Goal: Information Seeking & Learning: Learn about a topic

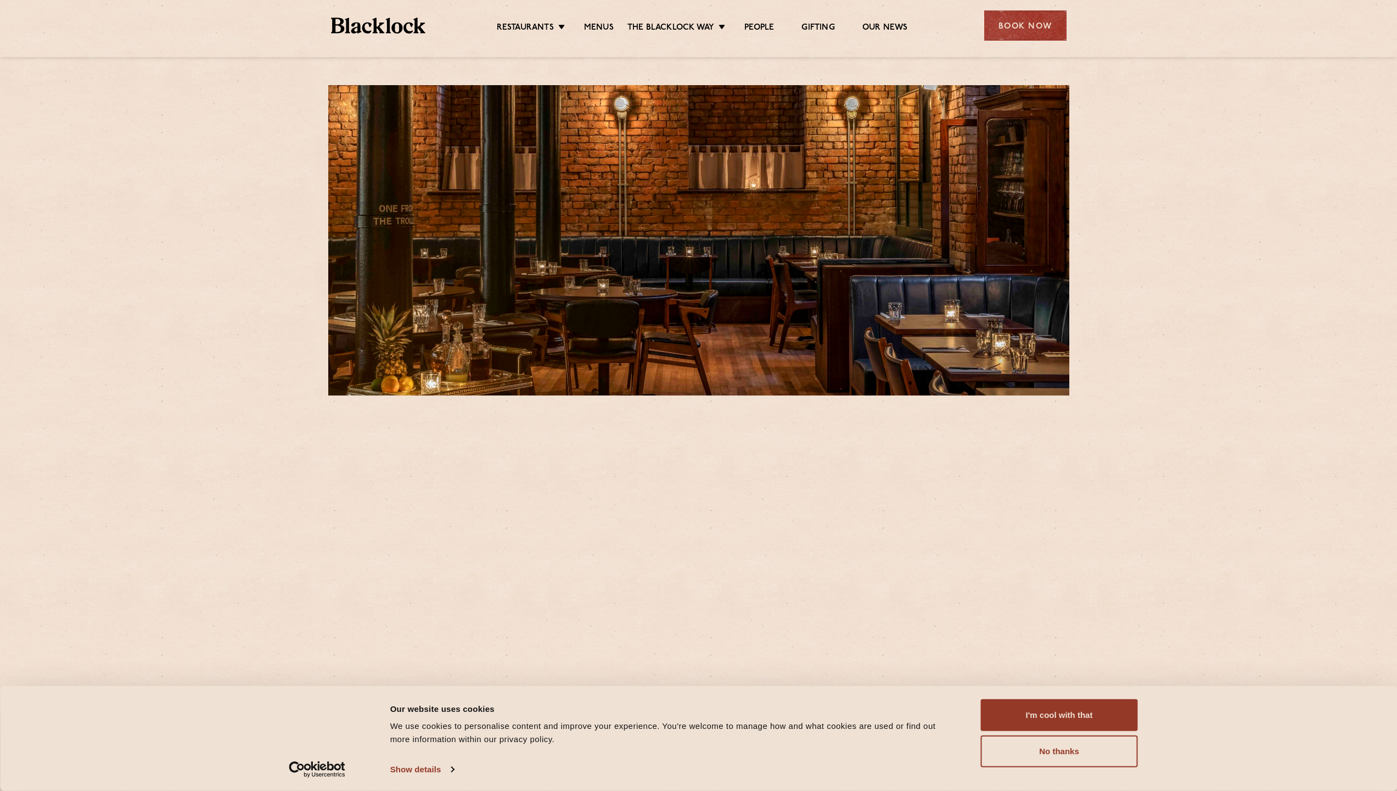
click at [613, 24] on li "Menus" at bounding box center [598, 29] width 57 height 12
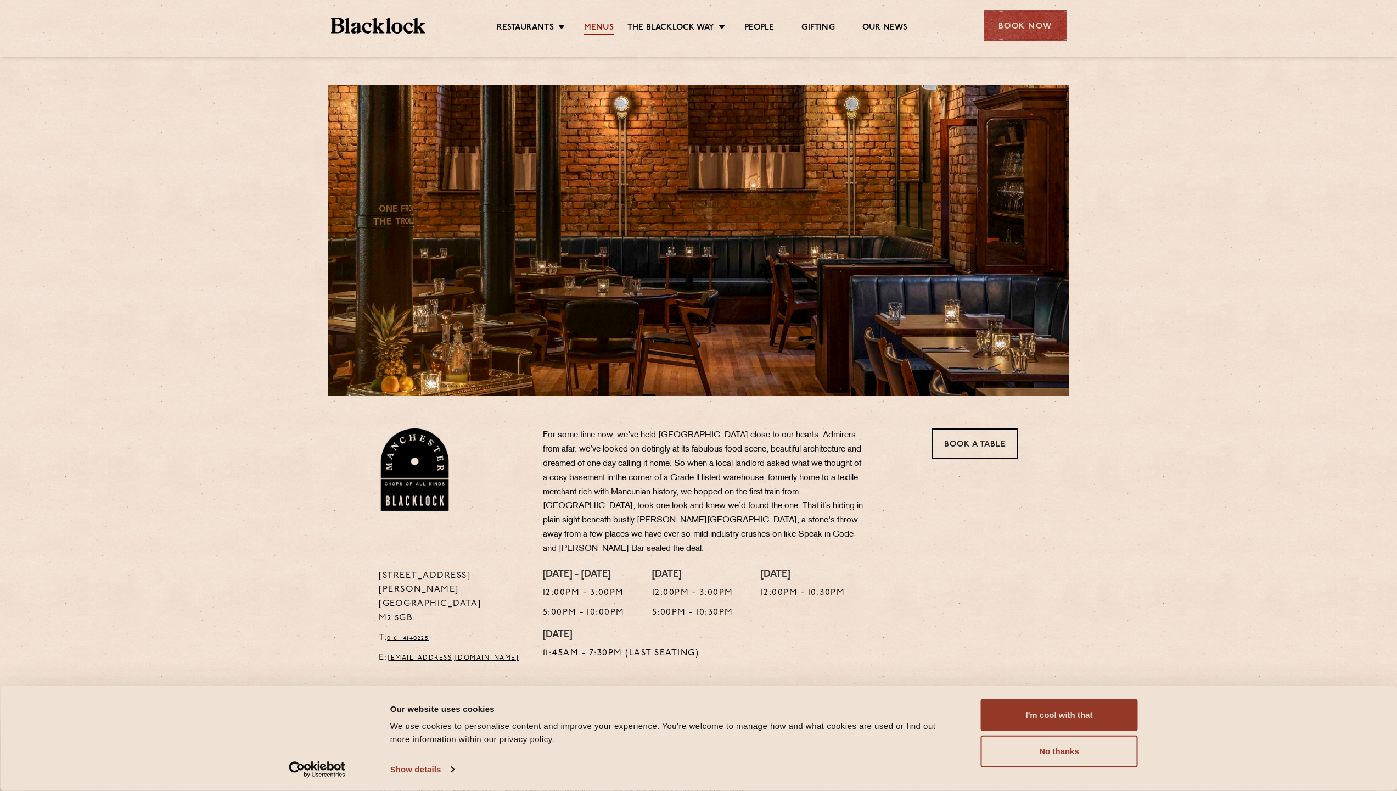
click at [602, 28] on link "Menus" at bounding box center [599, 29] width 30 height 12
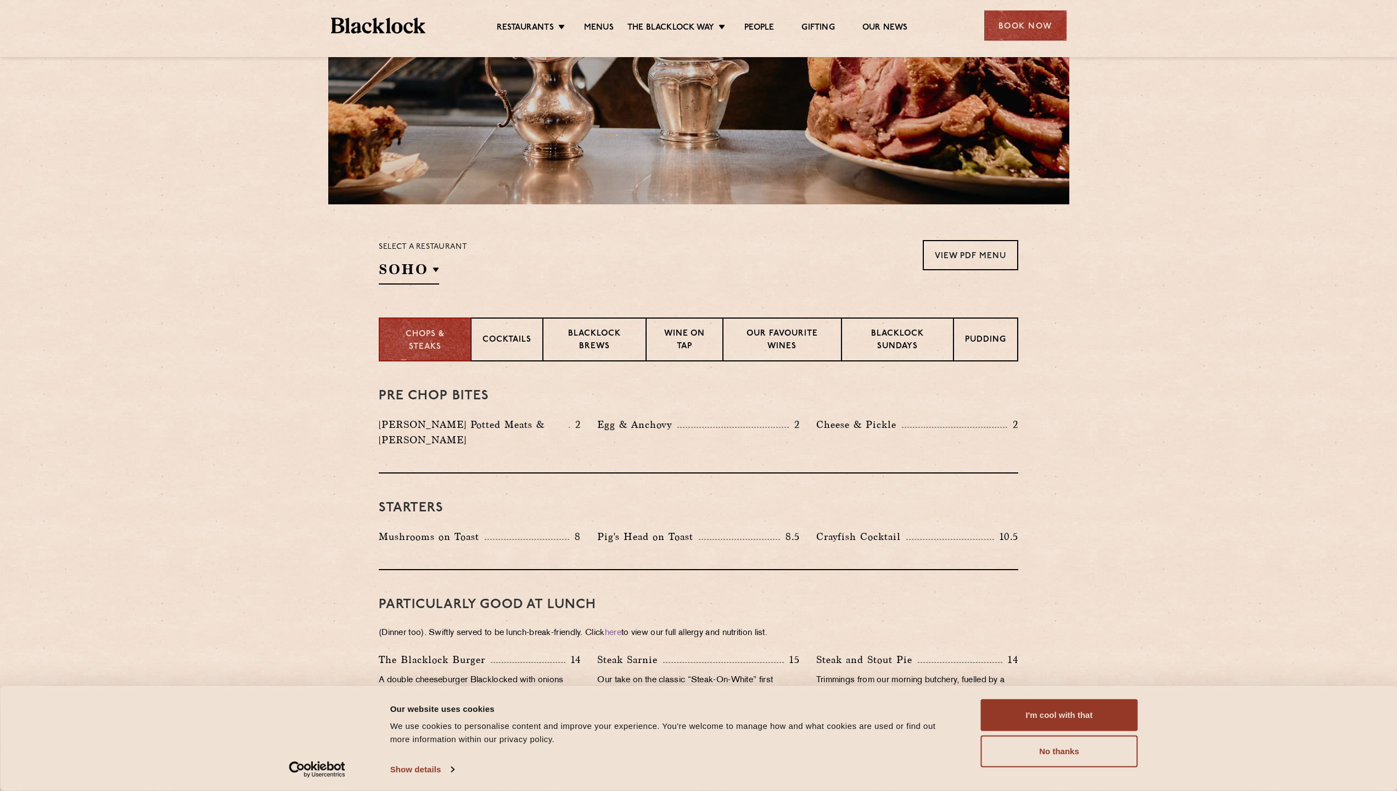
scroll to position [194, 0]
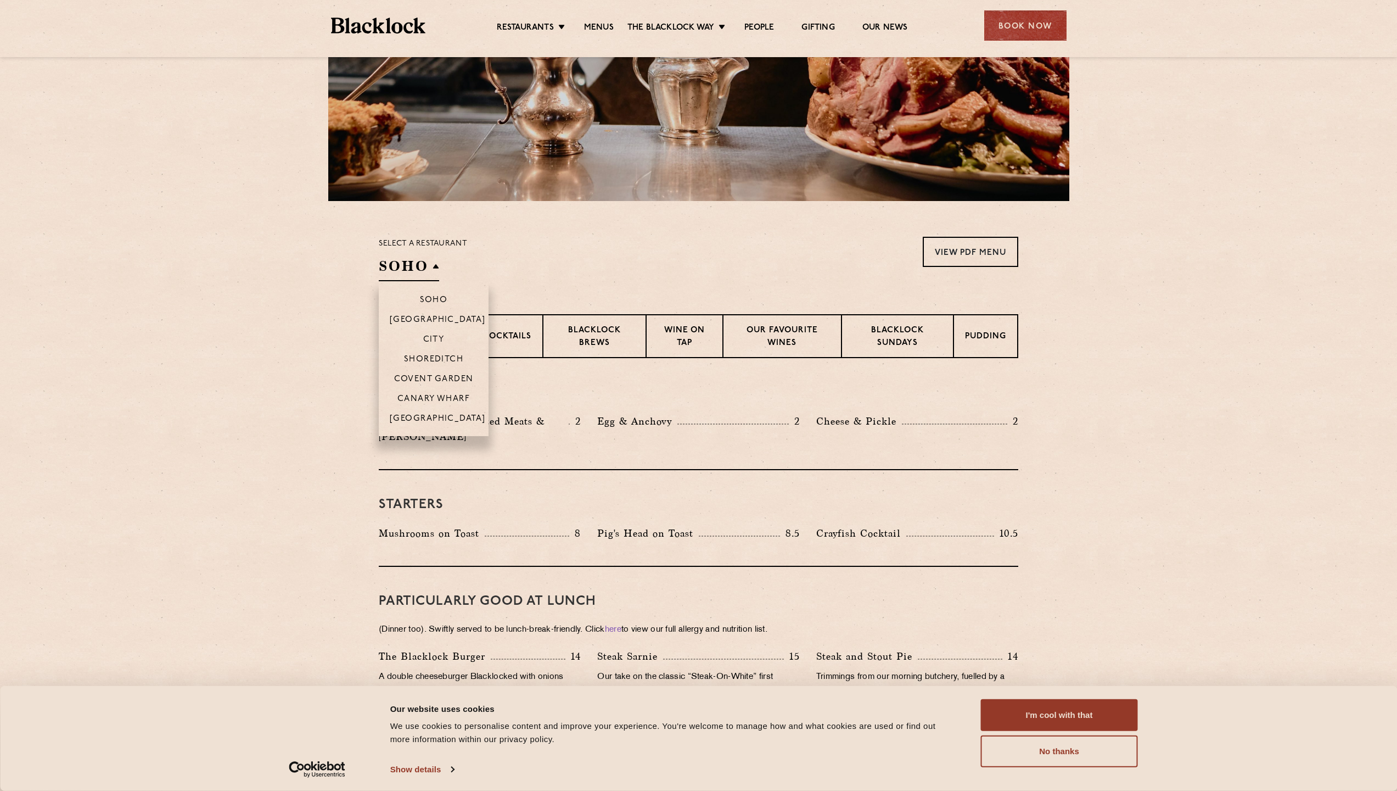
click at [419, 263] on h2 "SOHO" at bounding box center [409, 268] width 60 height 25
click at [438, 417] on p "[GEOGRAPHIC_DATA]" at bounding box center [438, 419] width 96 height 11
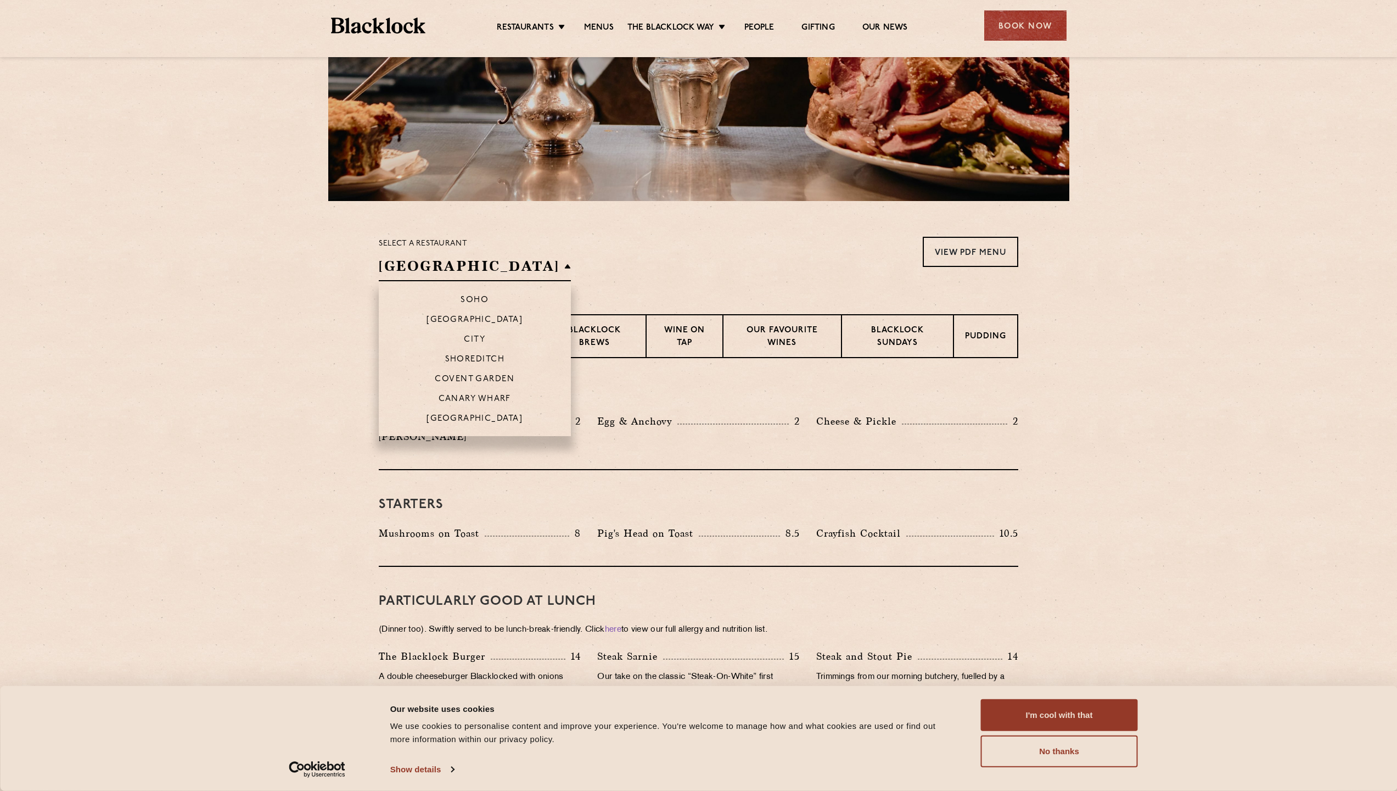
click at [386, 287] on li "Soho" at bounding box center [475, 295] width 192 height 28
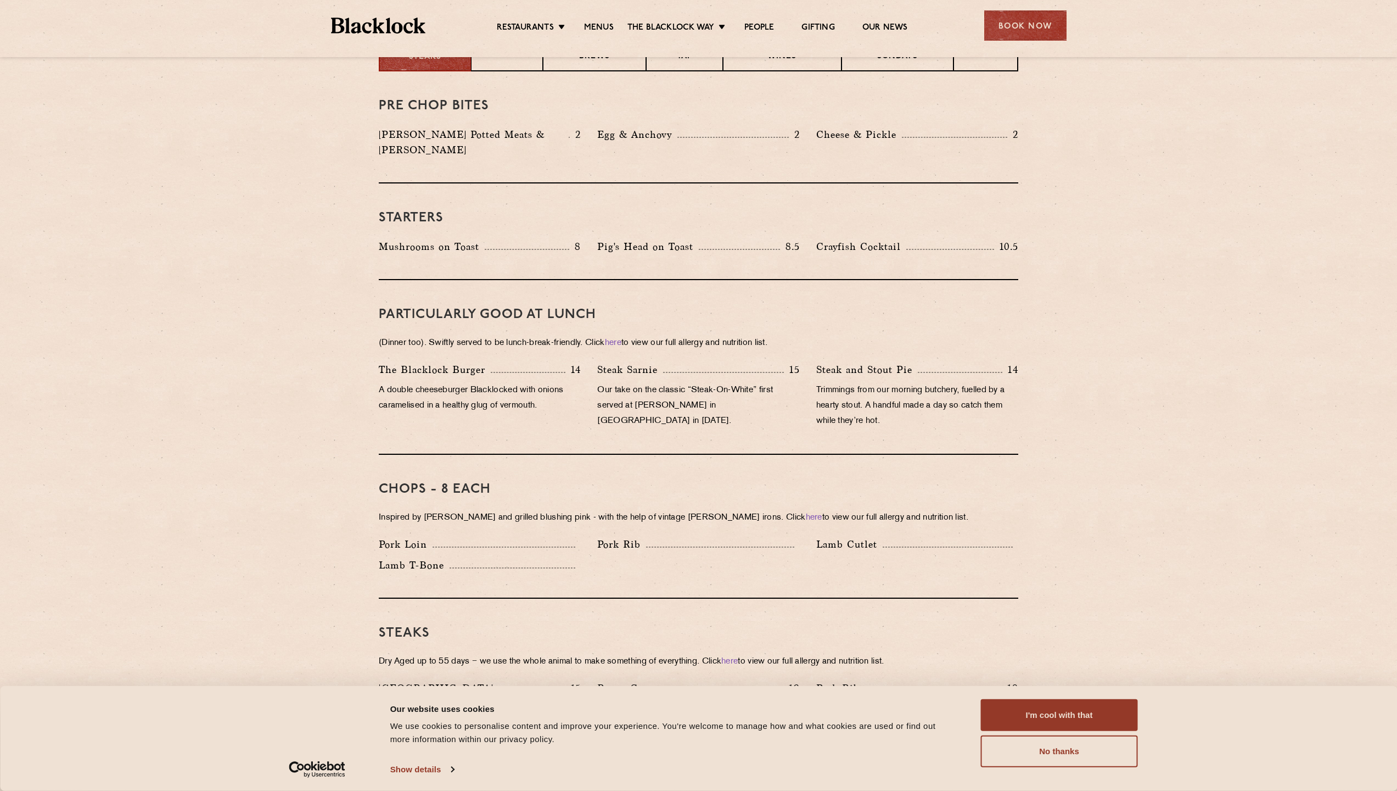
scroll to position [480, 0]
click at [533, 133] on p "Blacklock Potted Meats & Kimchi" at bounding box center [474, 143] width 190 height 31
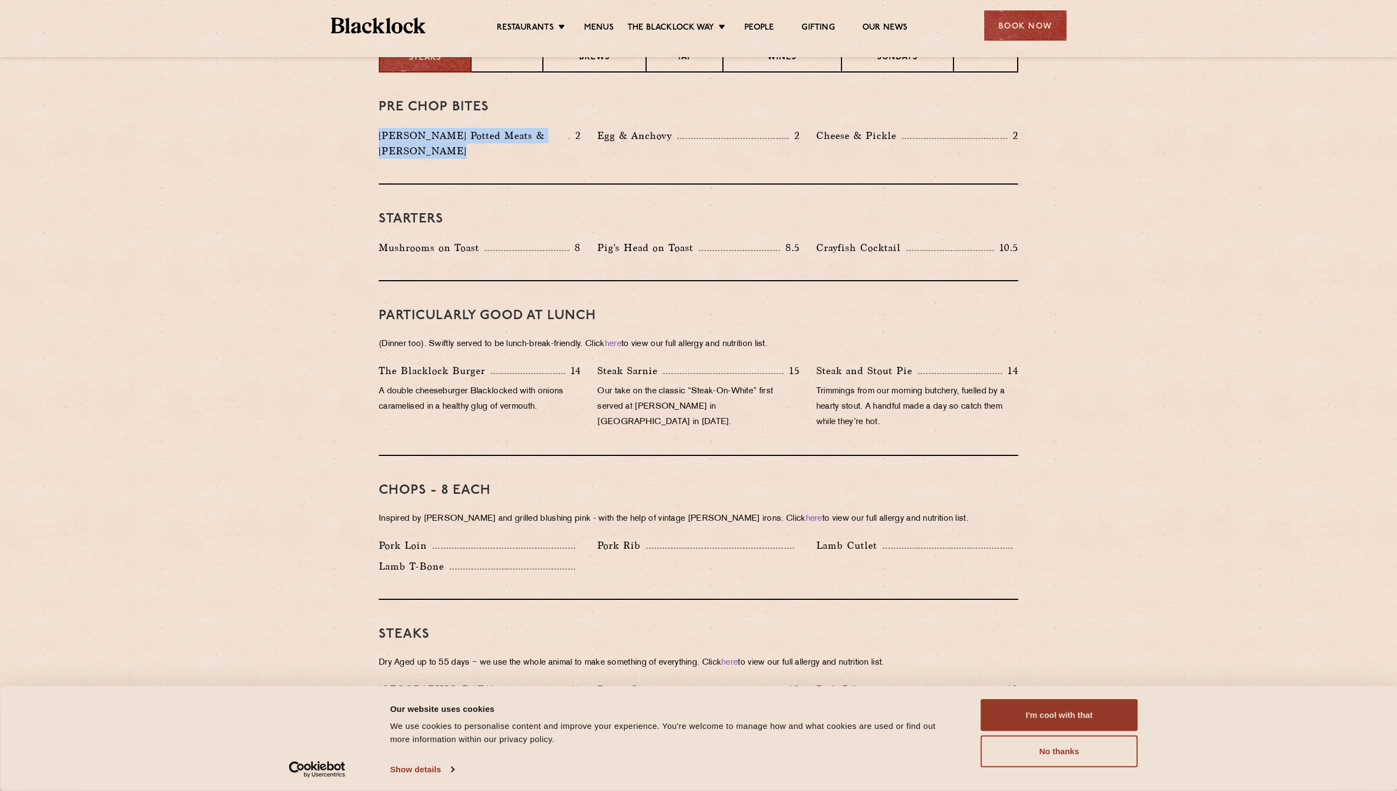
click at [533, 133] on p "Blacklock Potted Meats & Kimchi" at bounding box center [474, 143] width 190 height 31
click at [518, 153] on div "Pre Chop Bites Blacklock Potted Meats & Kimchi 2 Egg & Anchovy 2 Cheese & Pickl…" at bounding box center [699, 128] width 640 height 112
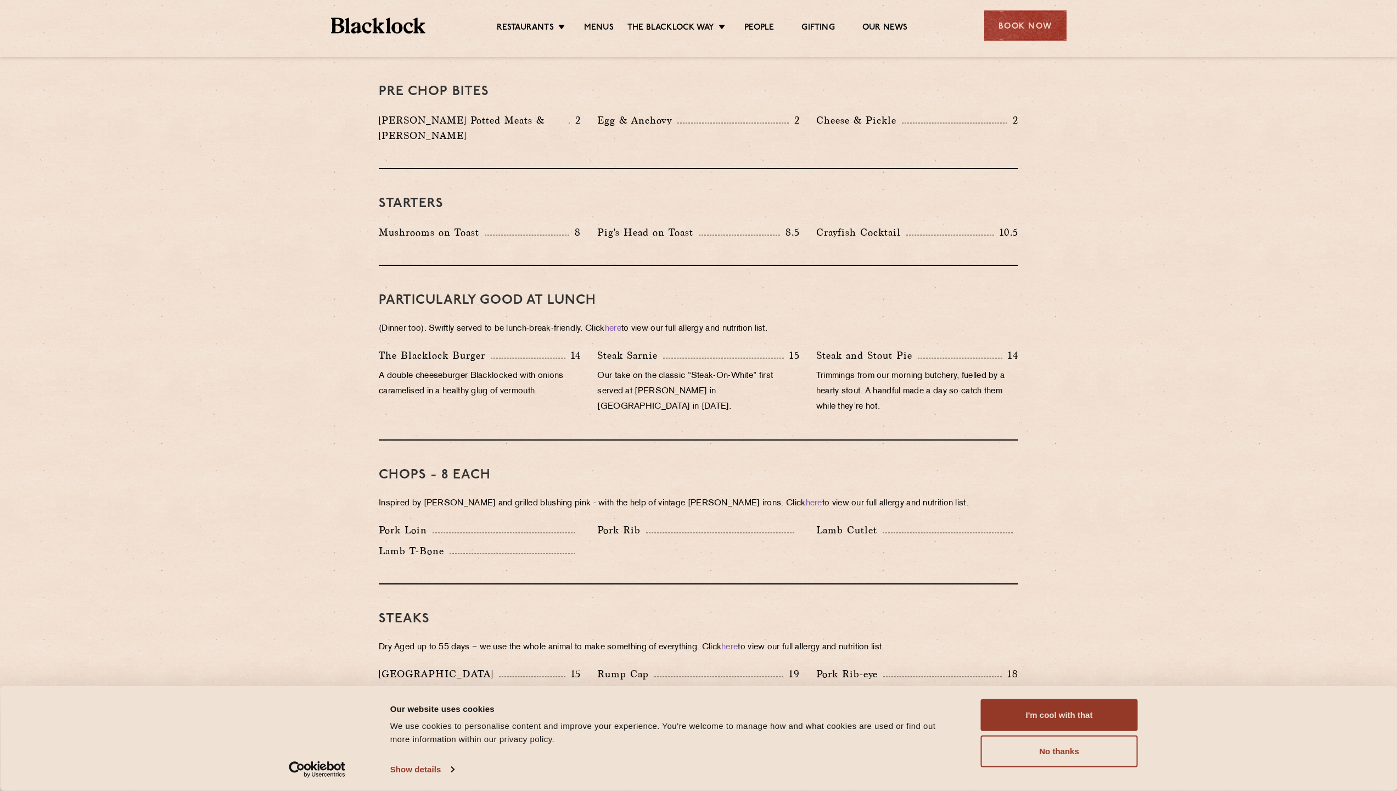
scroll to position [501, 0]
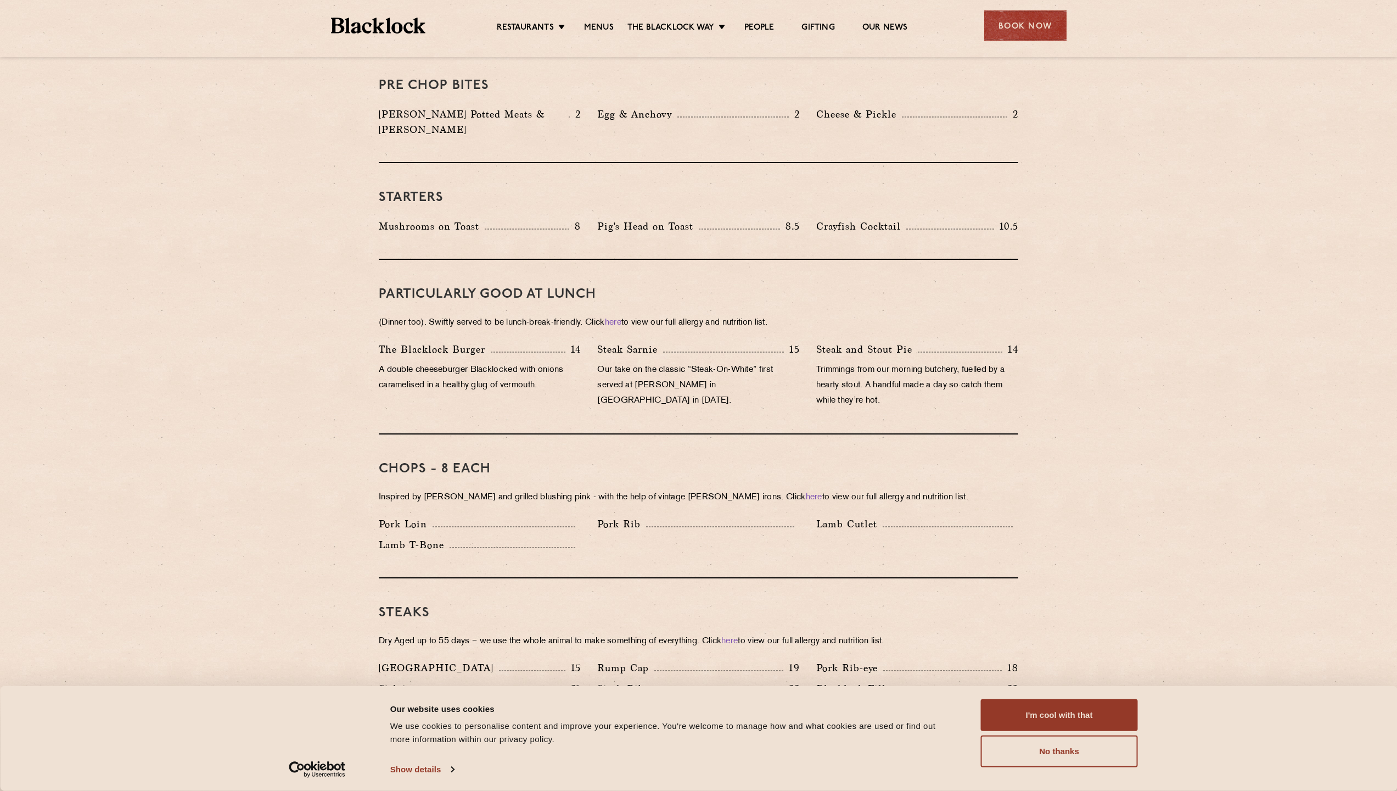
click at [469, 341] on p "The Blacklock Burger" at bounding box center [435, 348] width 112 height 15
click at [467, 341] on p "The Blacklock Burger" at bounding box center [435, 348] width 112 height 15
click at [467, 362] on p "A double cheeseburger Blacklocked with onions caramelised in a healthy glug of …" at bounding box center [480, 377] width 202 height 31
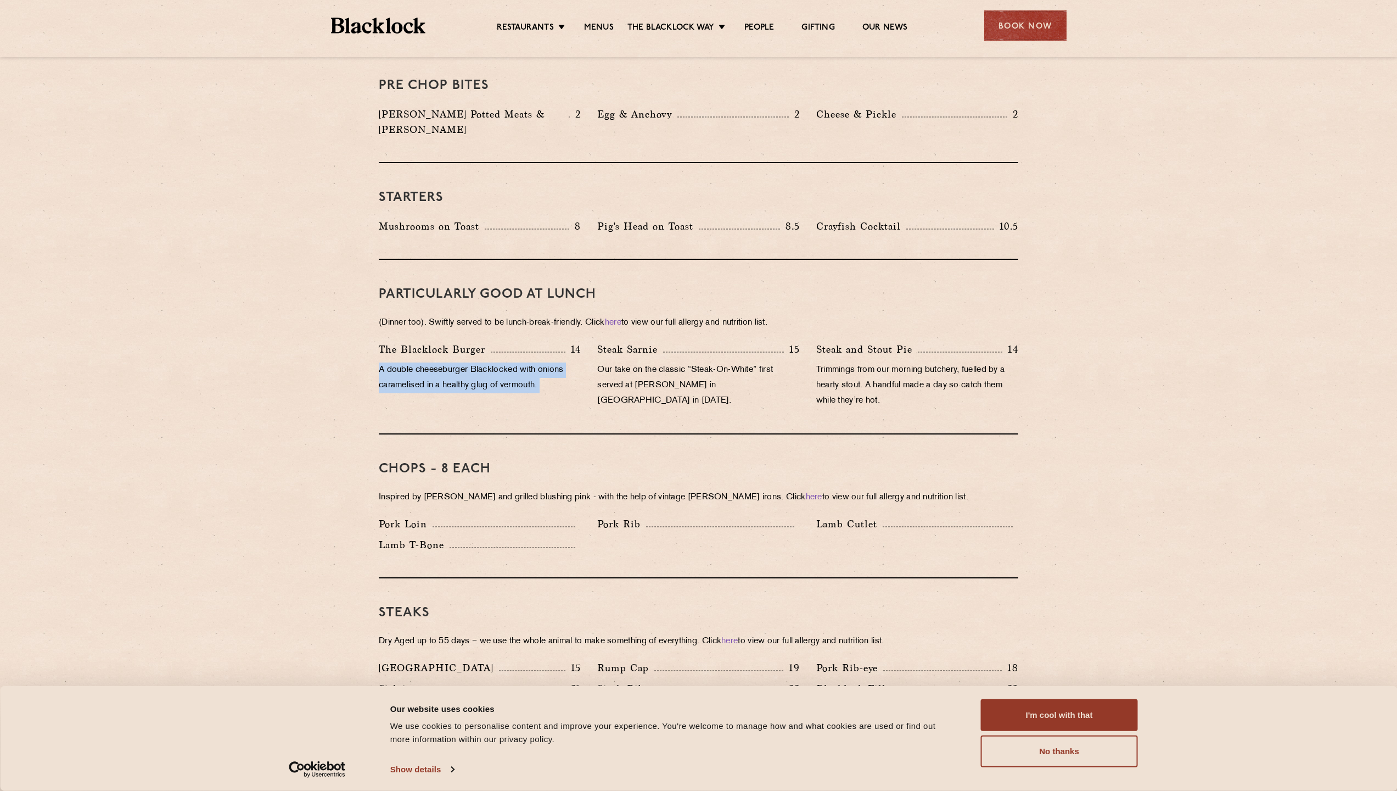
click at [467, 362] on p "A double cheeseburger Blacklocked with onions caramelised in a healthy glug of …" at bounding box center [480, 377] width 202 height 31
click at [485, 373] on p "A double cheeseburger Blacklocked with onions caramelised in a healthy glug of …" at bounding box center [480, 377] width 202 height 31
click at [522, 369] on p "A double cheeseburger Blacklocked with onions caramelised in a healthy glug of …" at bounding box center [480, 377] width 202 height 31
click at [520, 362] on p "A double cheeseburger Blacklocked with onions caramelised in a healthy glug of …" at bounding box center [480, 377] width 202 height 31
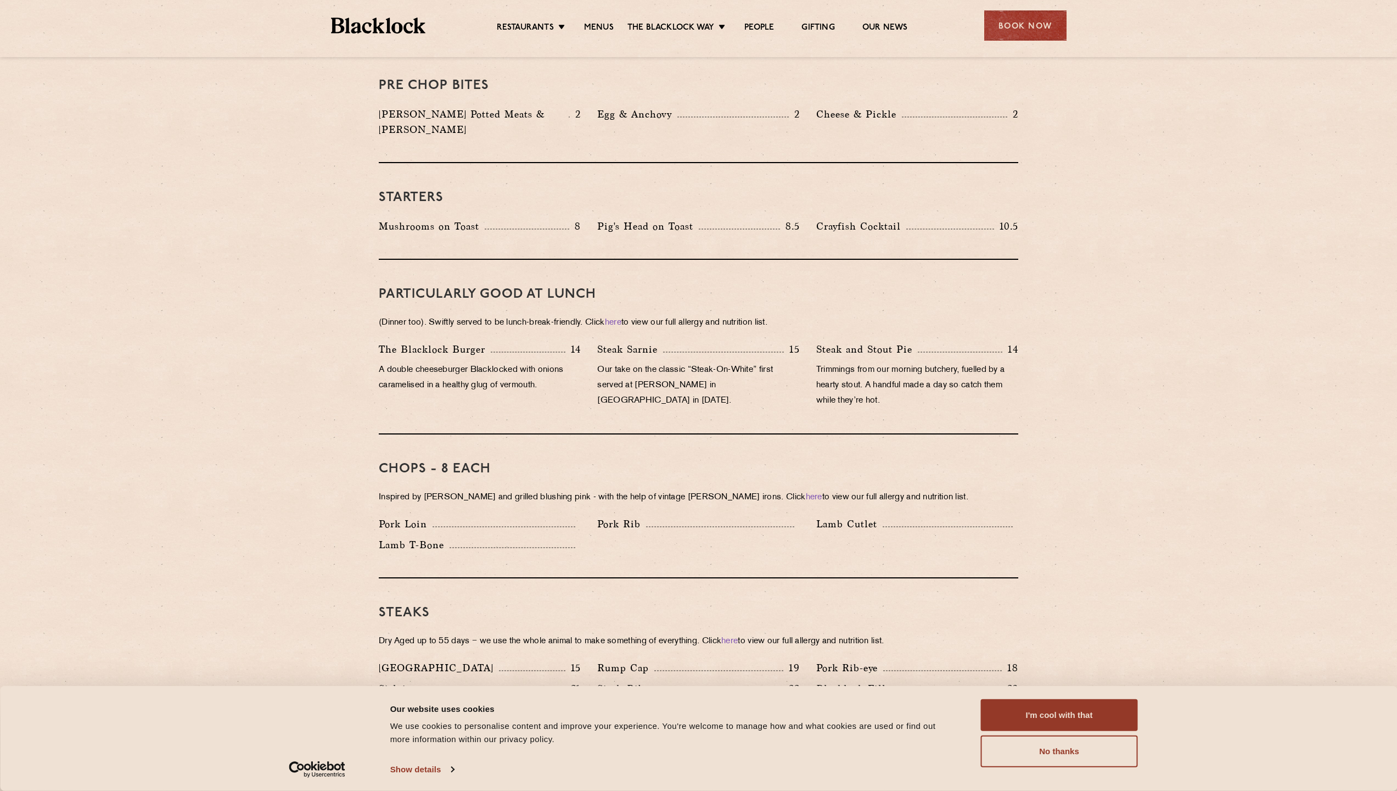
click at [529, 389] on div "The Blacklock Burger 14 A double cheeseburger Blacklocked with onions caramelis…" at bounding box center [480, 377] width 219 height 72
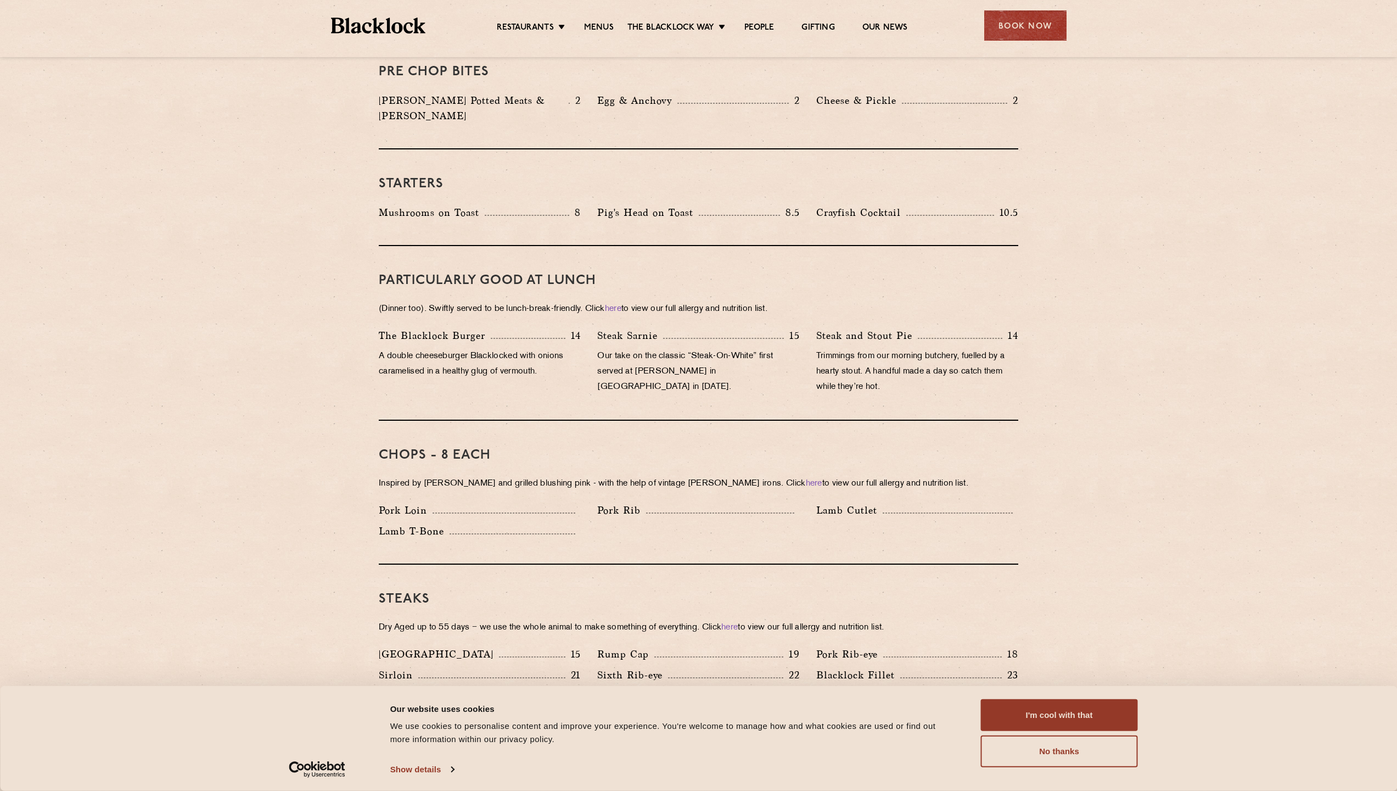
scroll to position [712, 0]
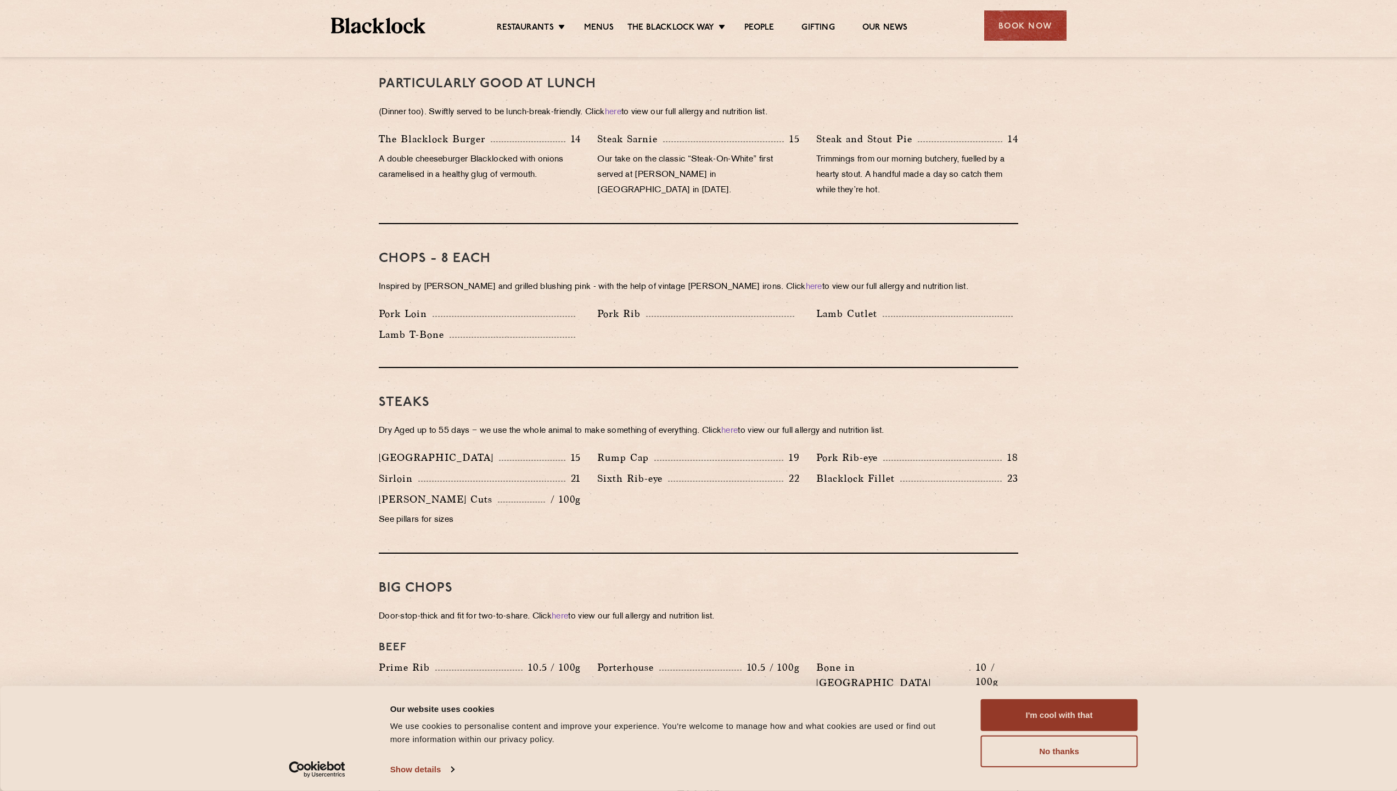
click at [403, 306] on p "Pork Loin" at bounding box center [406, 313] width 54 height 15
copy div "Pork Loin"
click at [630, 306] on p "Pork Rib" at bounding box center [621, 313] width 49 height 15
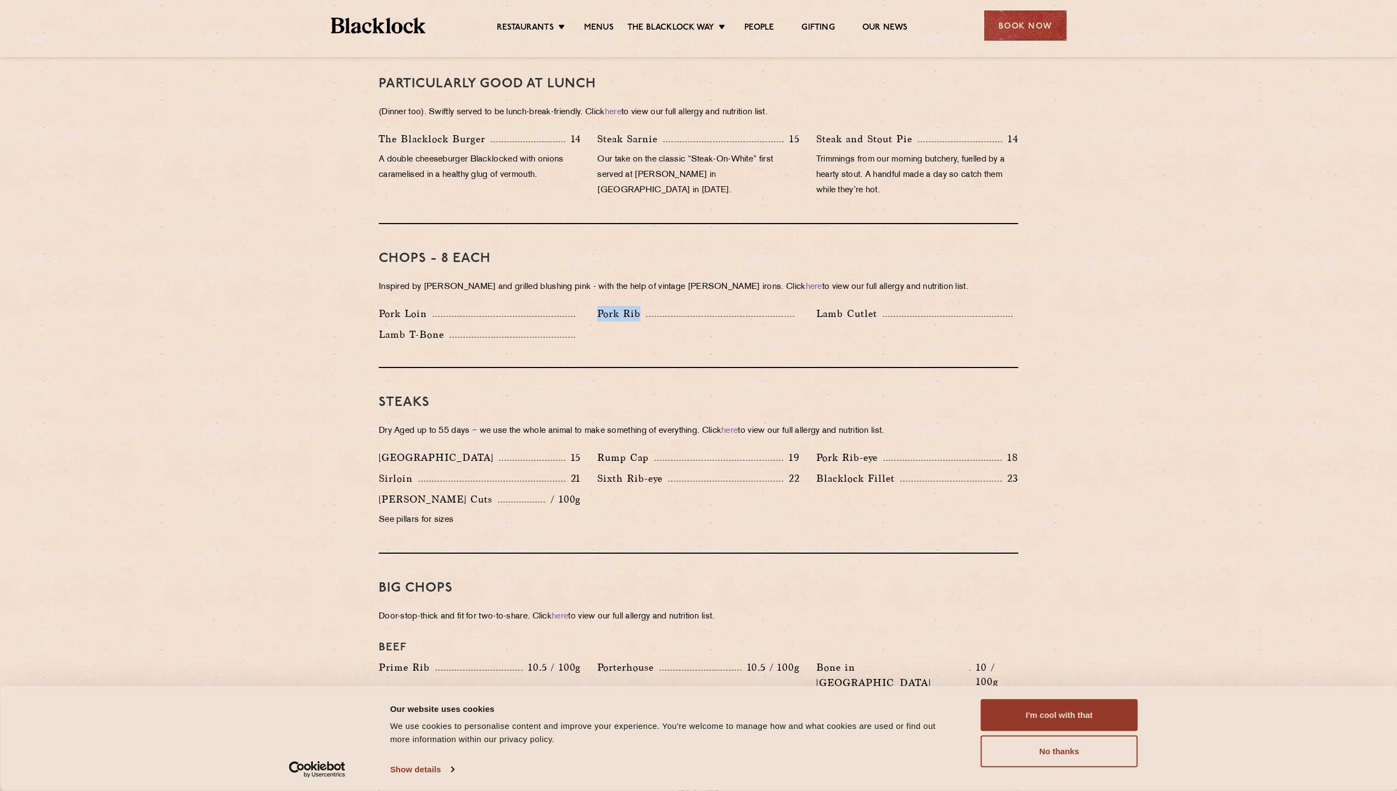
drag, startPoint x: 641, startPoint y: 298, endPoint x: 582, endPoint y: 297, distance: 58.7
click at [582, 306] on div "Pork Loin Pork Rib Lamb Cutlet Lamb T-Bone" at bounding box center [699, 327] width 656 height 42
copy div "Pork Rib"
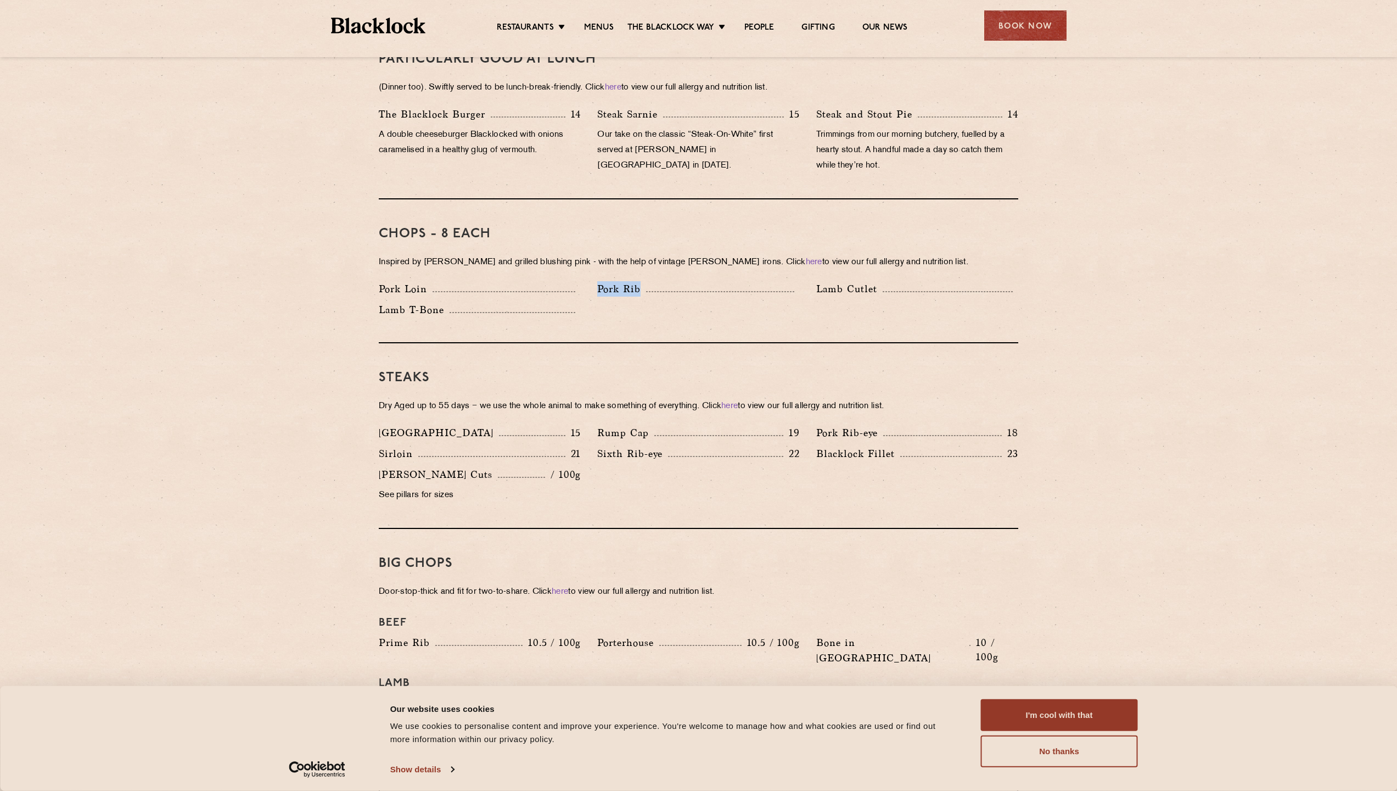
scroll to position [909, 0]
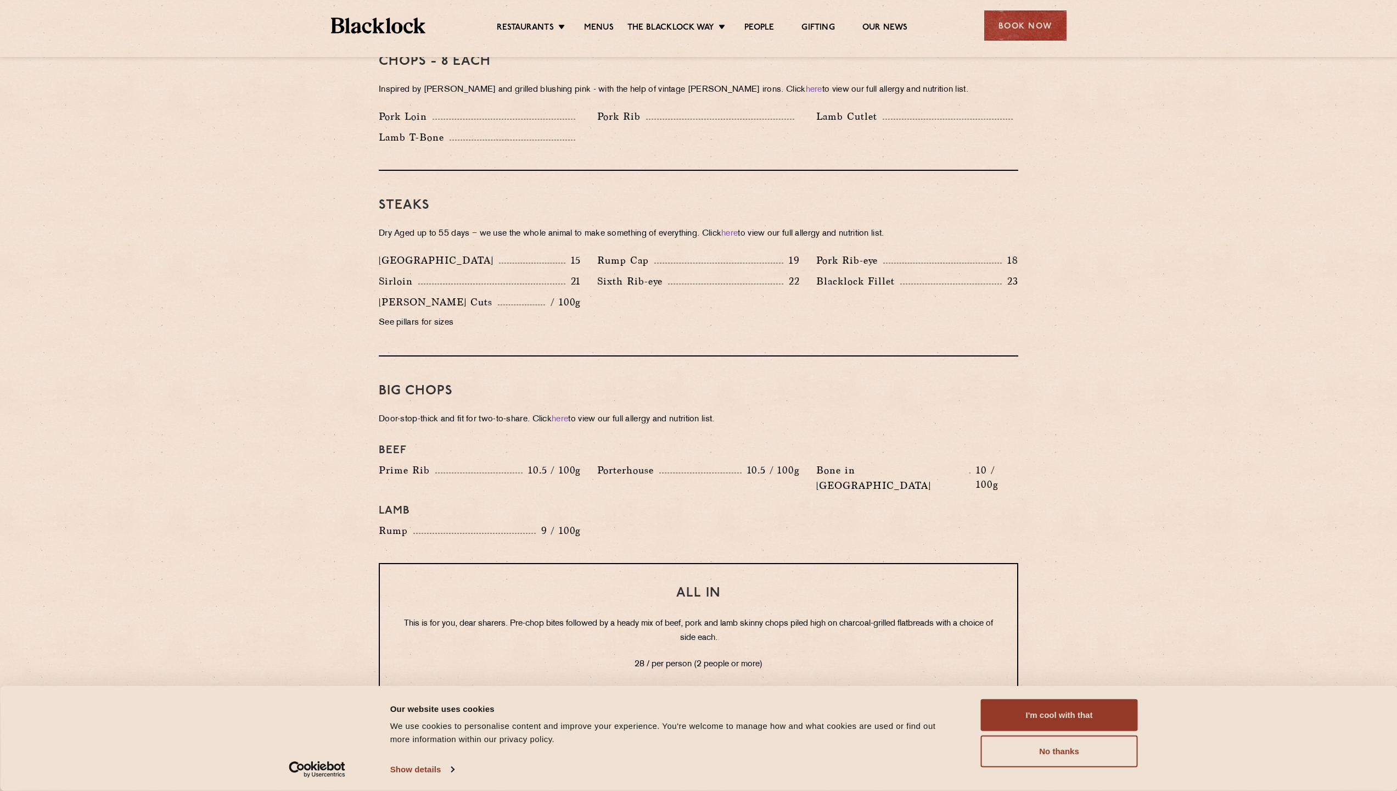
click at [605, 273] on p "Sixth Rib-eye" at bounding box center [632, 280] width 71 height 15
click at [604, 273] on p "Sixth Rib-eye" at bounding box center [632, 280] width 71 height 15
click at [591, 273] on div "Sixth Rib-eye 22" at bounding box center [698, 283] width 219 height 21
click at [682, 274] on div "Sixth Rib-eye 22" at bounding box center [698, 283] width 219 height 21
drag, startPoint x: 604, startPoint y: 266, endPoint x: 659, endPoint y: 268, distance: 55.0
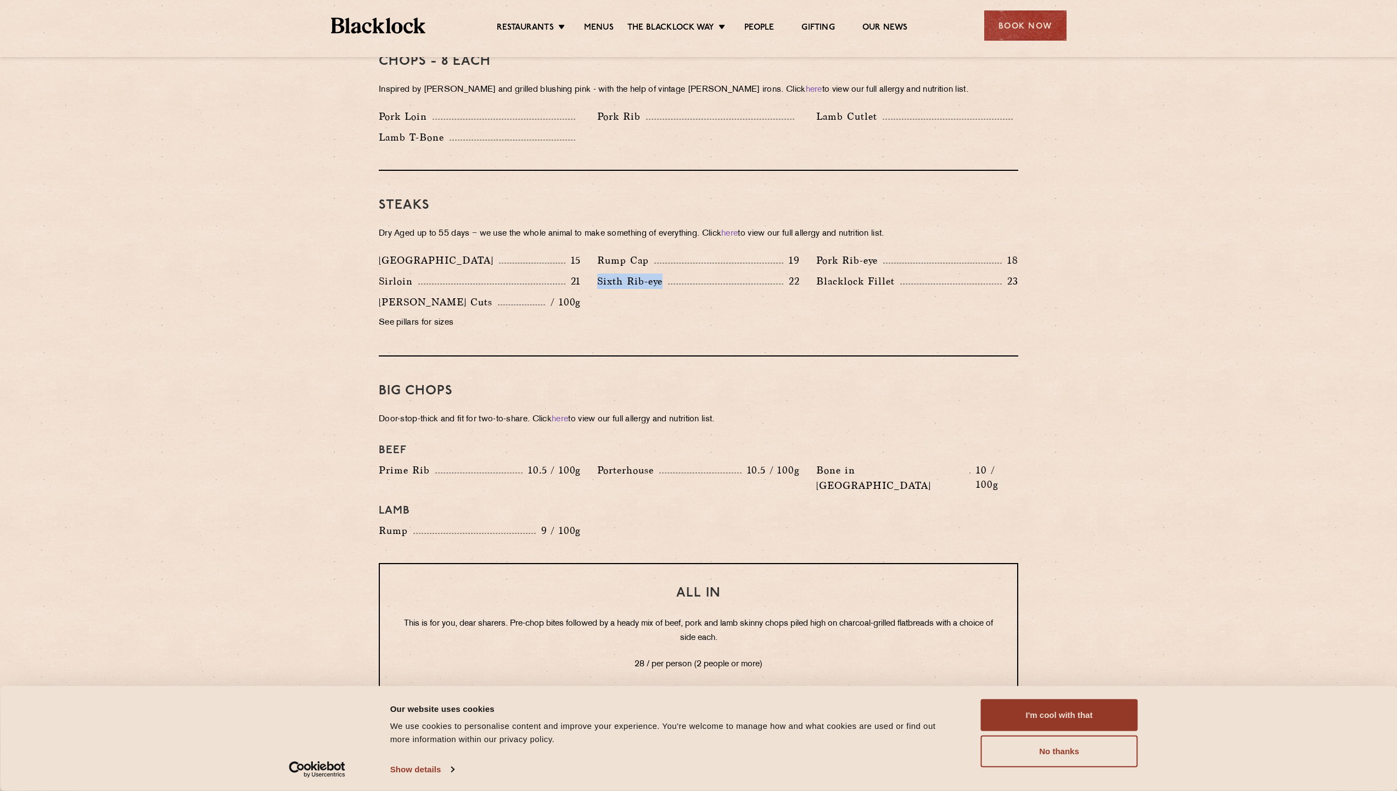
click at [660, 273] on p "Sixth Rib-eye" at bounding box center [632, 280] width 71 height 15
copy p "Sixth Rib-eye"
click at [815, 273] on div "Blacklock Fillet 23" at bounding box center [917, 283] width 219 height 21
click at [597, 253] on div "Rump Cap 19" at bounding box center [698, 263] width 219 height 21
drag, startPoint x: 597, startPoint y: 243, endPoint x: 656, endPoint y: 241, distance: 58.8
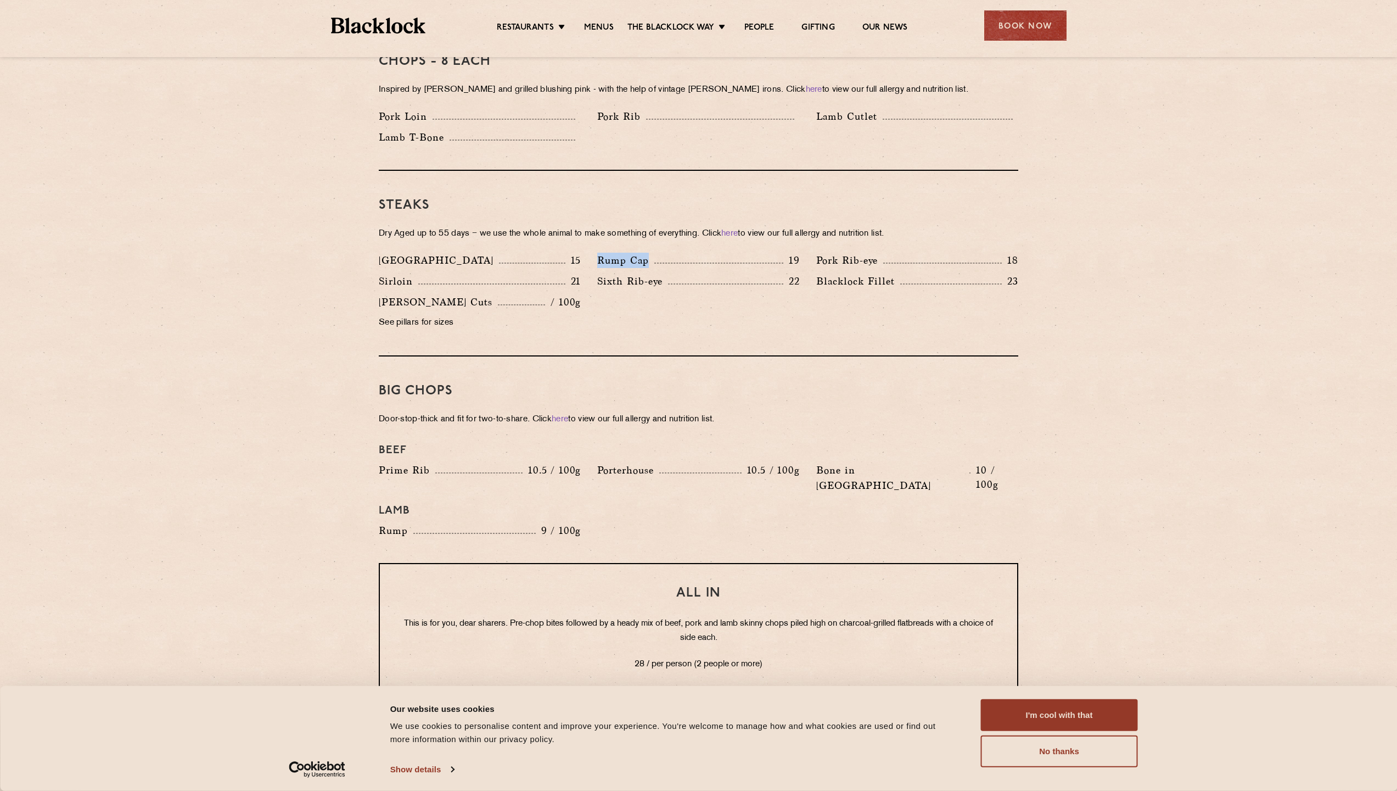
click at [656, 253] on div "Rump Cap 19" at bounding box center [698, 263] width 219 height 21
click at [418, 462] on div "Prime Rib 10.5 / 100g" at bounding box center [480, 480] width 219 height 36
click at [640, 462] on p "Porterhouse" at bounding box center [628, 469] width 62 height 15
click at [637, 462] on p "Porterhouse" at bounding box center [628, 469] width 62 height 15
copy p "Porterhouse"
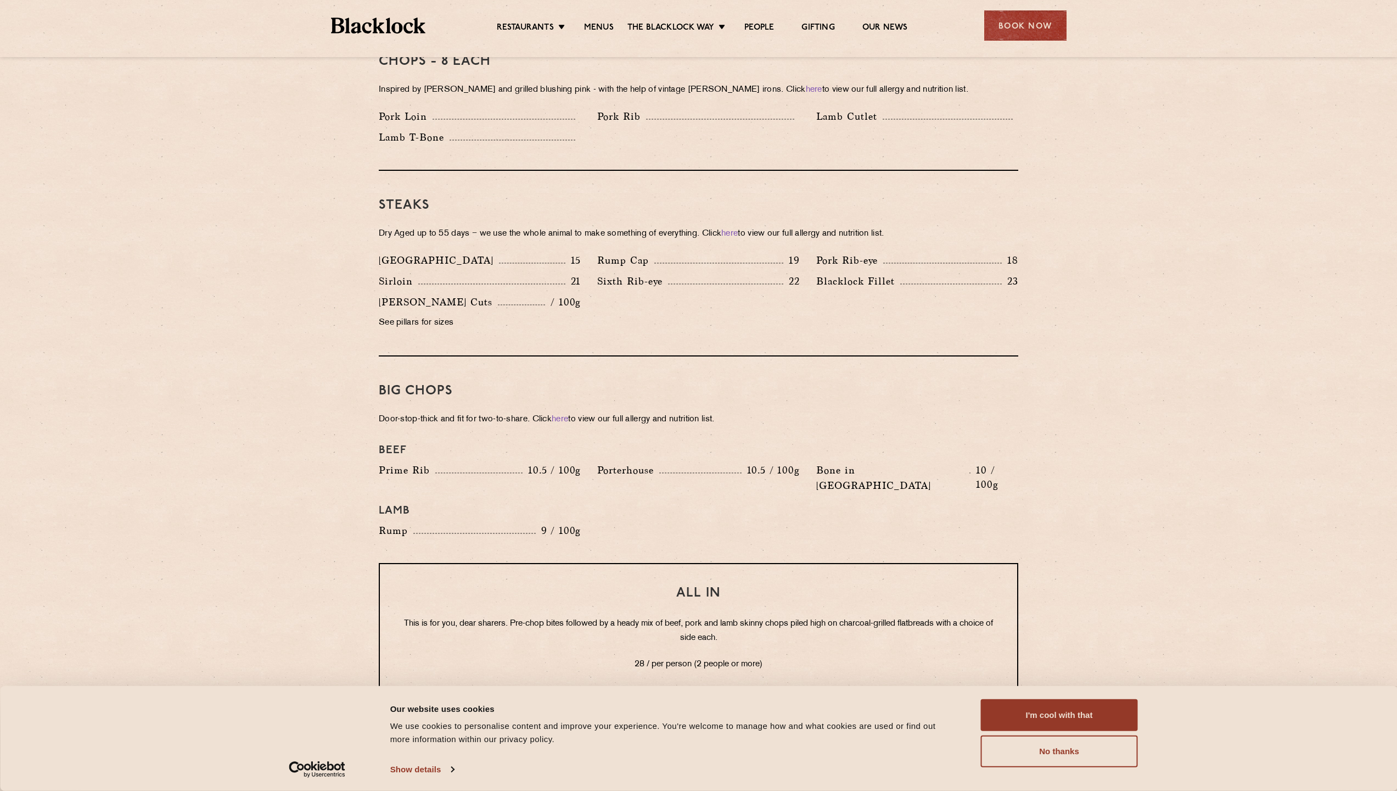
click at [766, 273] on div "Sixth Rib-eye 22" at bounding box center [698, 280] width 202 height 15
click at [764, 273] on div "Sixth Rib-eye 22" at bounding box center [698, 283] width 219 height 21
click at [643, 253] on p "Rump Cap" at bounding box center [625, 260] width 57 height 15
click at [642, 253] on p "Rump Cap" at bounding box center [625, 260] width 57 height 15
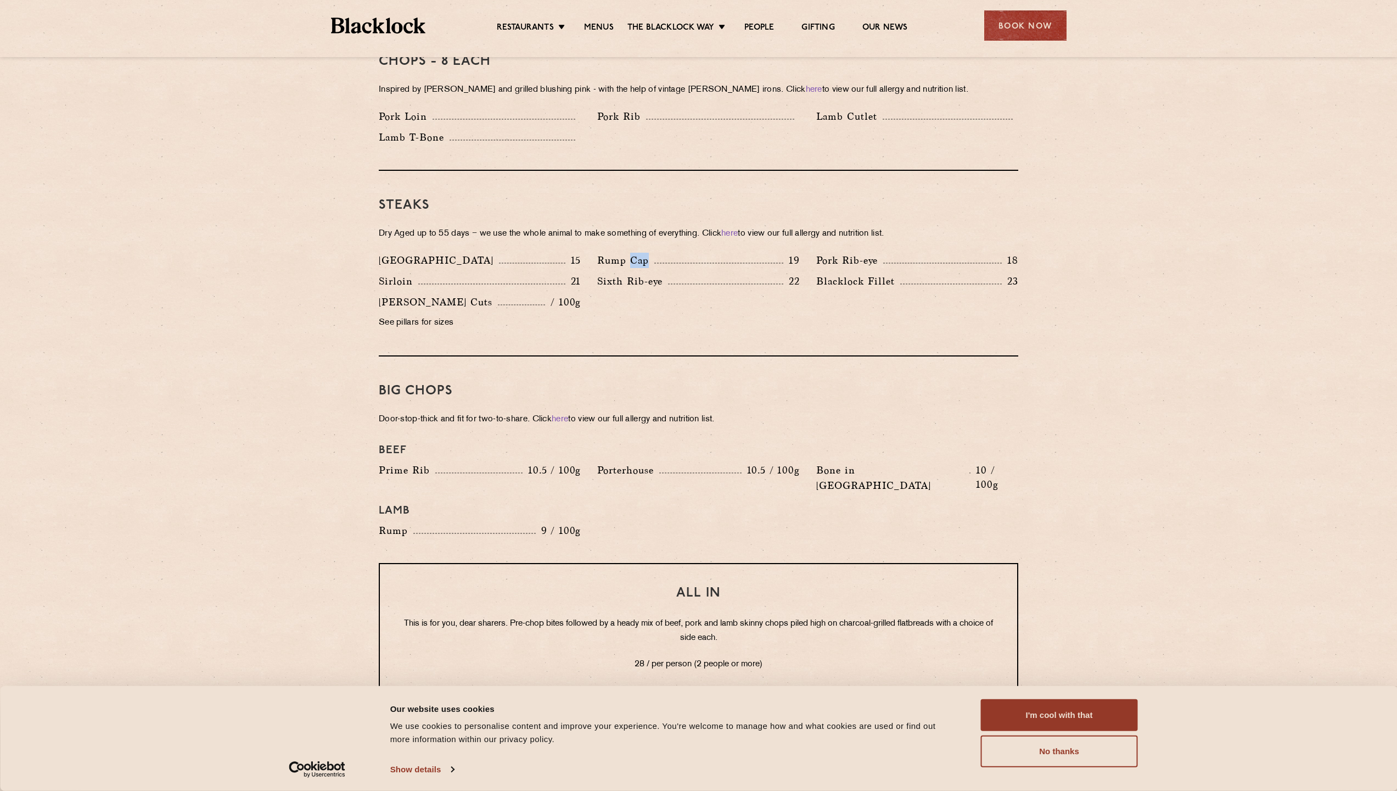
click at [642, 253] on p "Rump Cap" at bounding box center [625, 260] width 57 height 15
click at [640, 273] on p "Sixth Rib-eye" at bounding box center [632, 280] width 71 height 15
click at [556, 228] on div "Steaks Dry Aged up to 55 days − we use the whole animal to make something of ev…" at bounding box center [699, 264] width 640 height 186
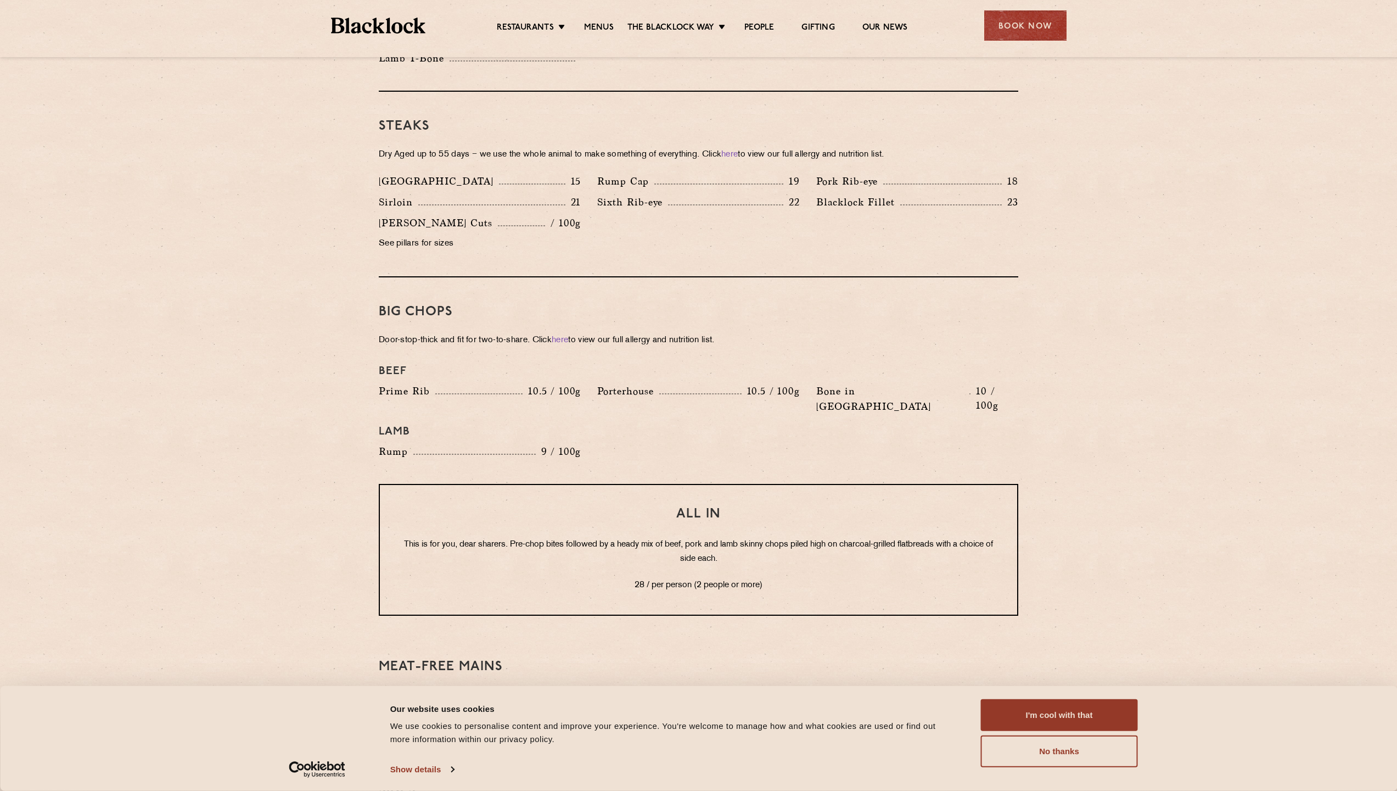
scroll to position [1000, 0]
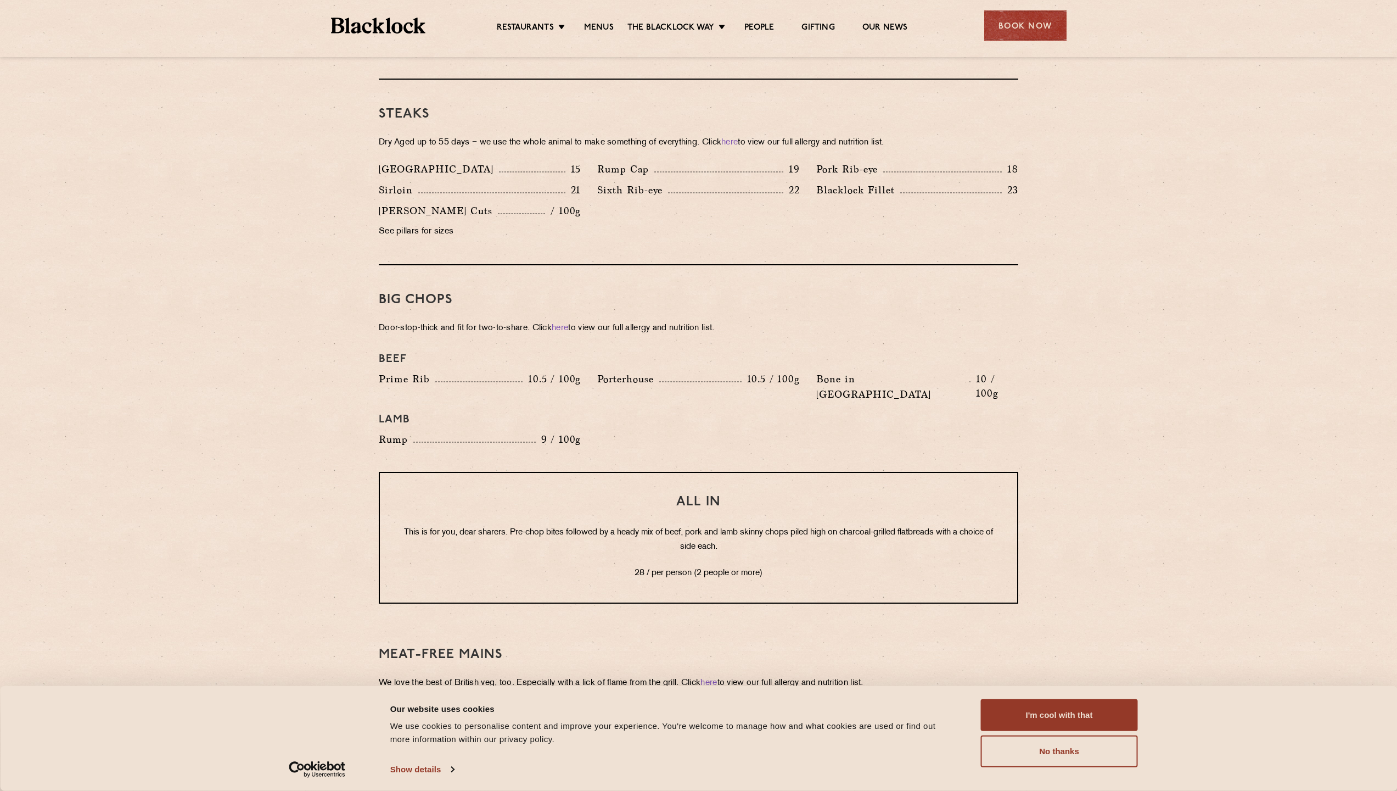
click at [405, 432] on p "Rump" at bounding box center [396, 439] width 35 height 15
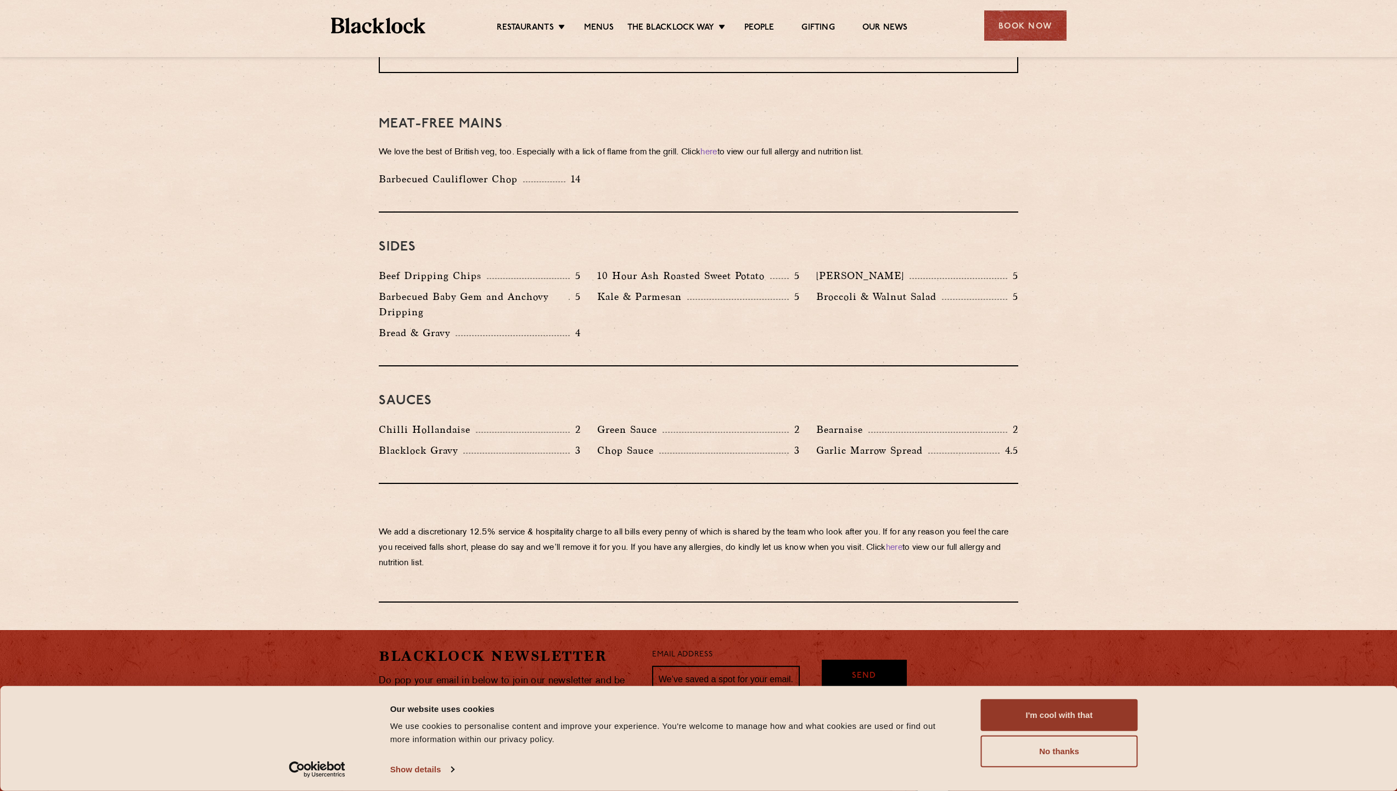
scroll to position [1580, 0]
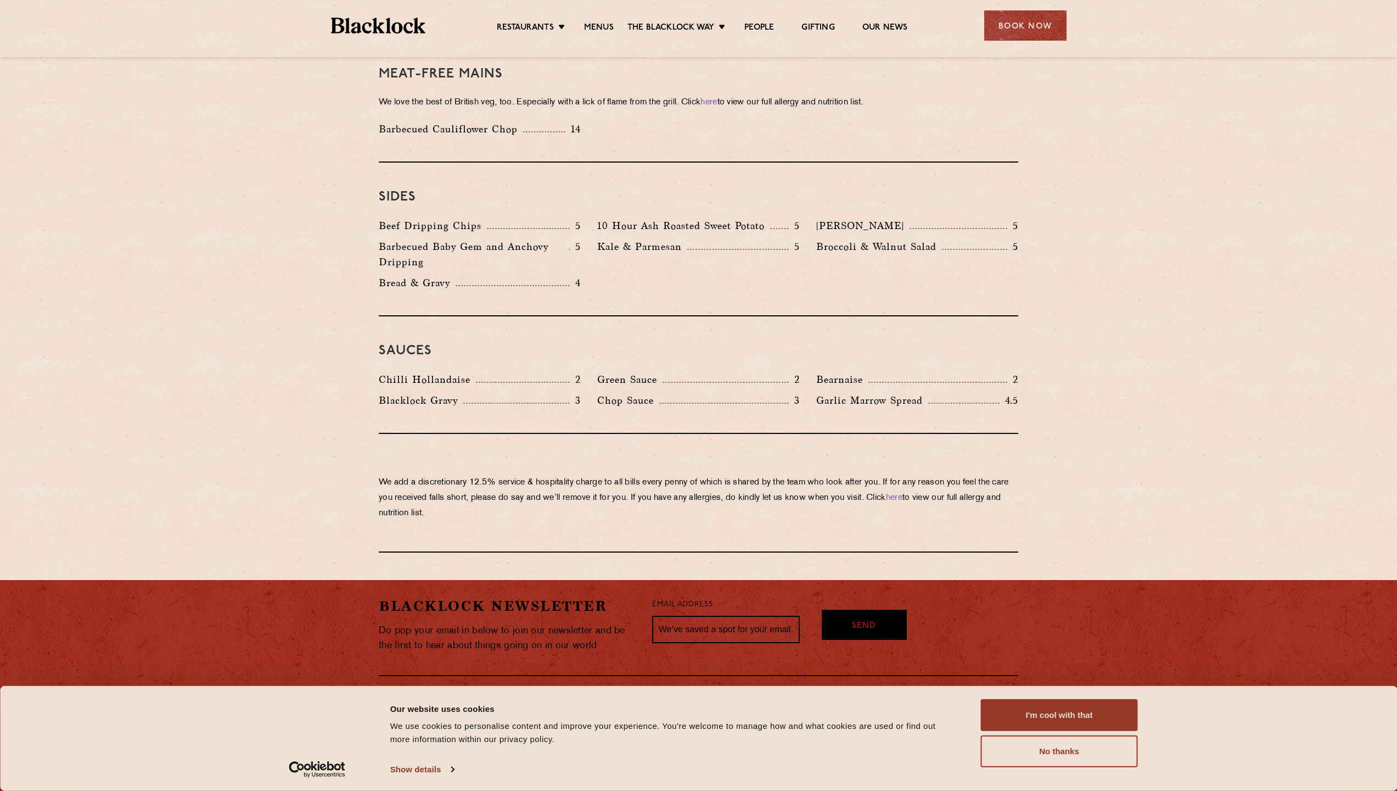
click at [809, 372] on div "Bearnaise 2" at bounding box center [917, 382] width 219 height 21
click at [825, 393] on p "Garlic Marrow Spread" at bounding box center [872, 400] width 112 height 15
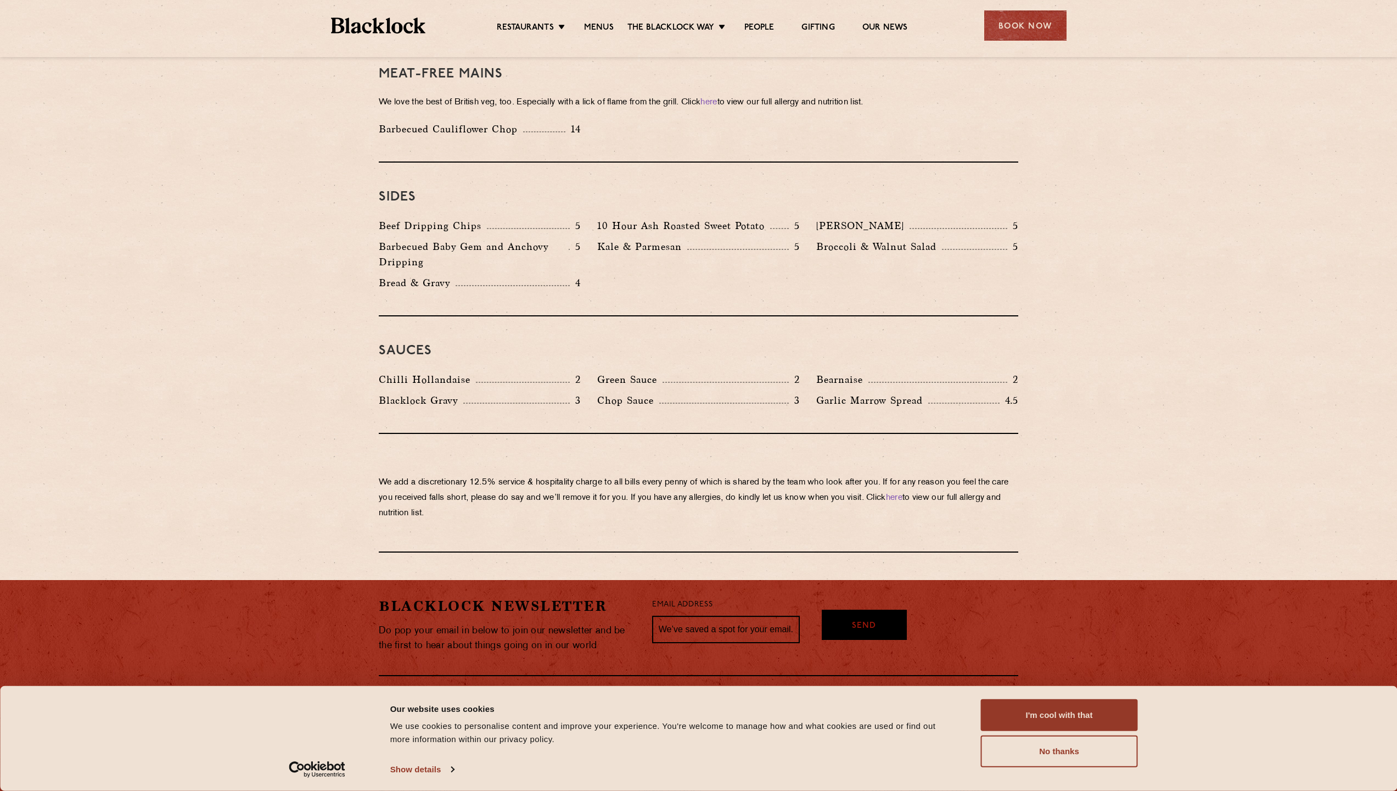
click at [606, 388] on div "Sauces Chilli Hollandaise 2 Green Sauce 2 Bearnaise 2 Blacklock Gravy 3 Chop Sa…" at bounding box center [699, 374] width 640 height 117
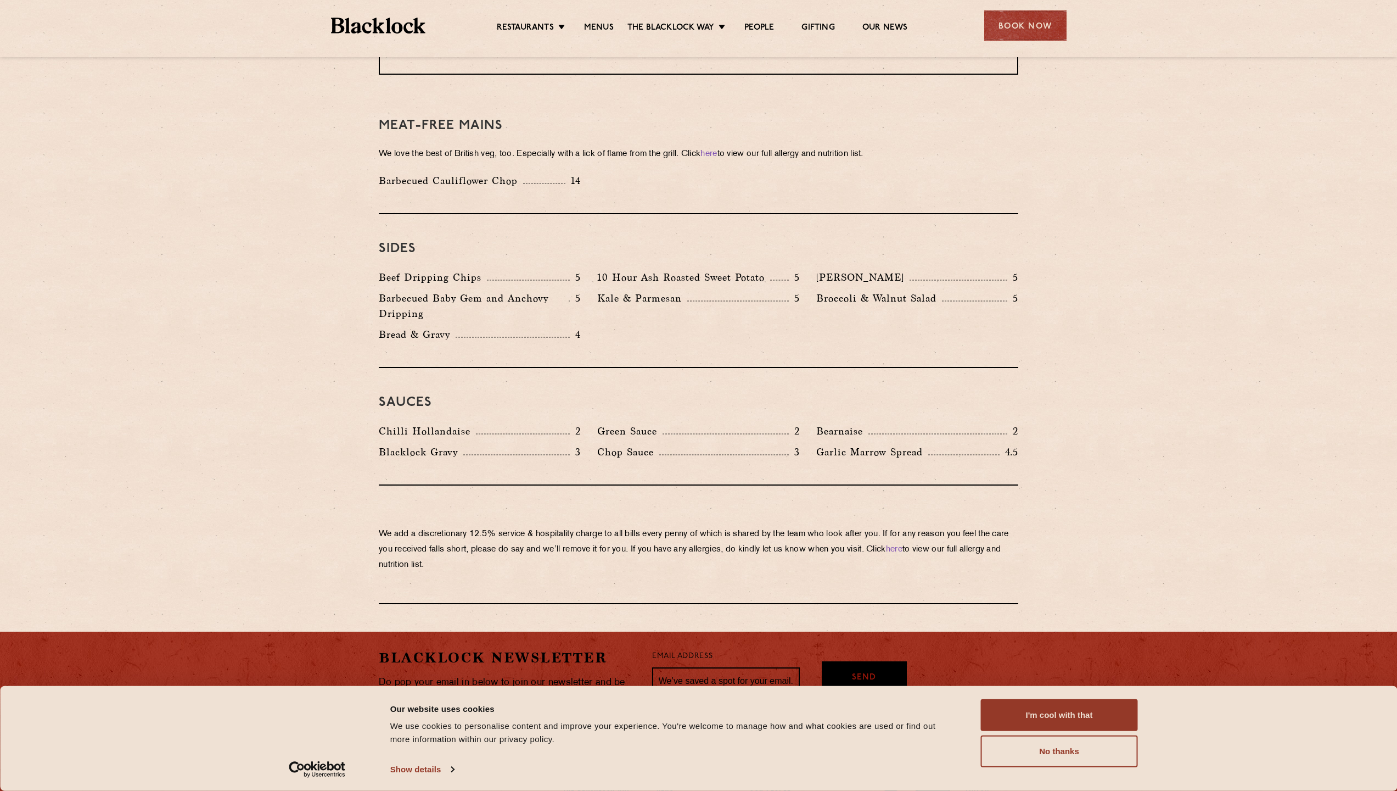
scroll to position [1506, 0]
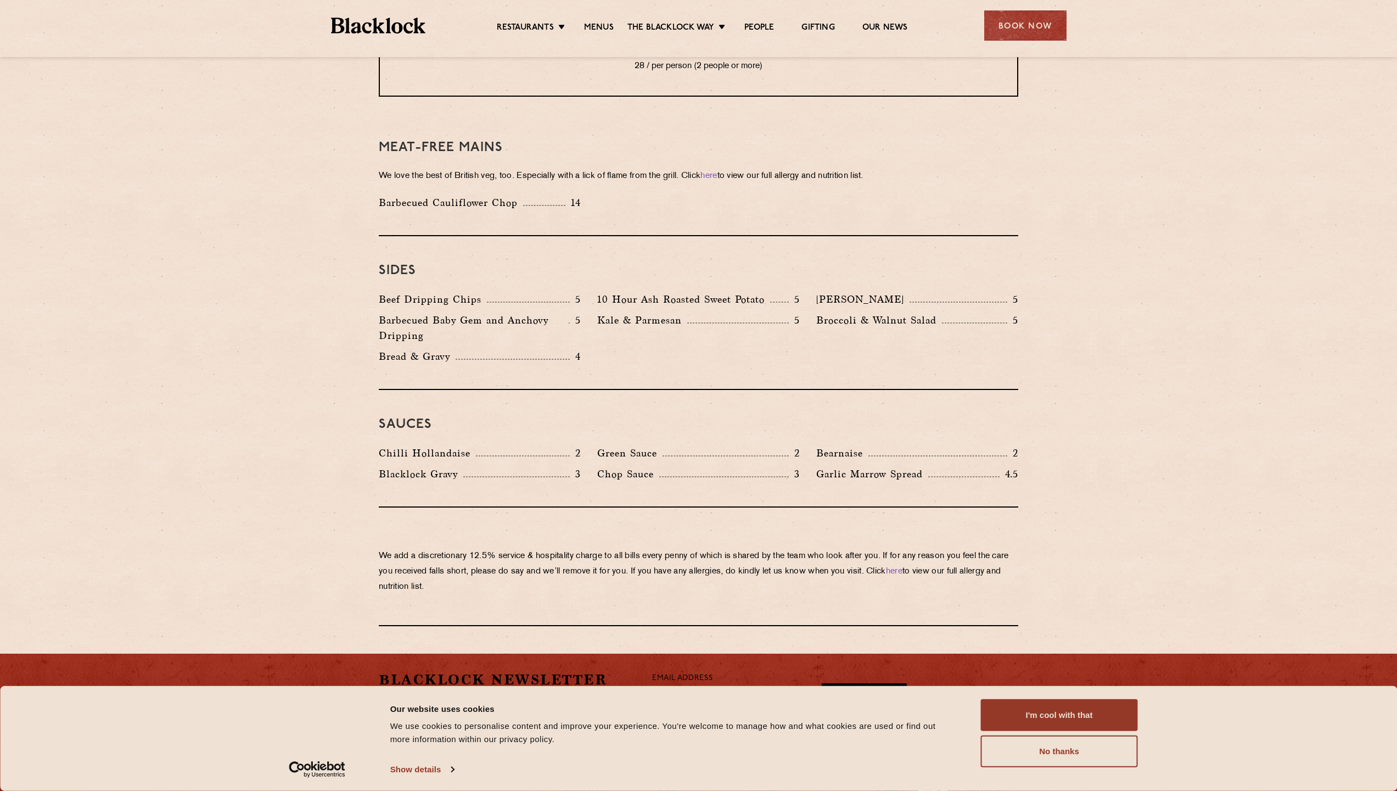
click at [628, 292] on p "10 Hour Ash Roasted Sweet Potato" at bounding box center [683, 299] width 173 height 15
click at [620, 312] on p "Kale & Parmesan" at bounding box center [642, 319] width 90 height 15
click at [611, 312] on p "Kale & Parmesan" at bounding box center [642, 319] width 90 height 15
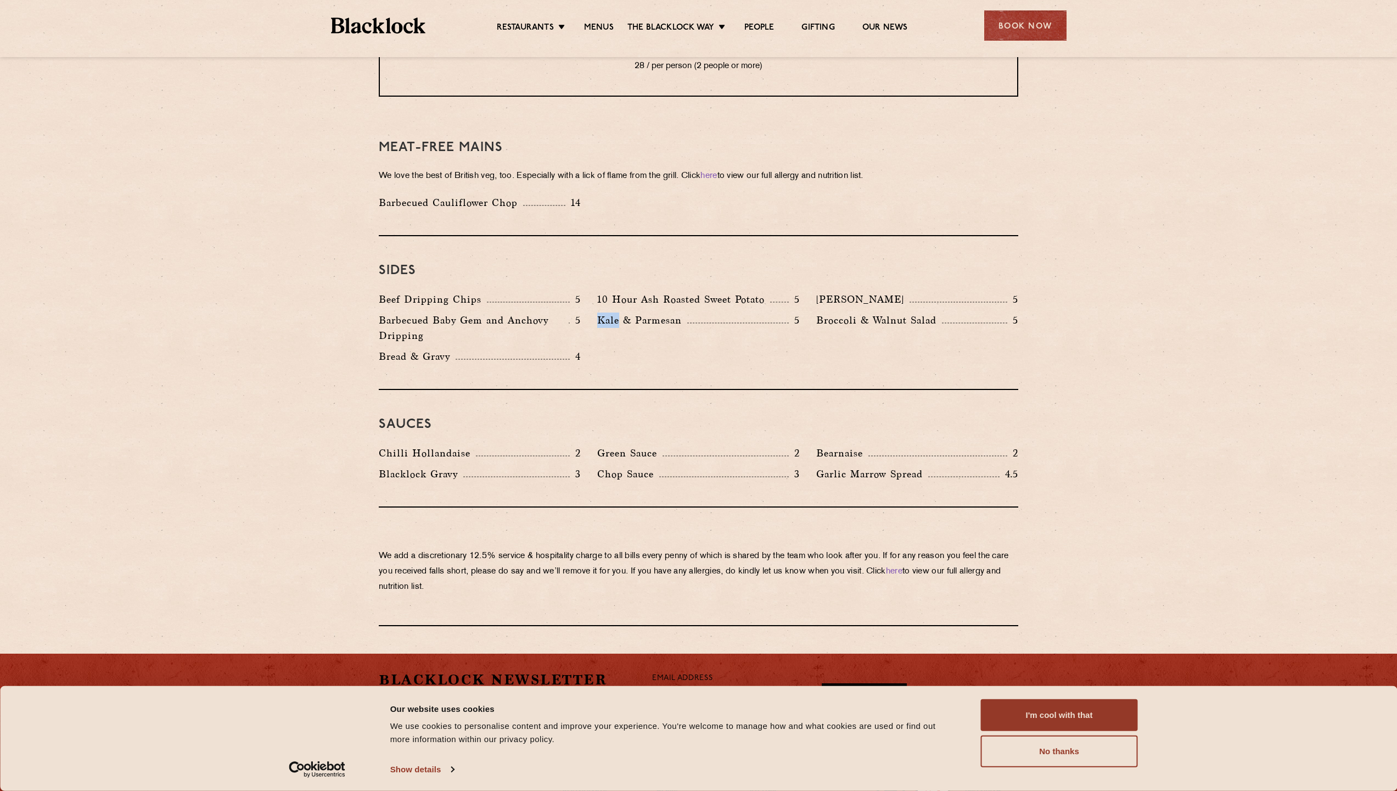
click at [611, 312] on p "Kale & Parmesan" at bounding box center [642, 319] width 90 height 15
click at [611, 312] on div "Kale & Parmesan 5" at bounding box center [698, 330] width 219 height 36
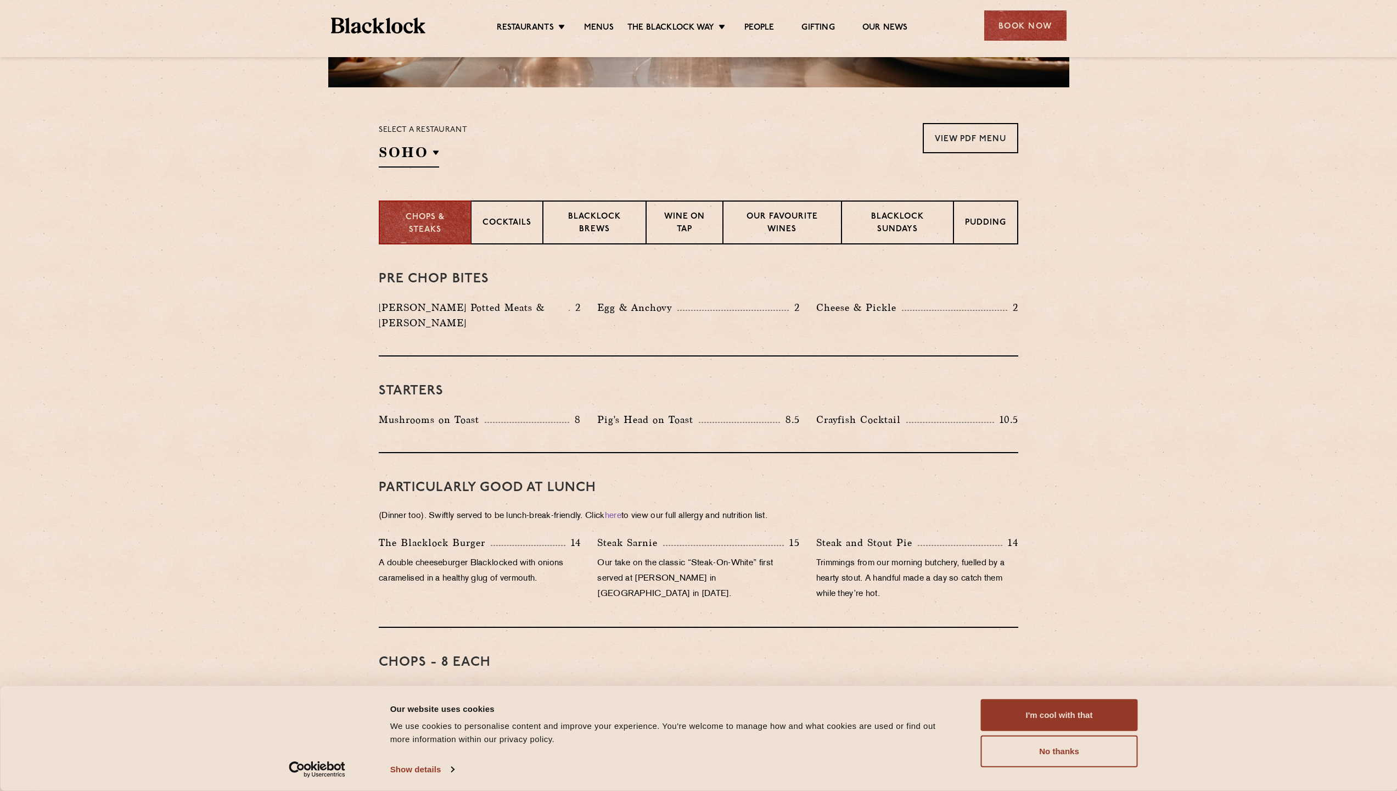
scroll to position [409, 0]
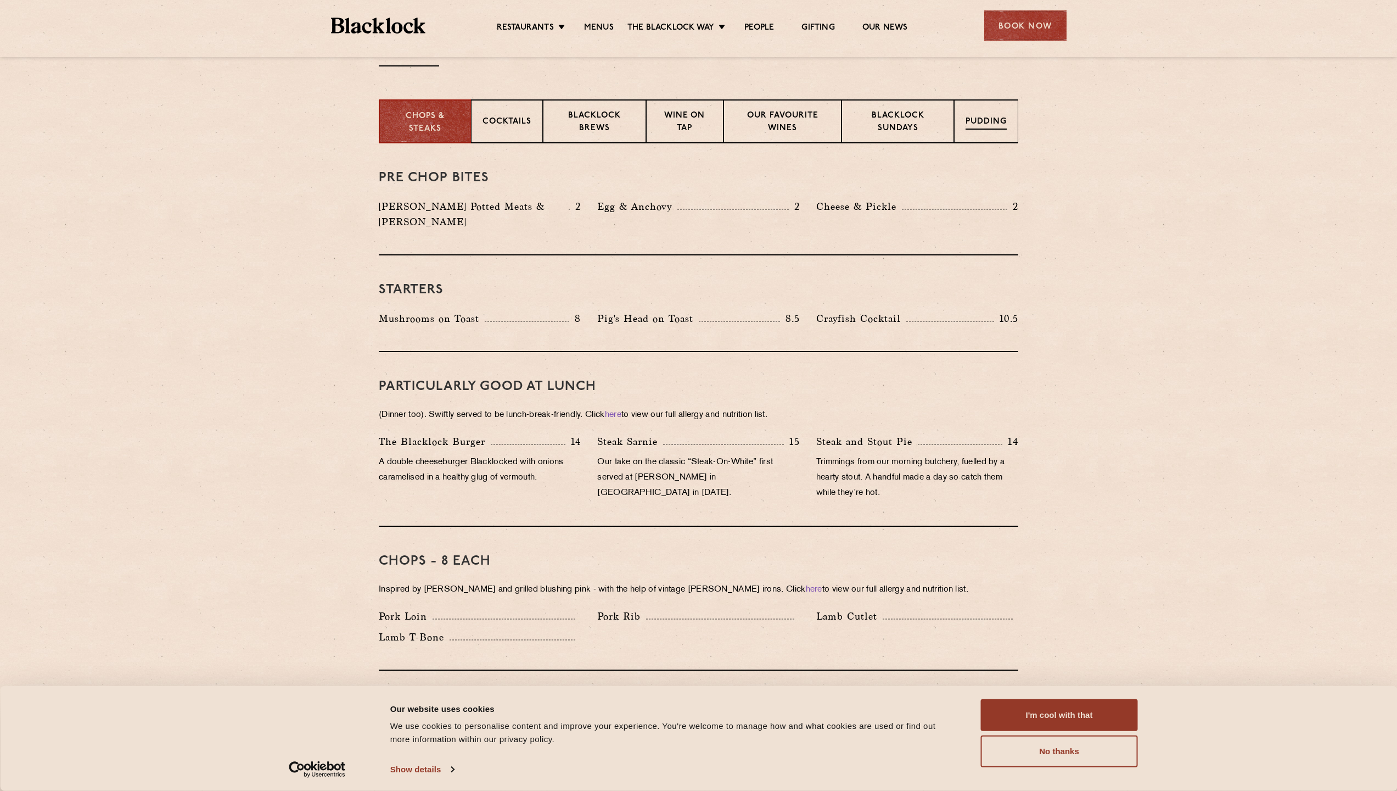
click at [960, 127] on div "Pudding" at bounding box center [986, 121] width 64 height 44
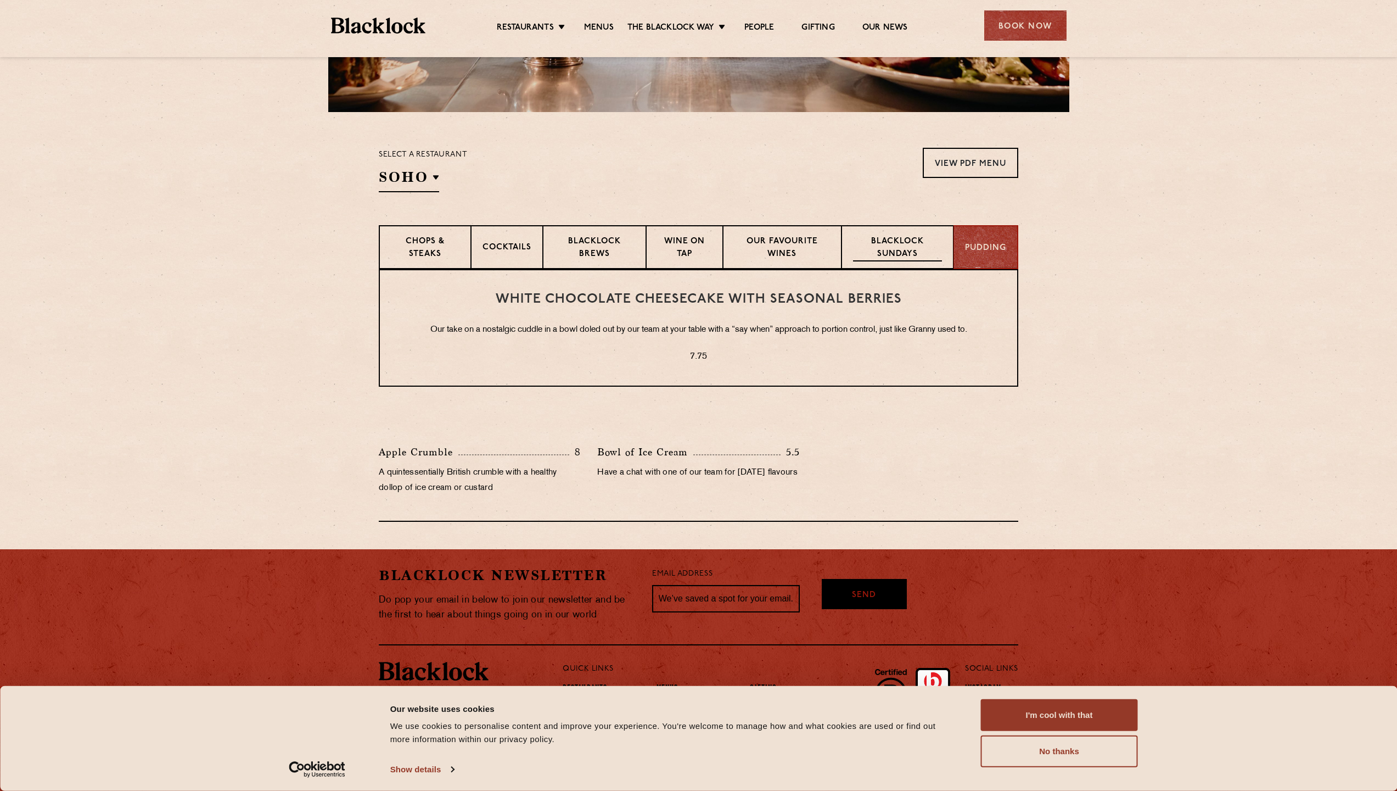
click at [939, 240] on p "Blacklock Sundays" at bounding box center [897, 249] width 89 height 26
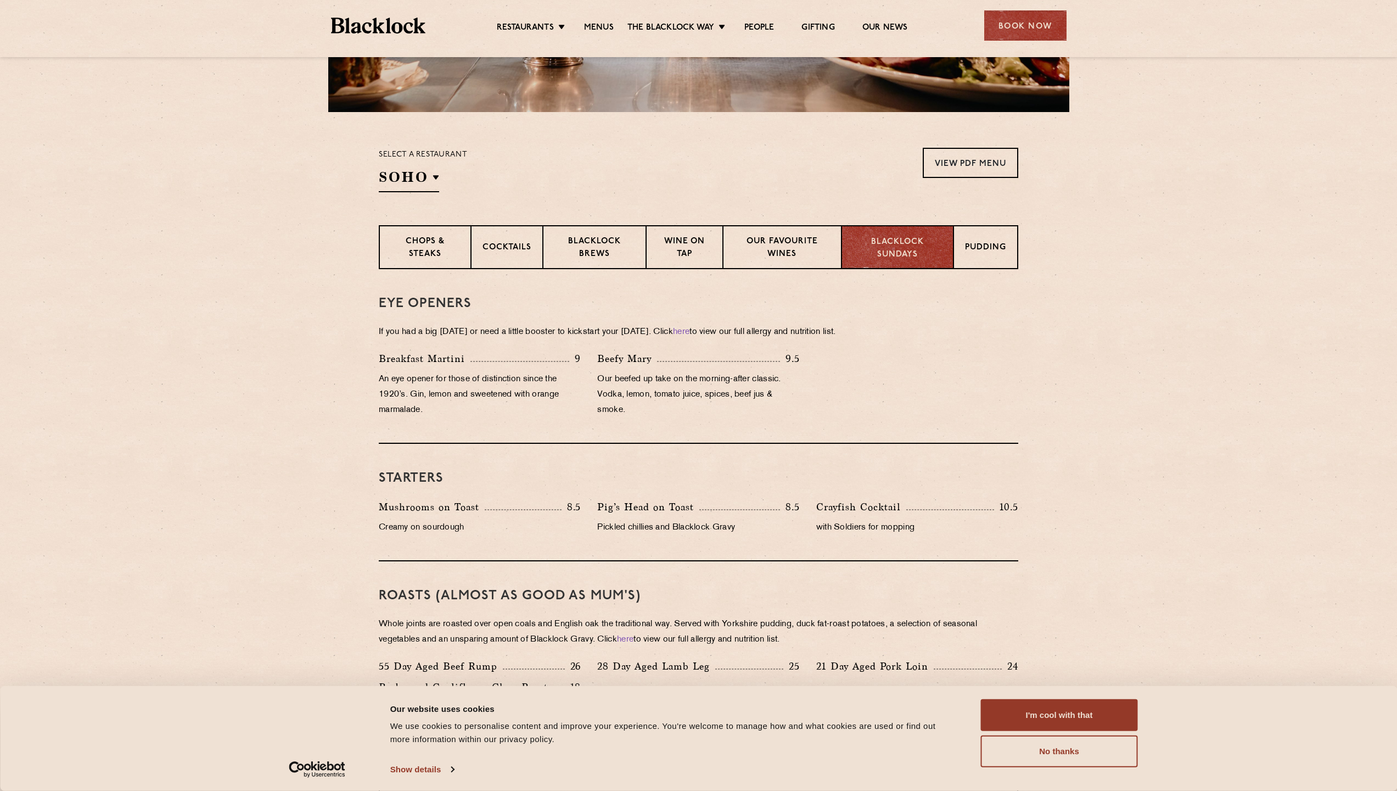
scroll to position [409, 0]
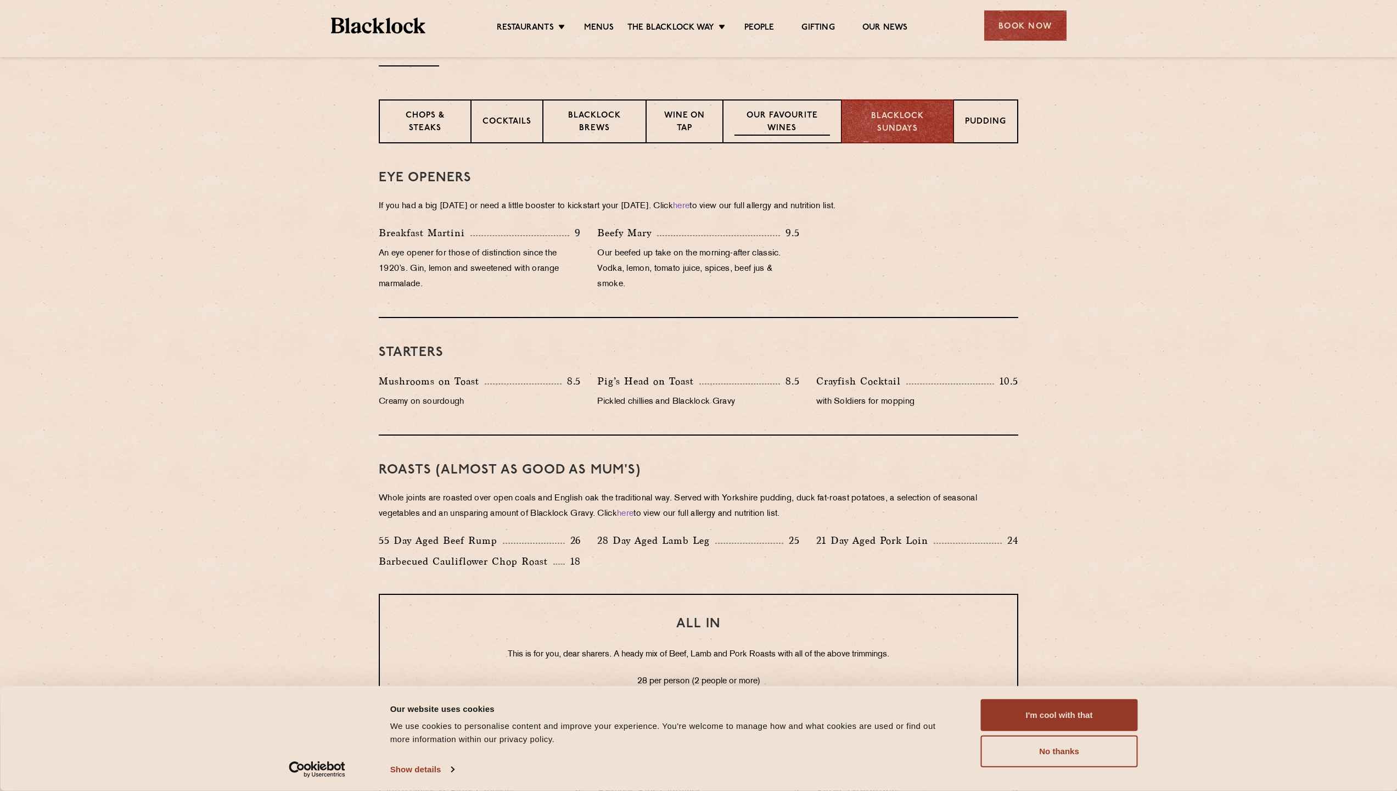
click at [783, 140] on div "Our favourite wines" at bounding box center [782, 121] width 118 height 44
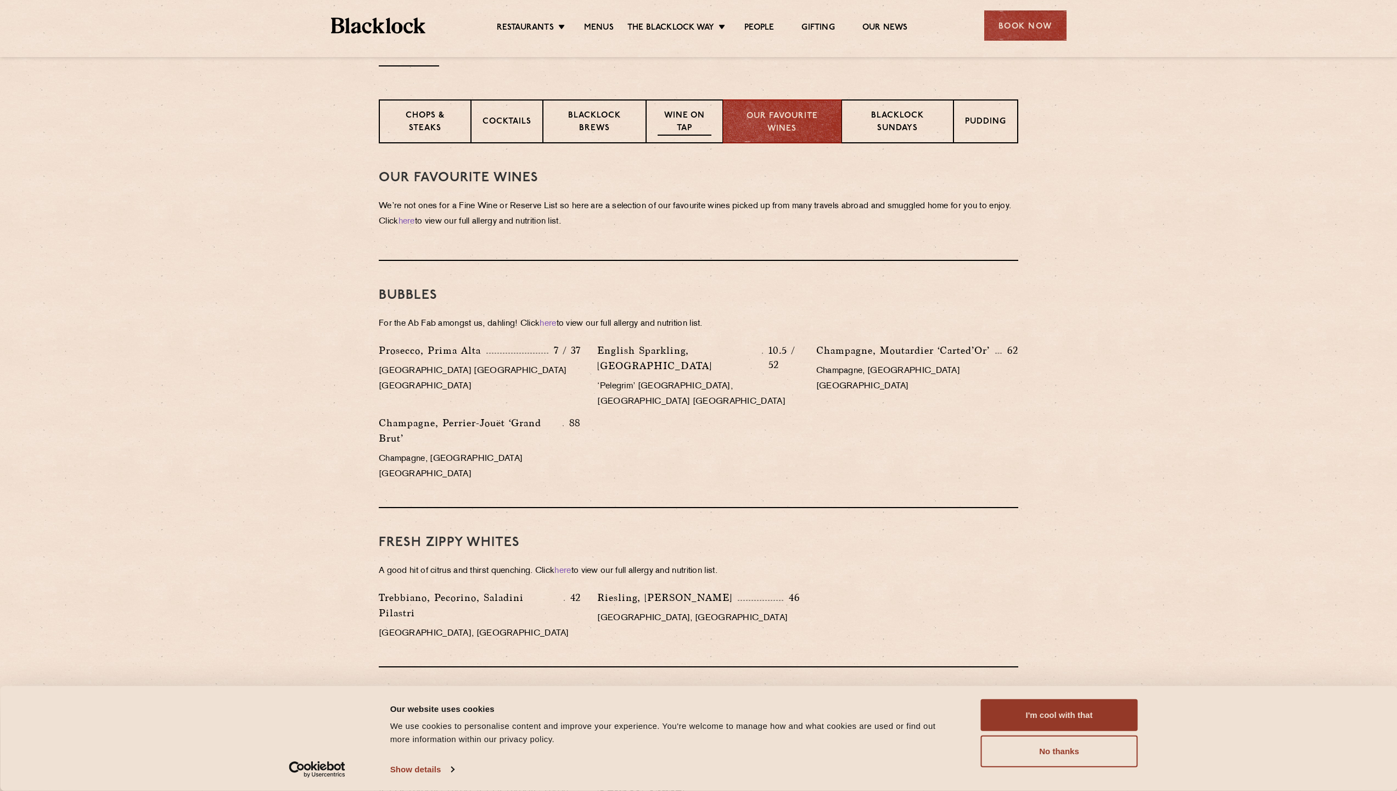
click at [663, 113] on p "Wine on Tap" at bounding box center [685, 123] width 54 height 26
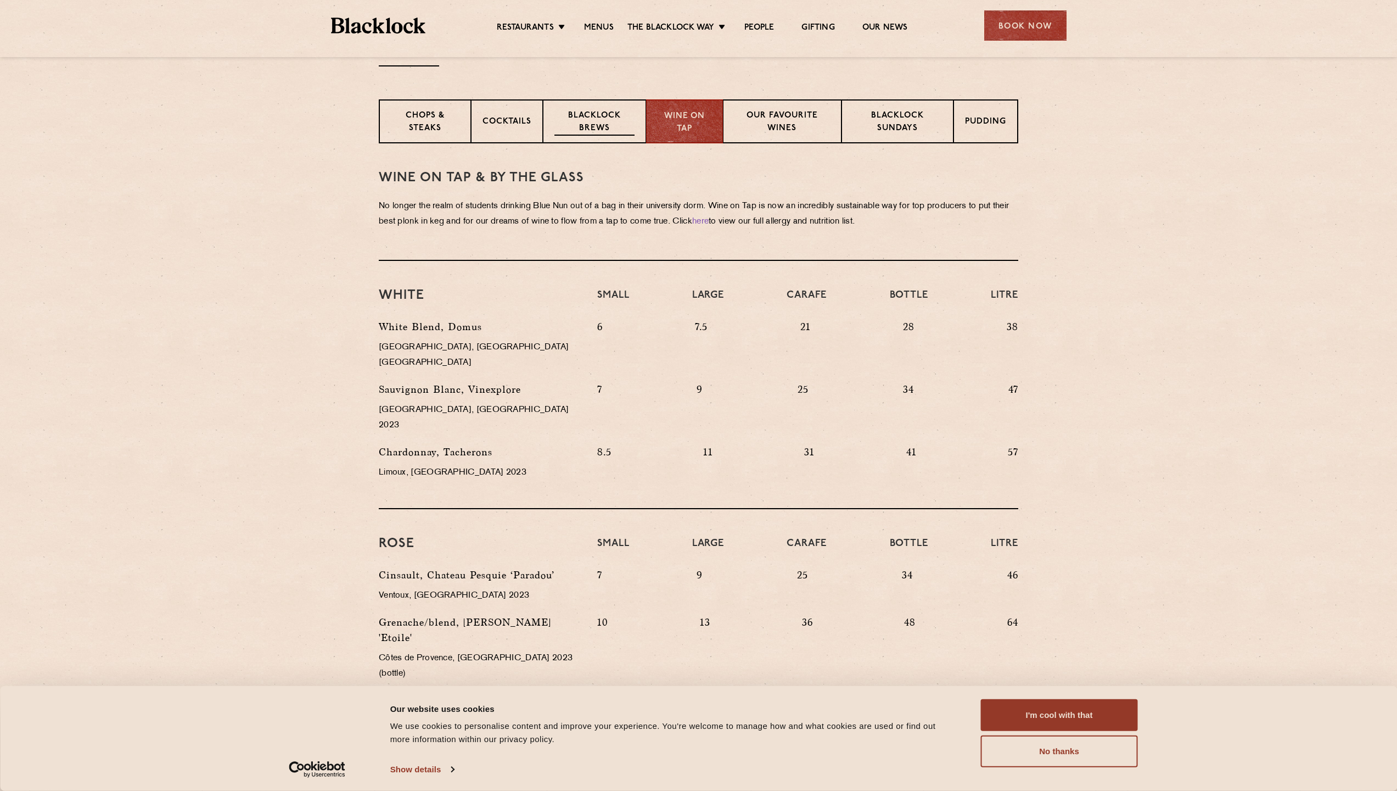
click at [638, 117] on div "Blacklock Brews" at bounding box center [594, 121] width 103 height 44
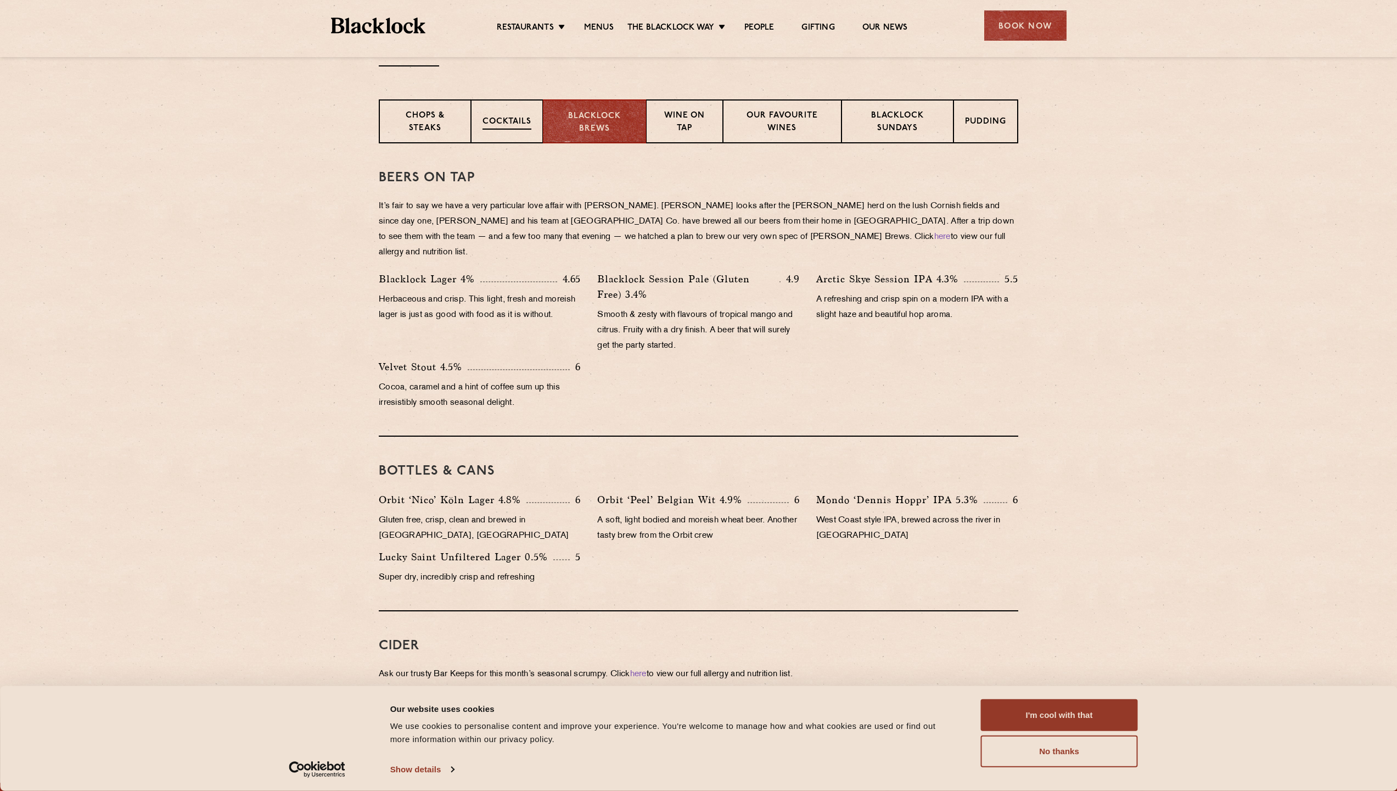
click at [484, 122] on p "Cocktails" at bounding box center [507, 123] width 49 height 14
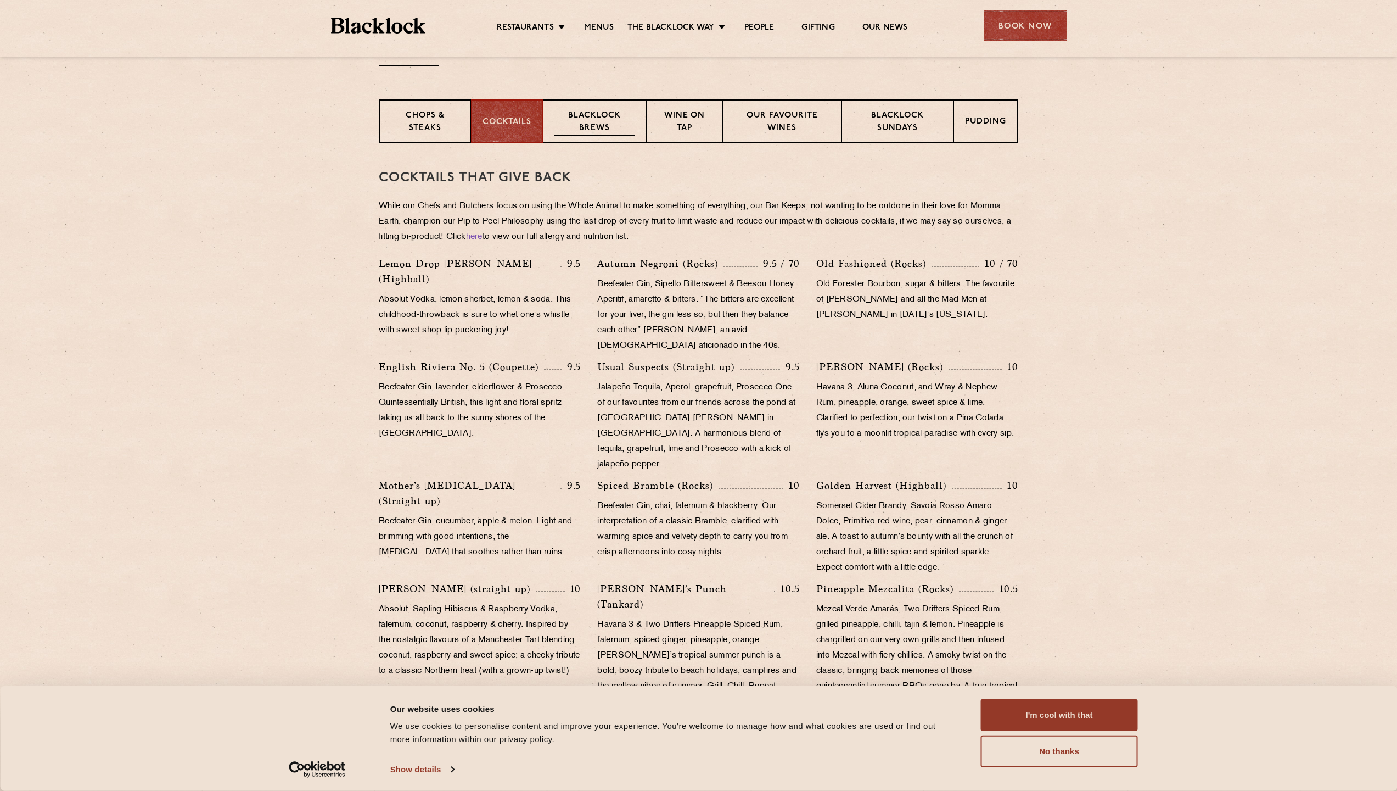
click at [576, 123] on p "Blacklock Brews" at bounding box center [594, 123] width 80 height 26
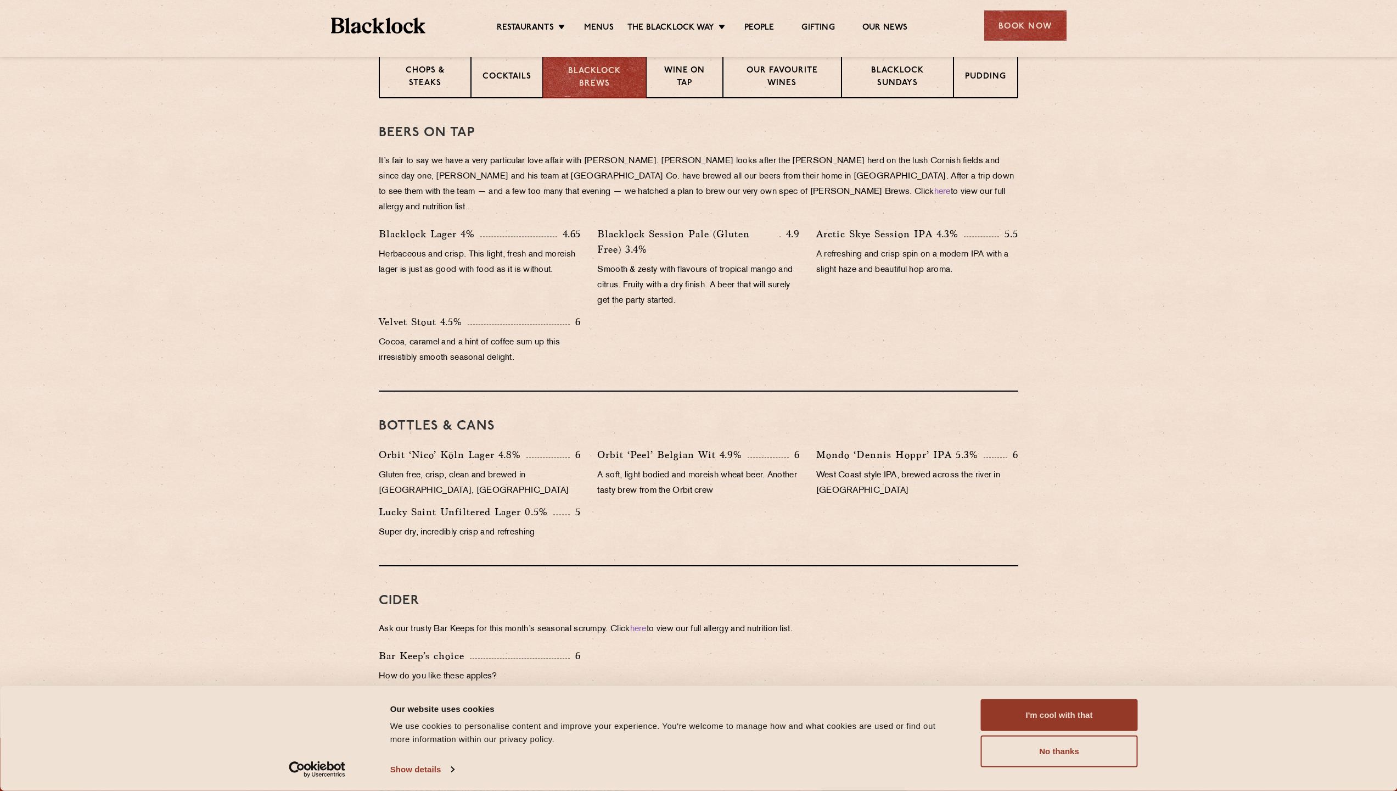
scroll to position [195, 0]
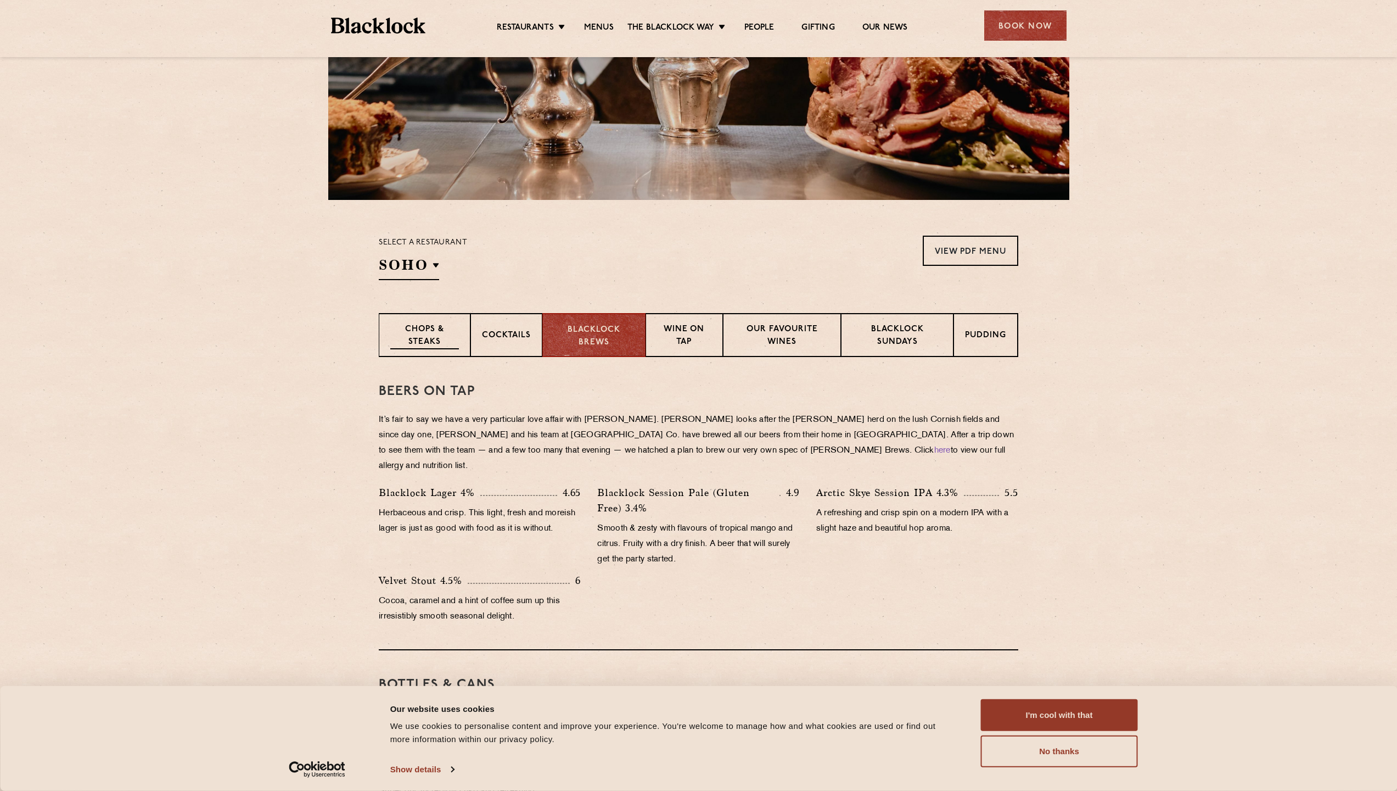
click at [432, 335] on p "Chops & Steaks" at bounding box center [424, 336] width 69 height 26
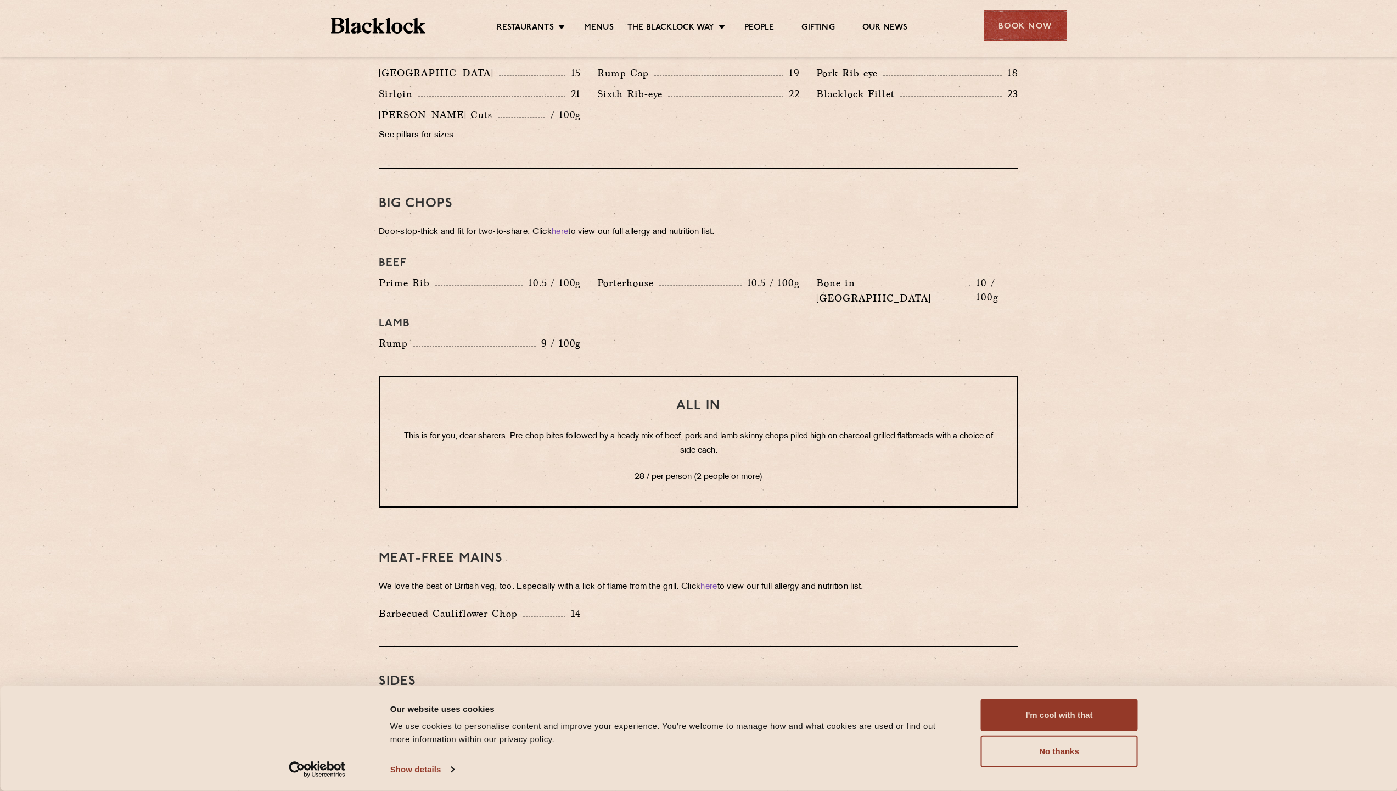
scroll to position [1100, 0]
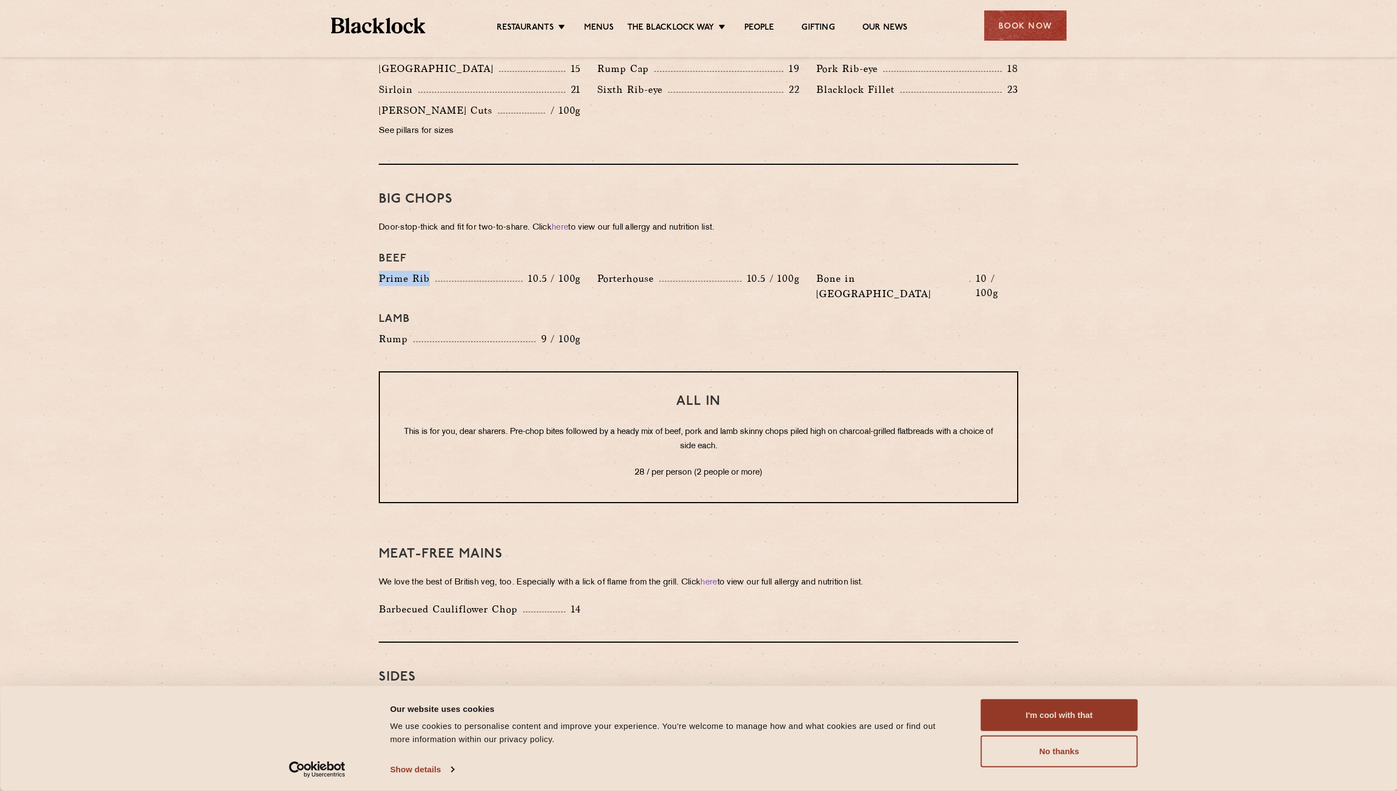
drag, startPoint x: 378, startPoint y: 264, endPoint x: 431, endPoint y: 263, distance: 53.3
click at [431, 271] on div "Prime Rib 10.5 / 100g" at bounding box center [480, 289] width 219 height 36
copy p "Prime Rib"
click at [583, 272] on div "Prime Rib 10.5 / 100g" at bounding box center [480, 289] width 219 height 36
click at [613, 271] on p "Porterhouse" at bounding box center [628, 278] width 62 height 15
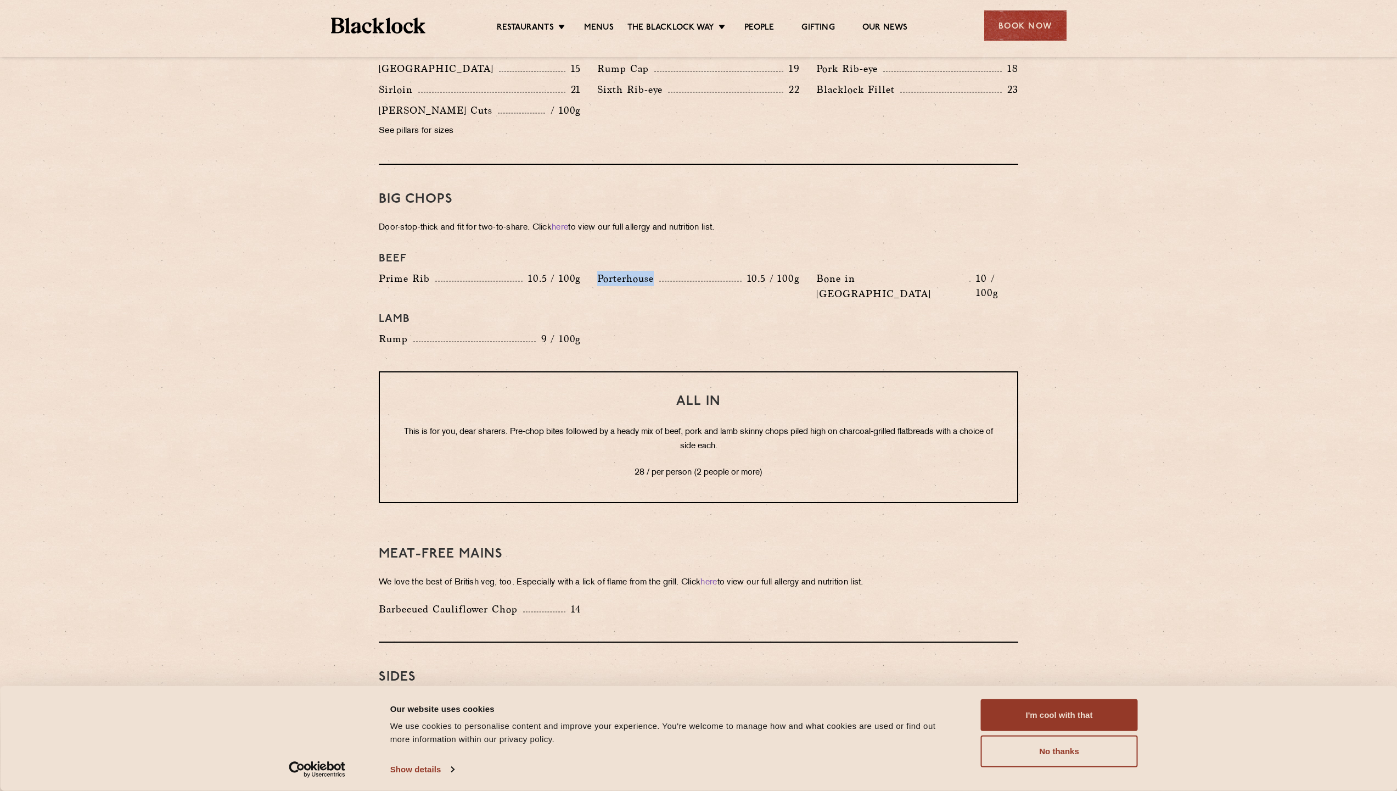
click at [613, 271] on p "Porterhouse" at bounding box center [628, 278] width 62 height 15
click at [612, 271] on p "Porterhouse" at bounding box center [628, 278] width 62 height 15
click at [722, 271] on div "Porterhouse 10.5 / 100g" at bounding box center [698, 278] width 202 height 15
click at [860, 271] on p "Bone in Sirloin" at bounding box center [893, 286] width 154 height 31
click at [853, 271] on p "Bone in Sirloin" at bounding box center [893, 286] width 154 height 31
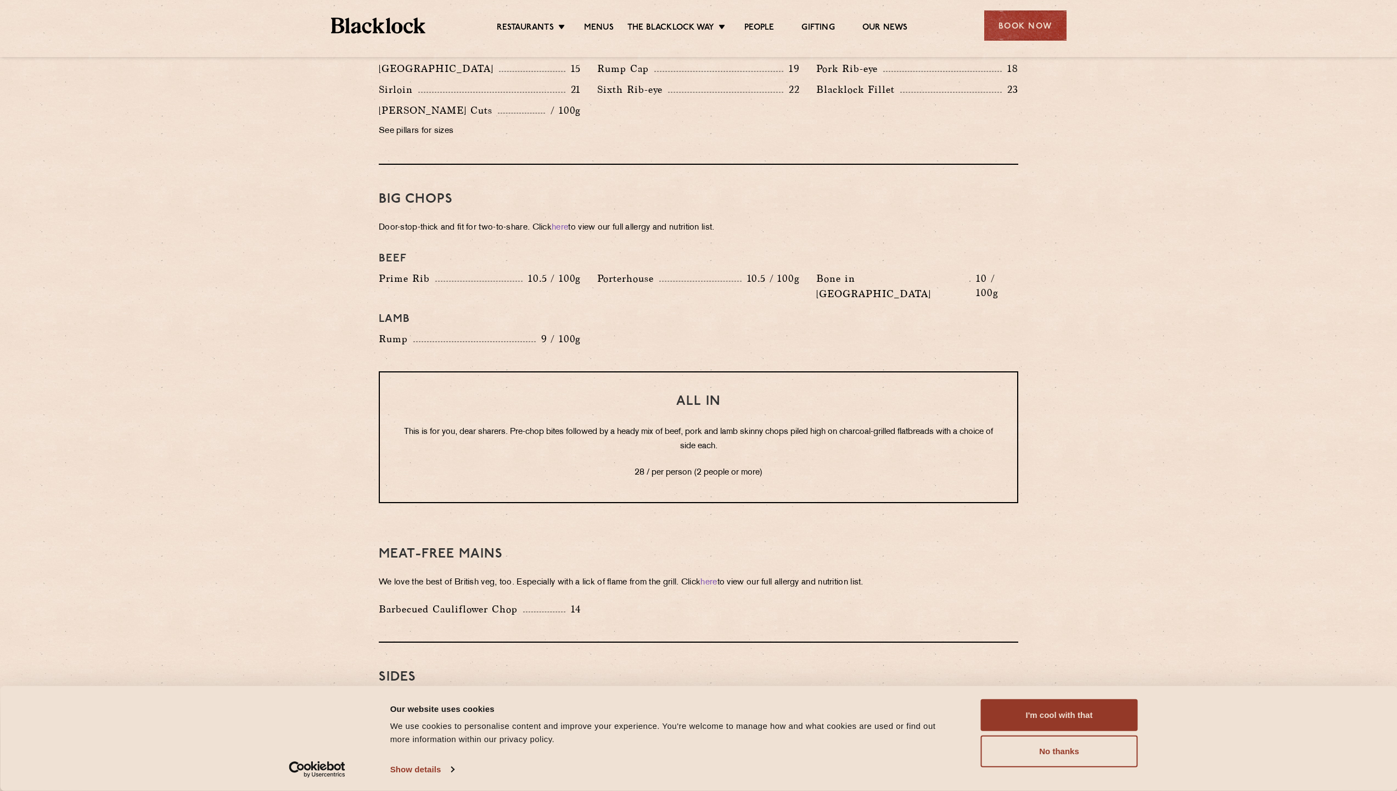
click at [853, 271] on p "Bone in Sirloin" at bounding box center [893, 286] width 154 height 31
click at [754, 394] on h3 "All In" at bounding box center [698, 401] width 593 height 14
click at [750, 394] on h3 "All In" at bounding box center [698, 401] width 593 height 14
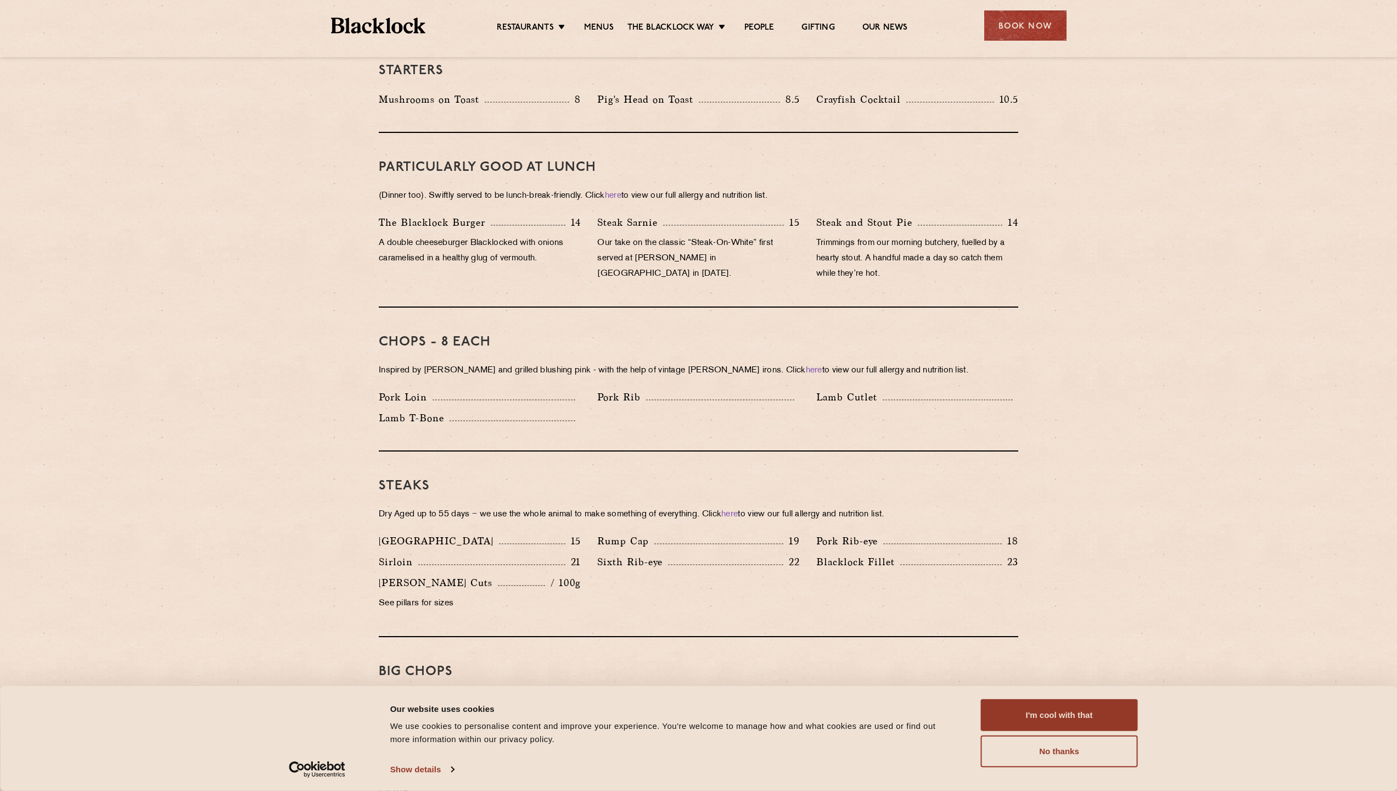
scroll to position [617, 0]
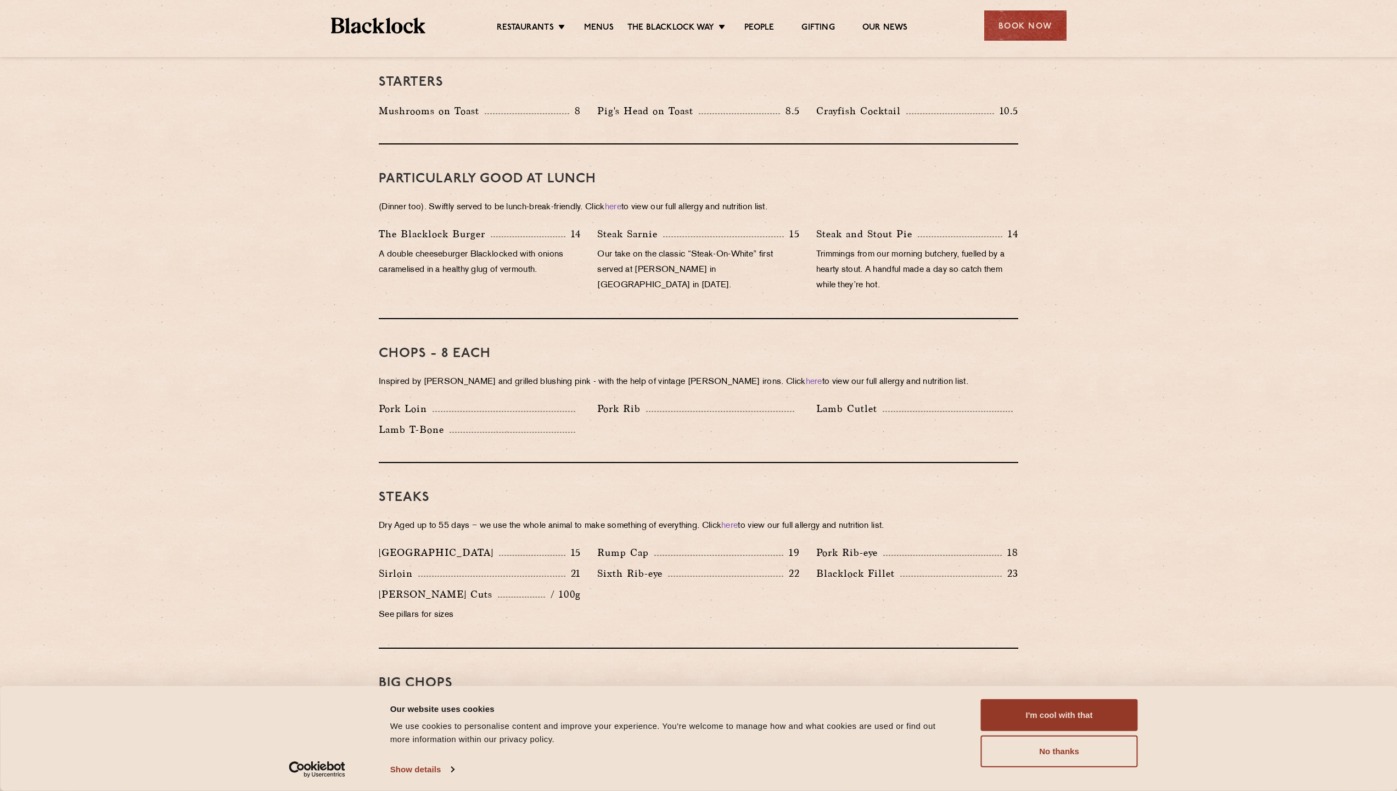
click at [418, 374] on p "Inspired by Joe Beef and grilled blushing pink - with the help of vintage Black…" at bounding box center [699, 381] width 640 height 15
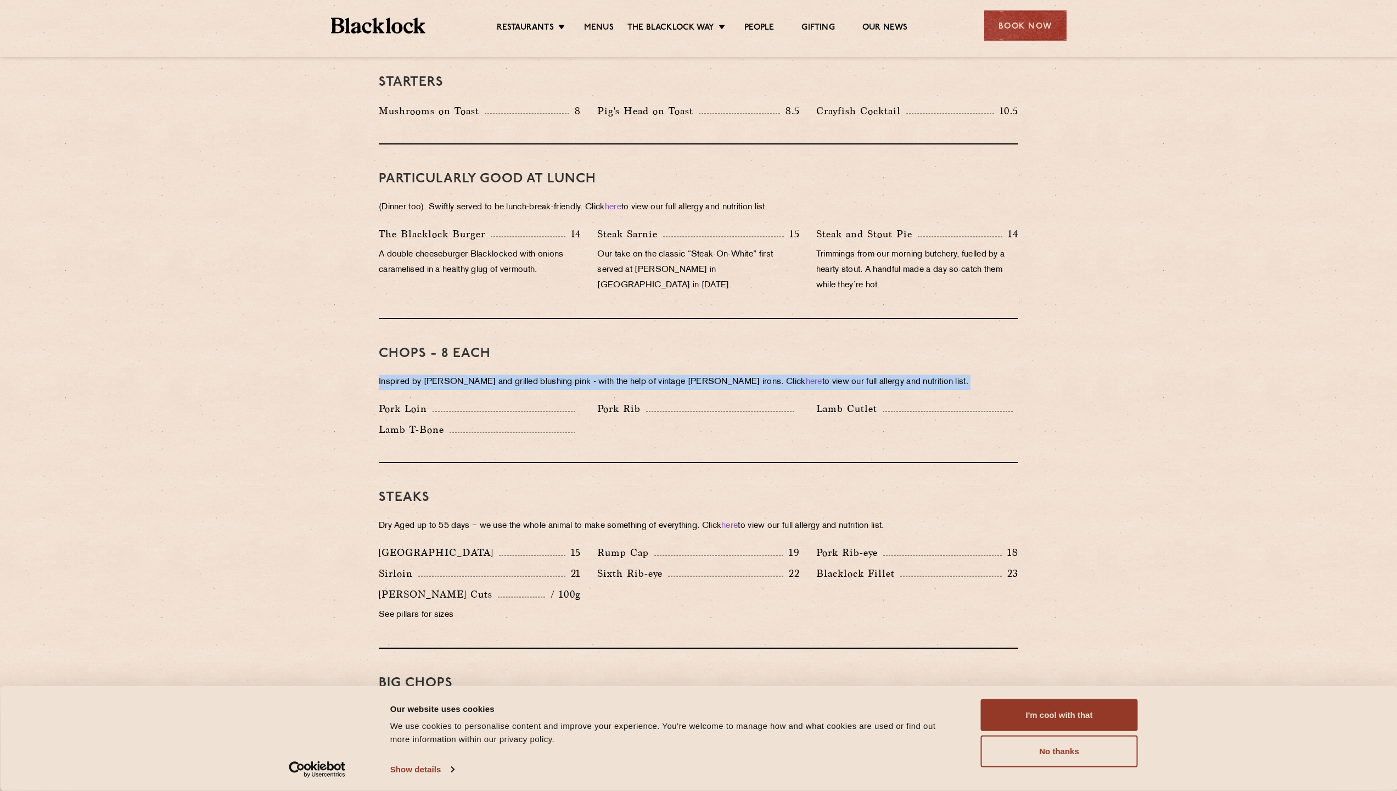
click at [418, 374] on p "Inspired by Joe Beef and grilled blushing pink - with the help of vintage Black…" at bounding box center [699, 381] width 640 height 15
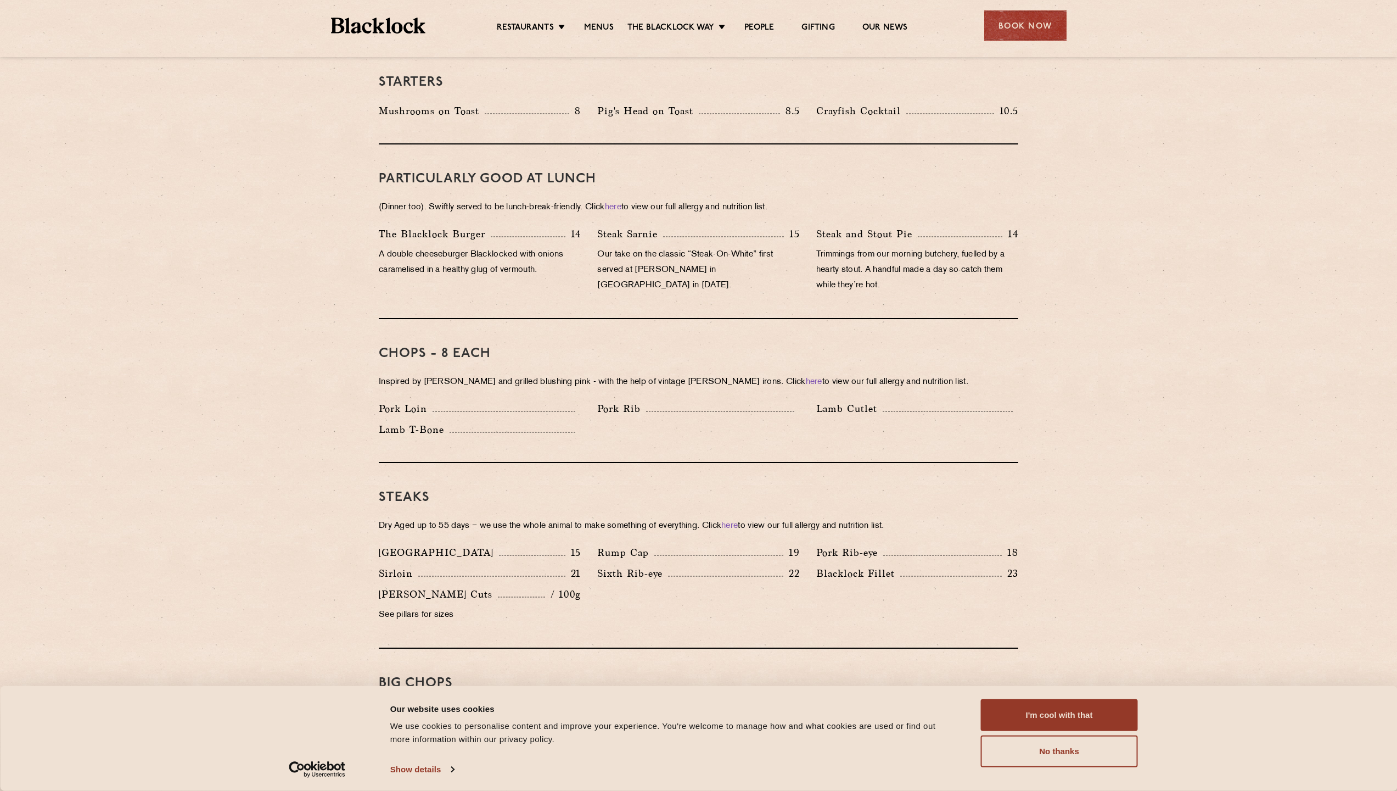
click at [544, 422] on div "Lamb T-Bone" at bounding box center [480, 432] width 219 height 21
click at [837, 401] on p "Lamb Cutlet" at bounding box center [849, 408] width 66 height 15
click at [873, 401] on p "Lamb Cutlet" at bounding box center [849, 408] width 66 height 15
drag, startPoint x: 875, startPoint y: 395, endPoint x: 823, endPoint y: 389, distance: 52.0
click at [795, 401] on div "Pork Loin Pork Rib Lamb Cutlet Lamb T-Bone" at bounding box center [699, 422] width 656 height 42
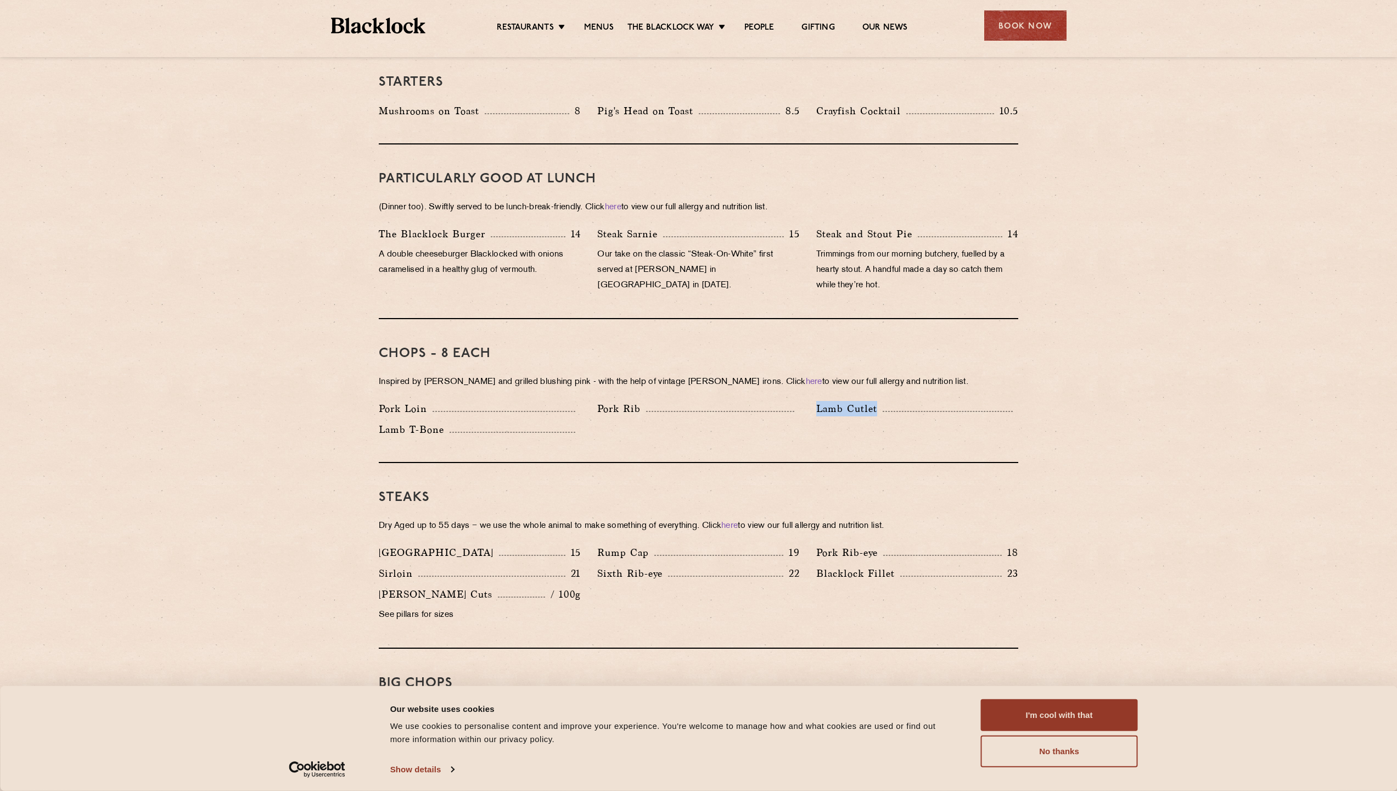
copy div "Lamb Cutlet"
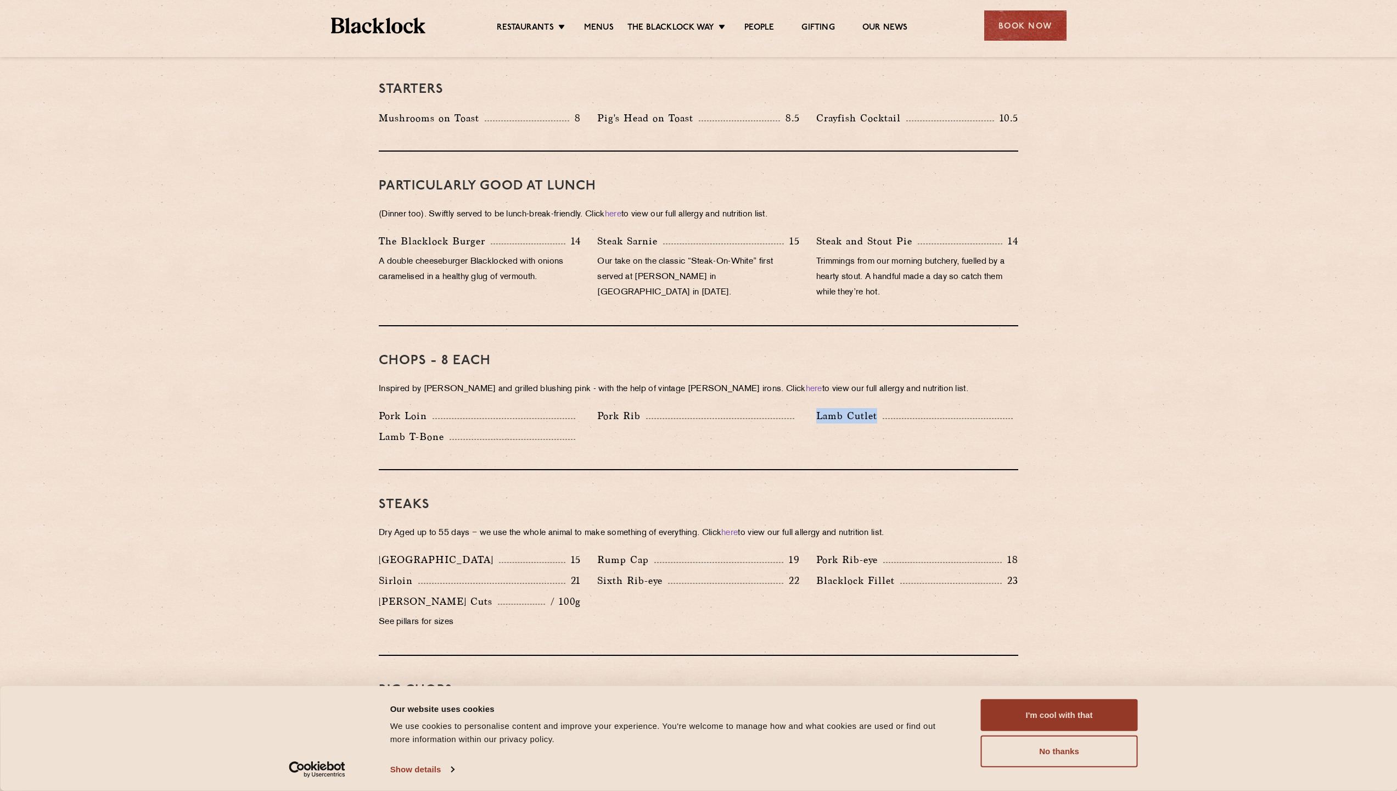
scroll to position [606, 0]
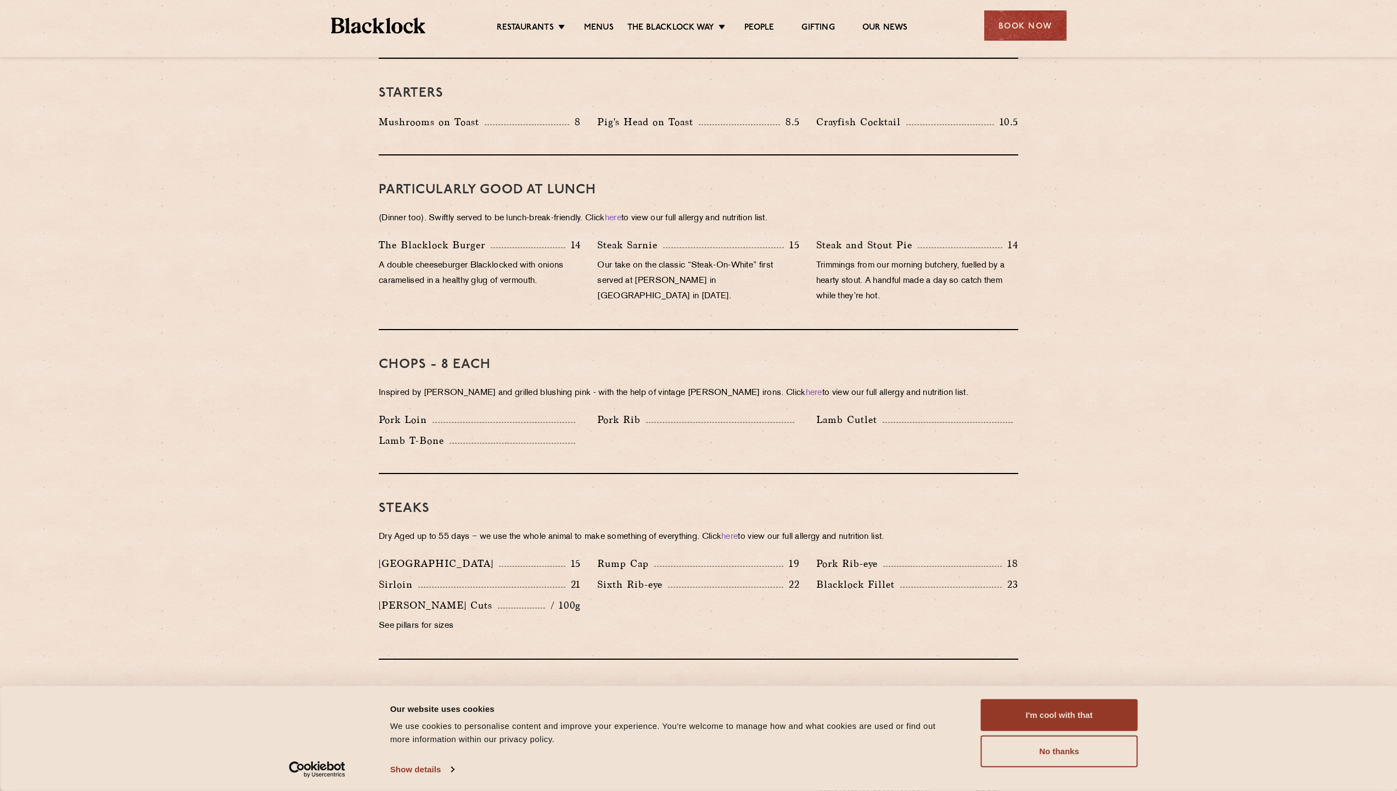
click at [467, 385] on p "Inspired by Joe Beef and grilled blushing pink - with the help of vintage Black…" at bounding box center [699, 392] width 640 height 15
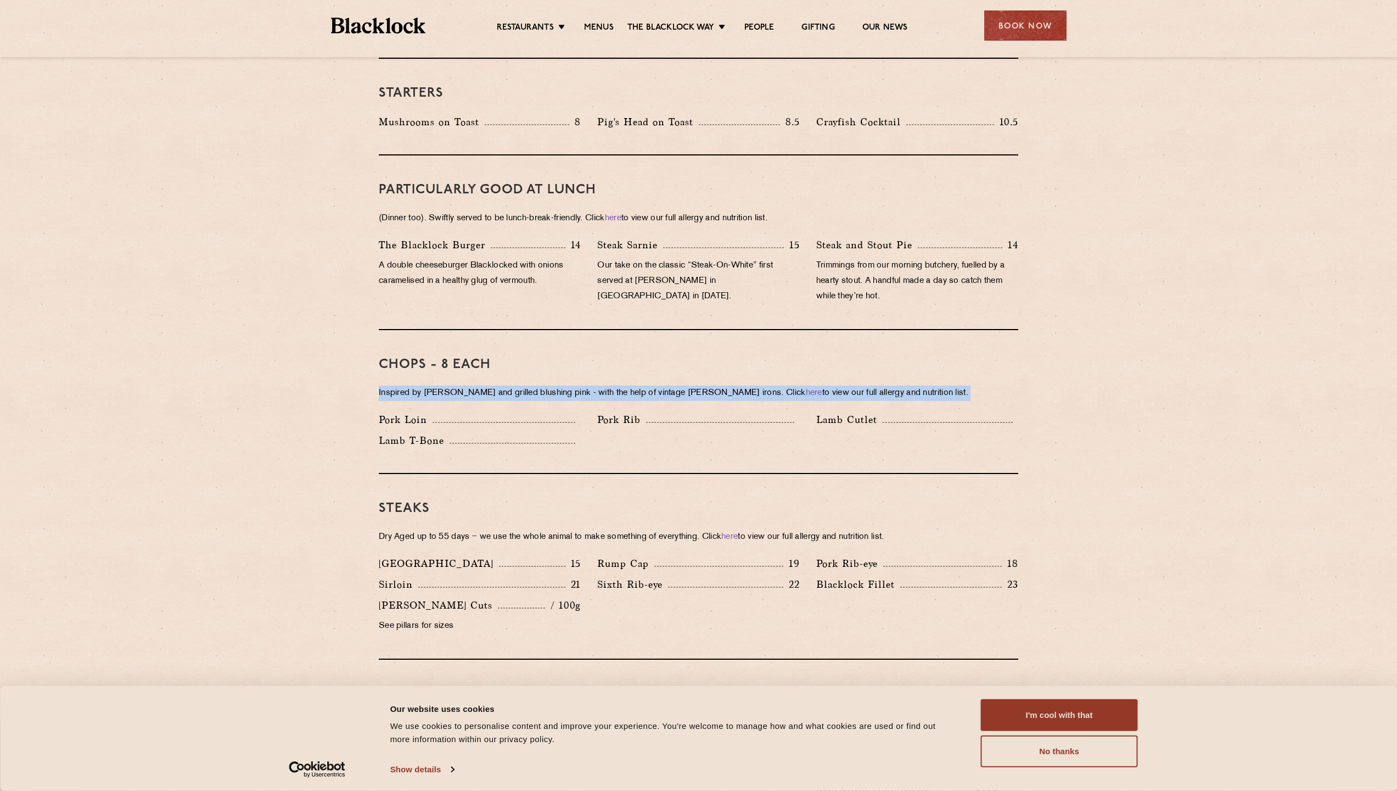
click at [467, 385] on p "Inspired by Joe Beef and grilled blushing pink - with the help of vintage Black…" at bounding box center [699, 392] width 640 height 15
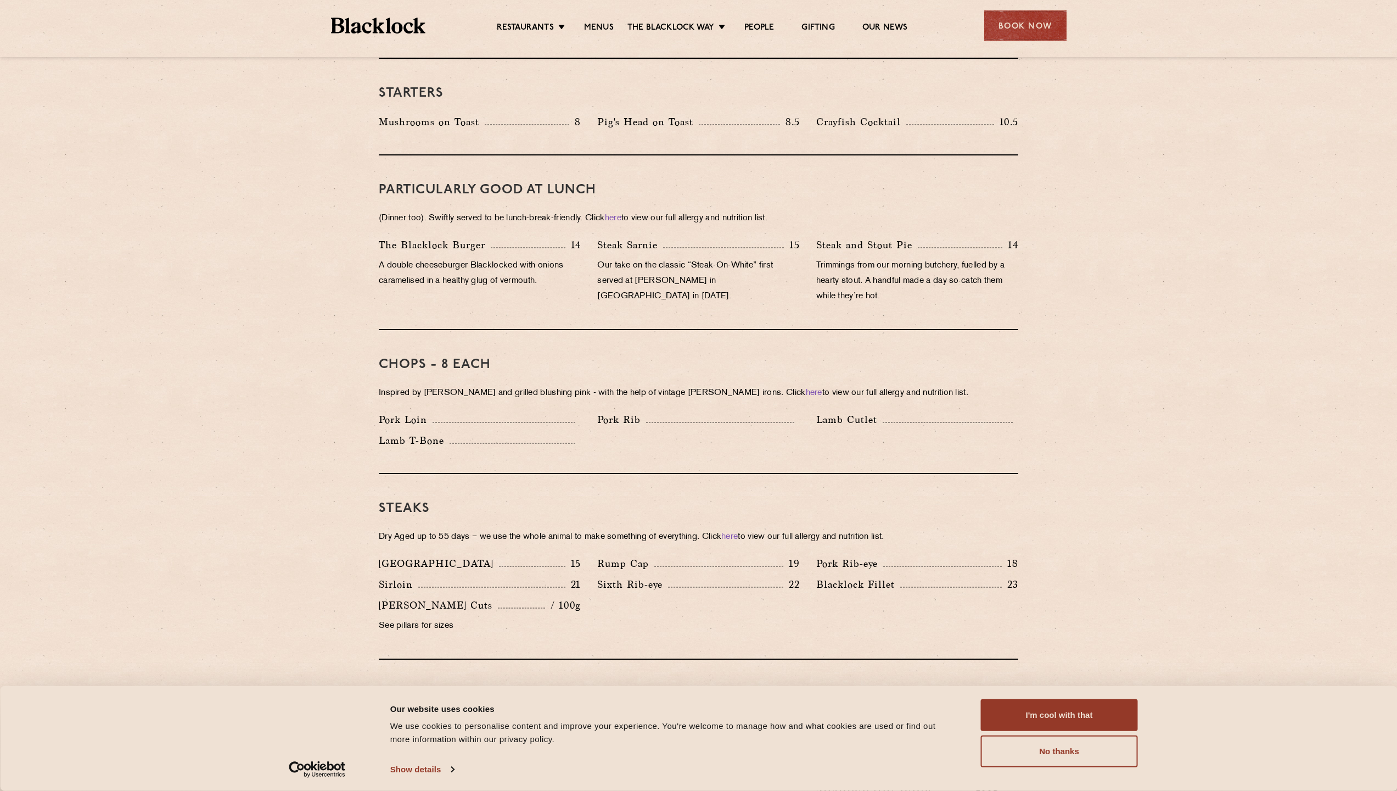
click at [513, 412] on div "Pork Loin" at bounding box center [480, 419] width 202 height 15
drag, startPoint x: 595, startPoint y: 410, endPoint x: 654, endPoint y: 403, distance: 60.3
click at [654, 412] on div "Pork Rib" at bounding box center [698, 422] width 219 height 21
click at [655, 412] on div "Pork Rib" at bounding box center [698, 419] width 202 height 15
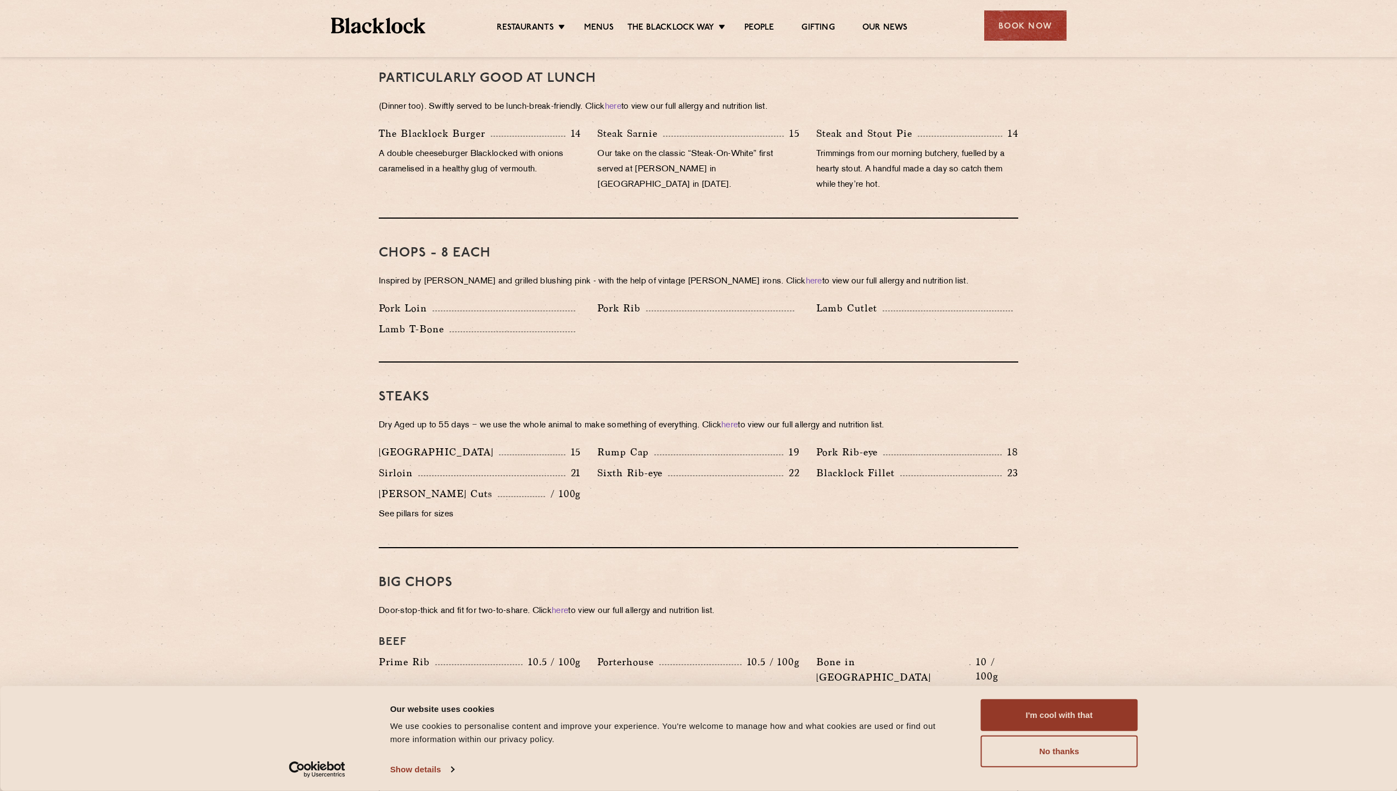
scroll to position [719, 0]
drag, startPoint x: 601, startPoint y: 436, endPoint x: 651, endPoint y: 429, distance: 50.9
click at [651, 442] on div "Rump Cap 19" at bounding box center [698, 452] width 219 height 21
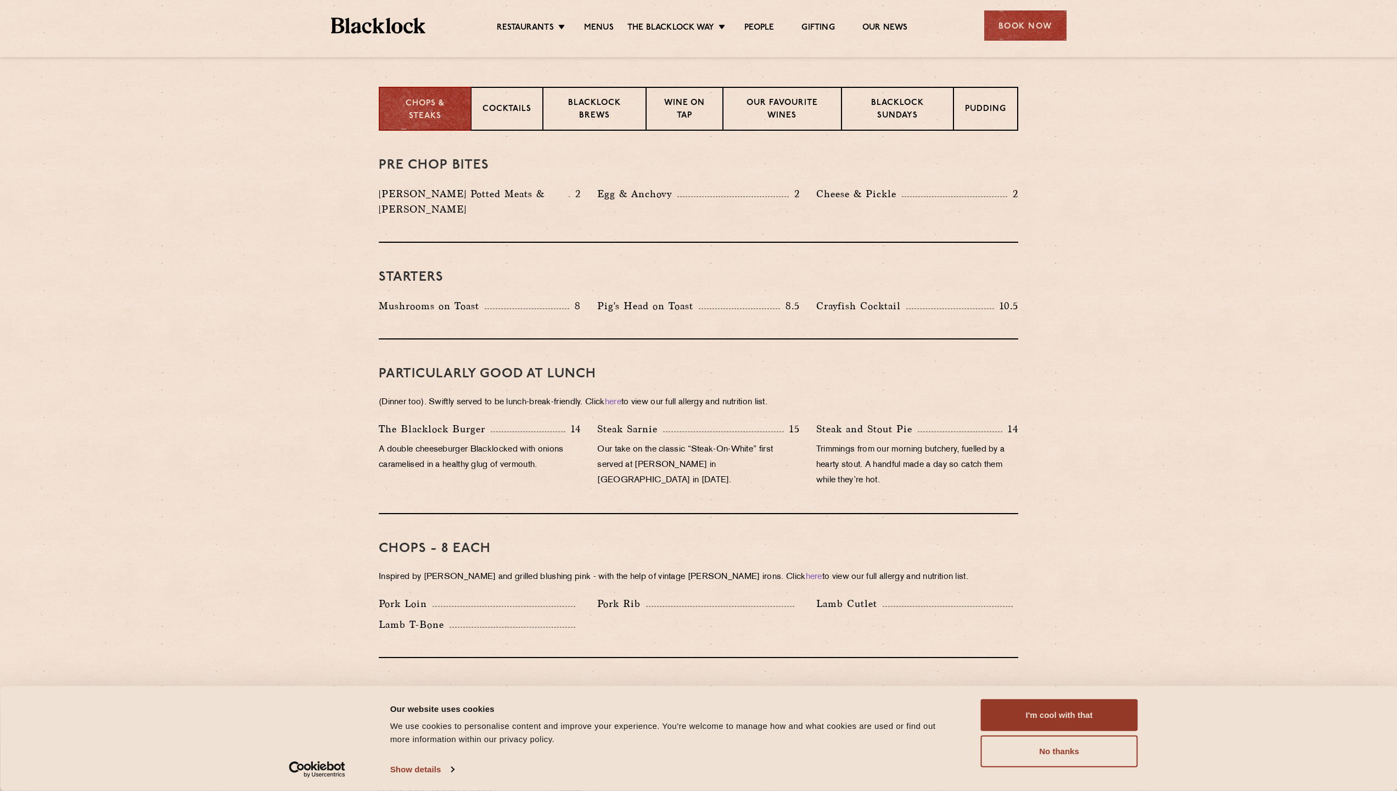
scroll to position [0, 0]
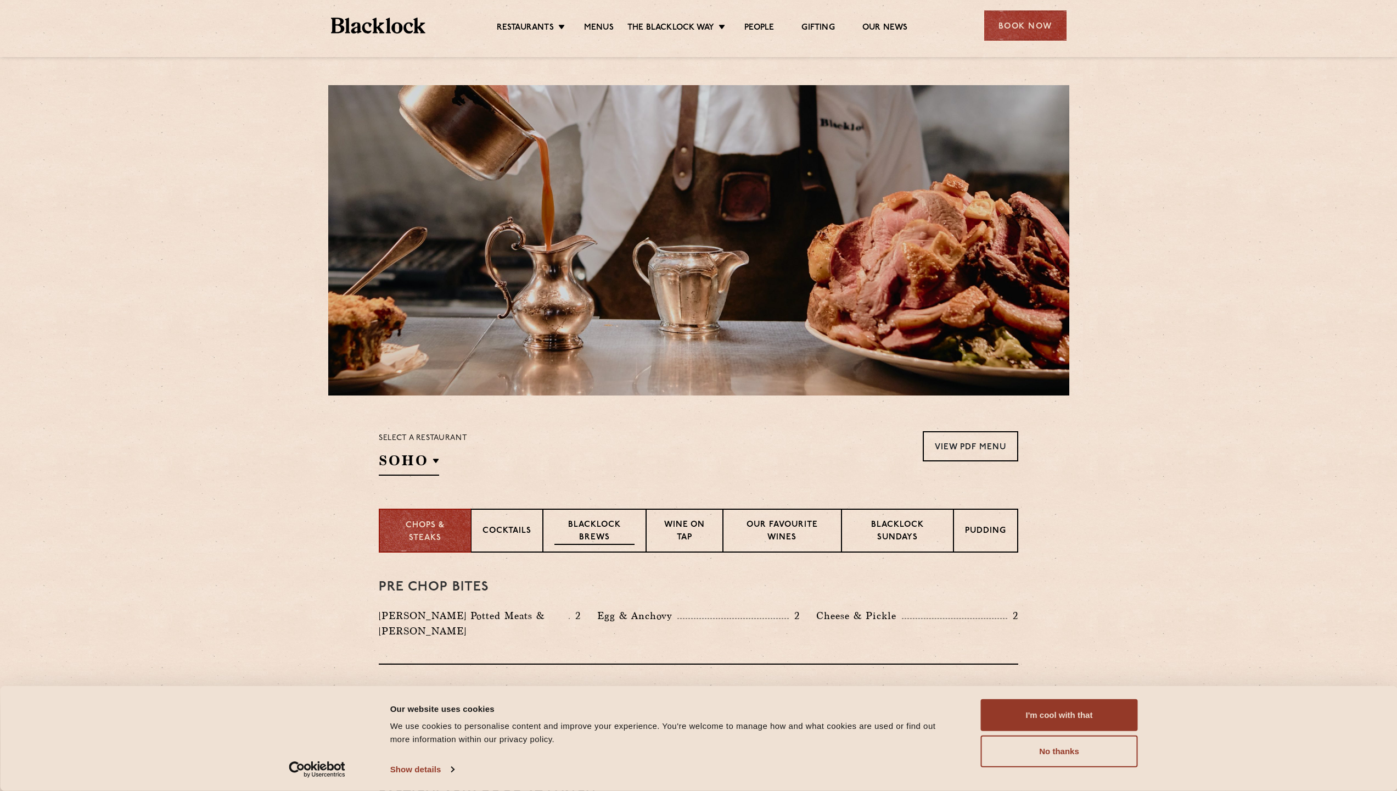
click at [577, 525] on p "Blacklock Brews" at bounding box center [594, 532] width 80 height 26
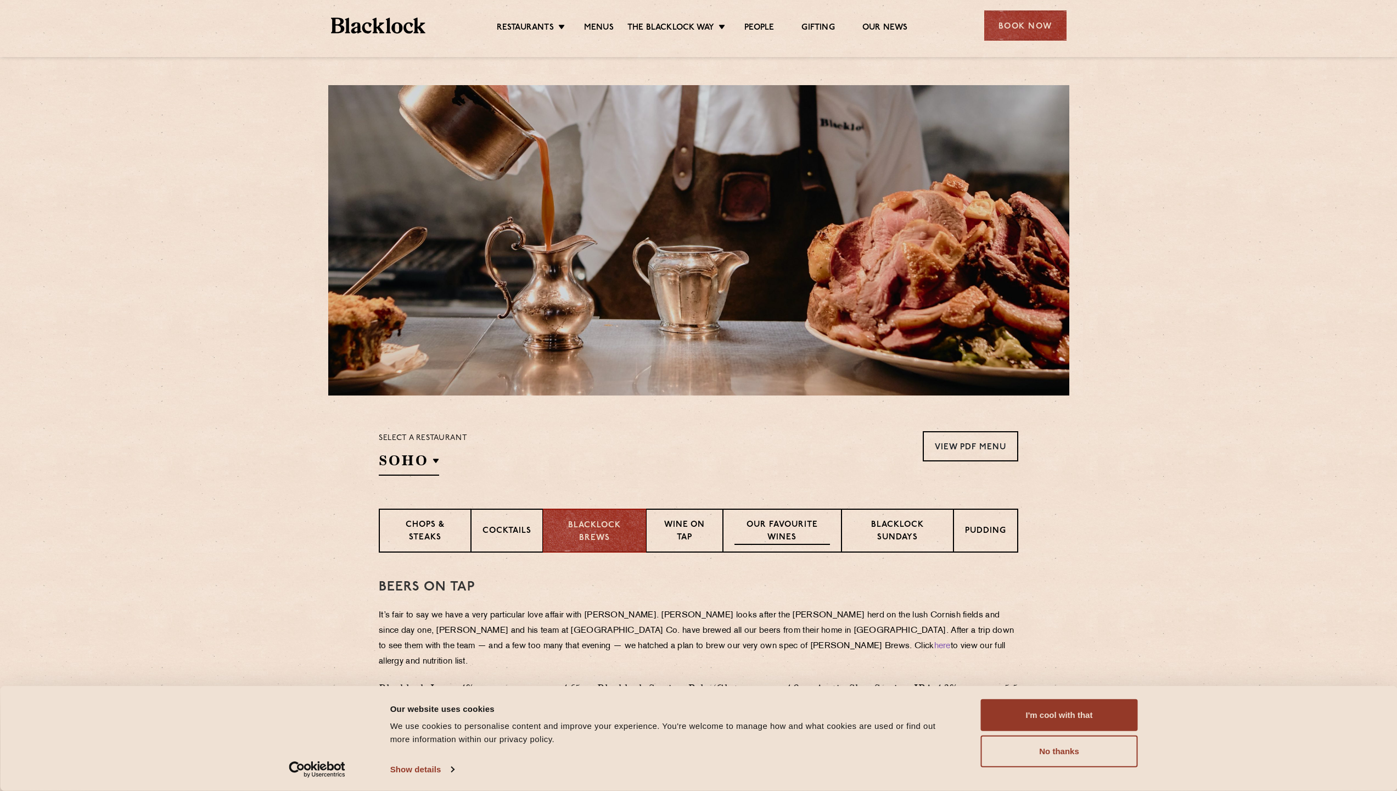
drag, startPoint x: 798, startPoint y: 551, endPoint x: 788, endPoint y: 549, distance: 9.6
click at [791, 550] on div "Our favourite wines" at bounding box center [782, 530] width 118 height 44
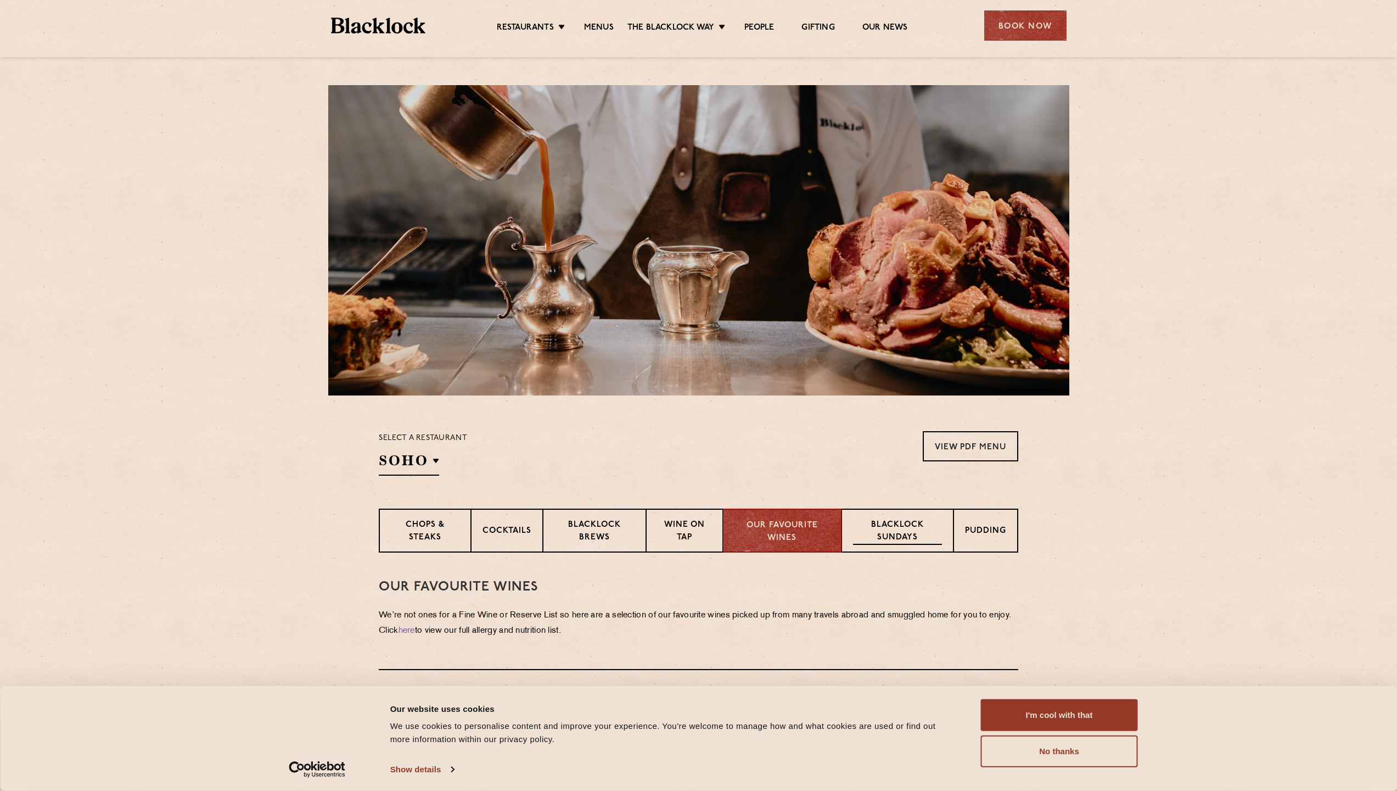
click at [909, 542] on p "Blacklock Sundays" at bounding box center [897, 532] width 89 height 26
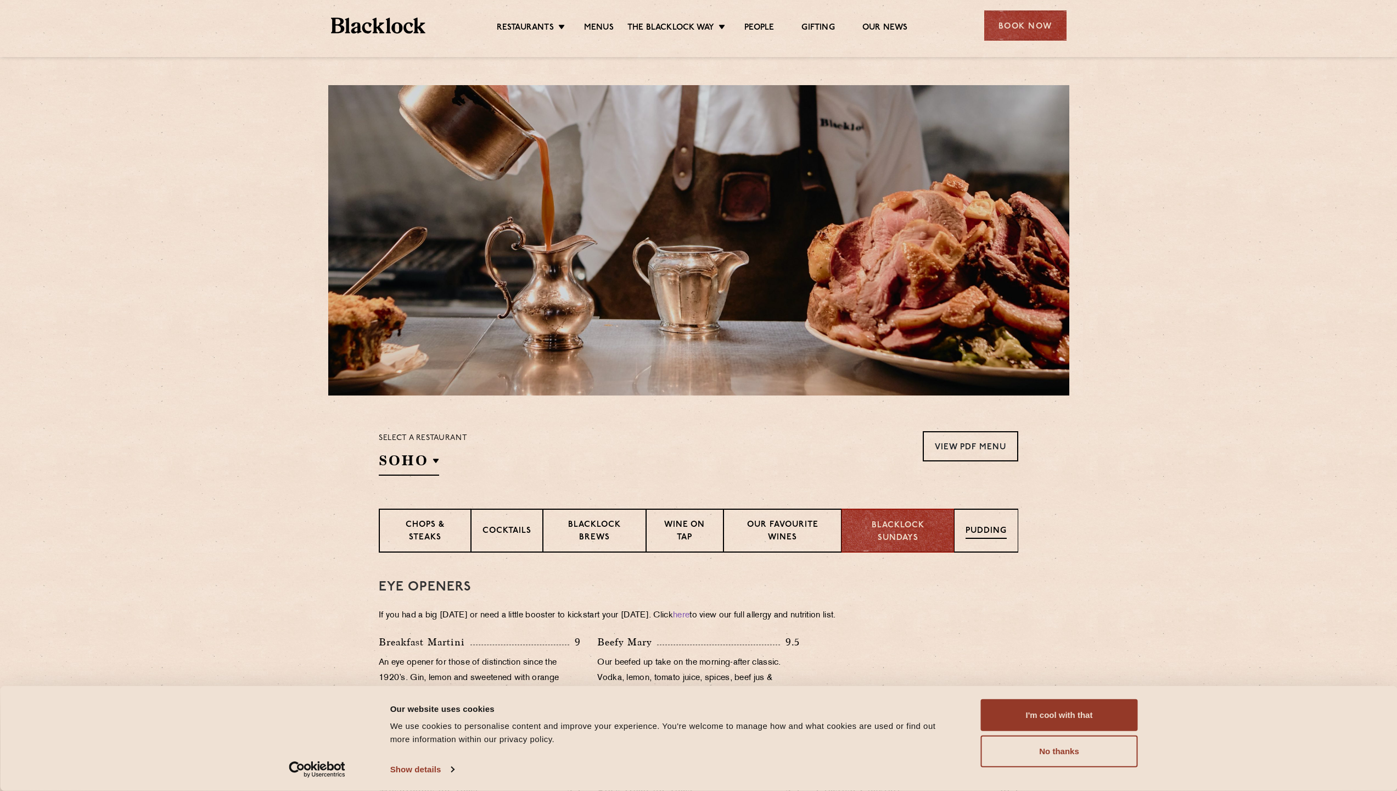
click at [998, 537] on p "Pudding" at bounding box center [986, 532] width 41 height 14
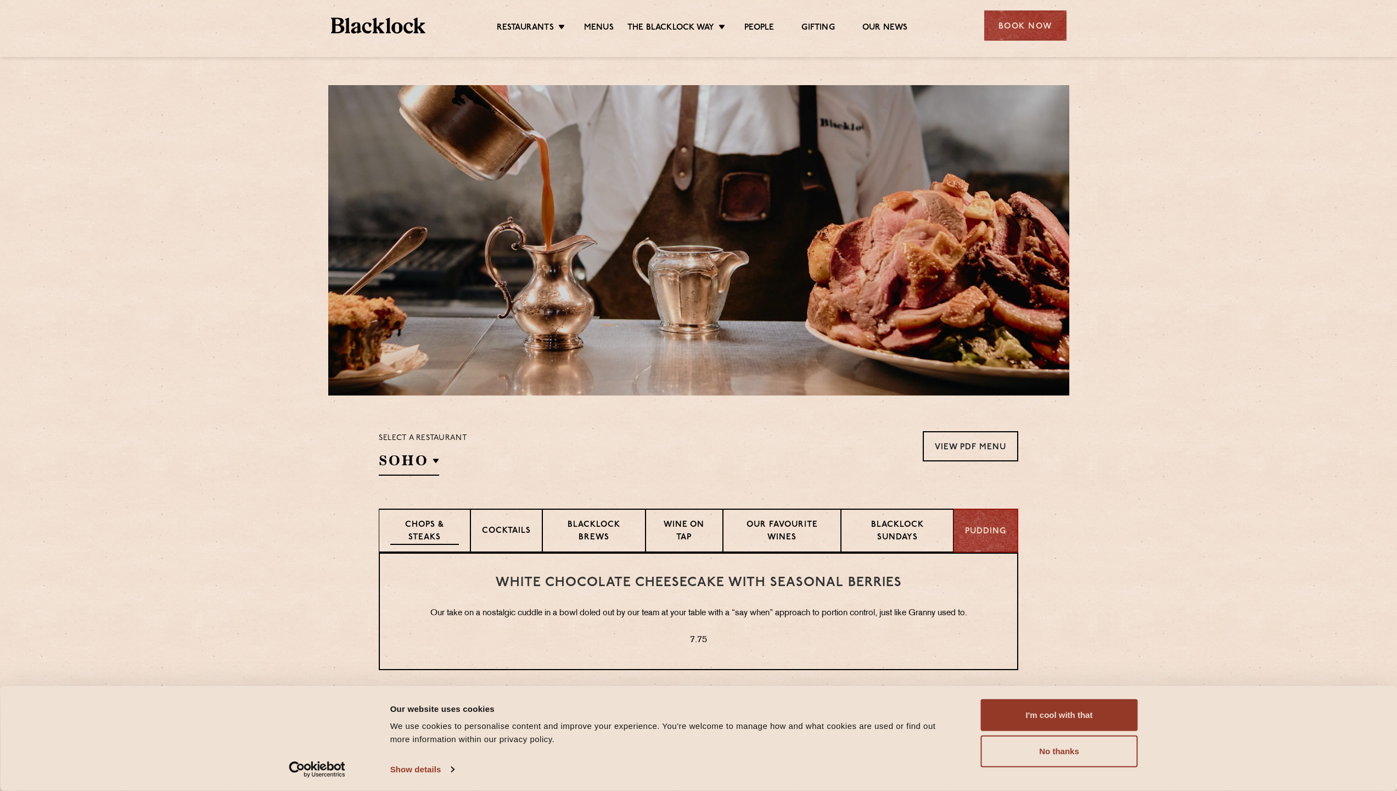
click at [450, 520] on p "Chops & Steaks" at bounding box center [424, 532] width 69 height 26
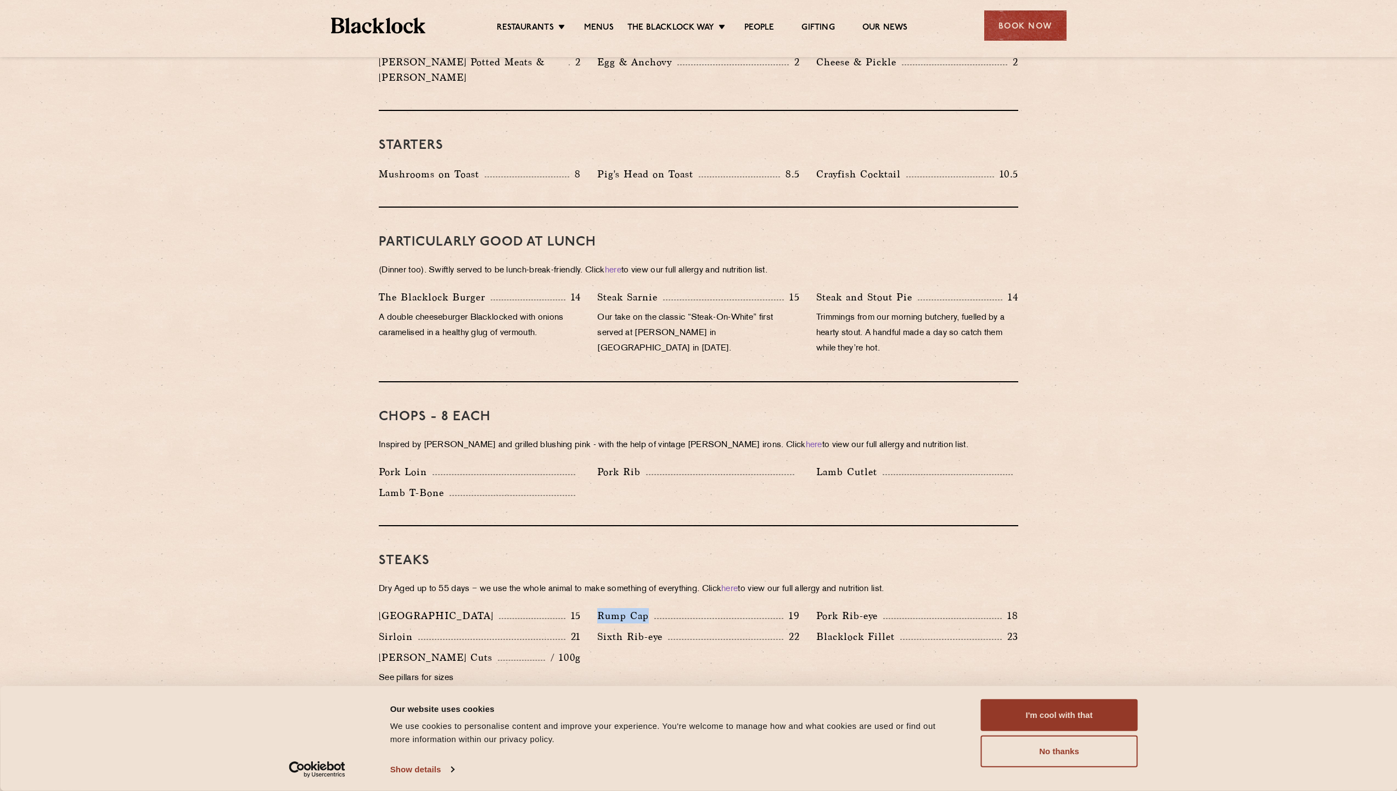
scroll to position [676, 0]
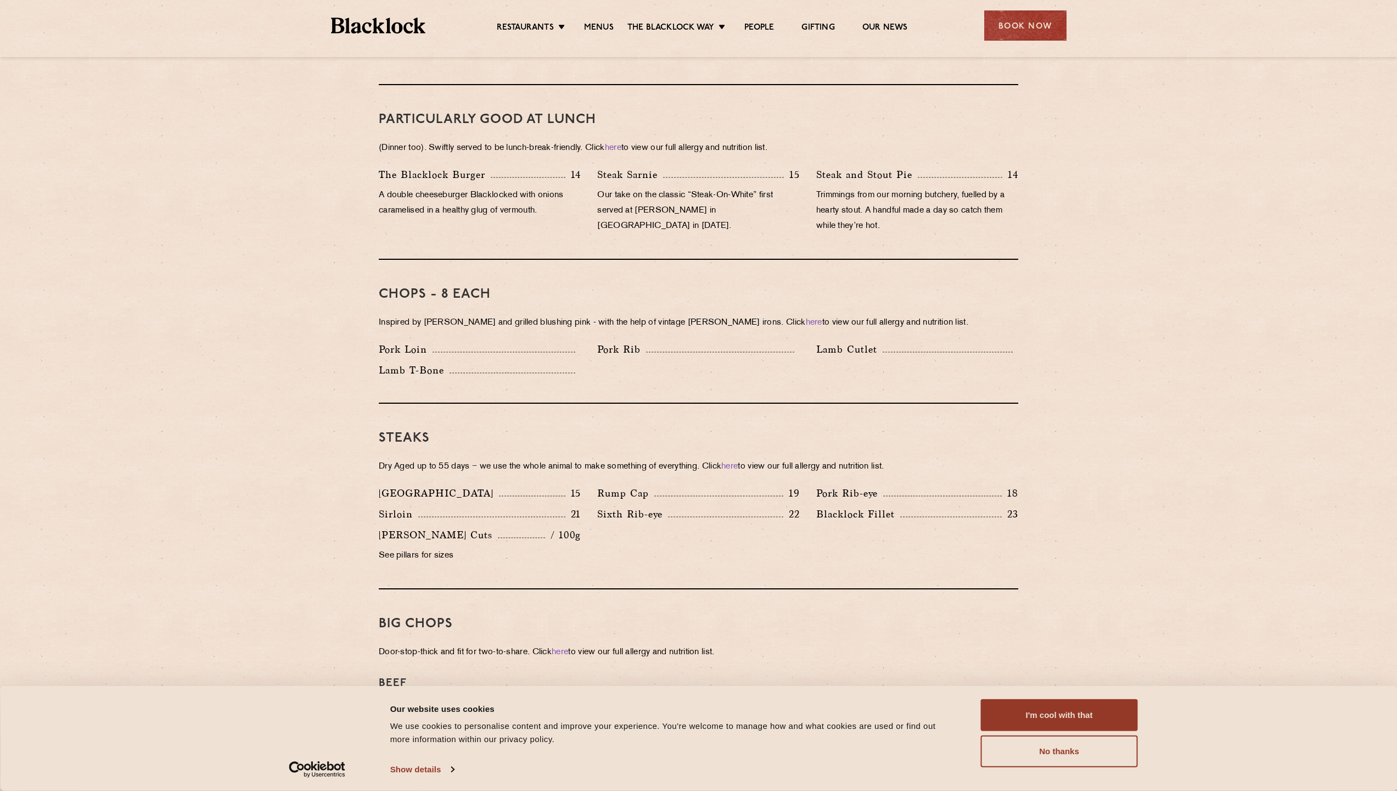
click at [501, 459] on p "Dry Aged up to 55 days − we use the whole animal to make something of everythin…" at bounding box center [699, 466] width 640 height 15
click at [495, 461] on div "Steaks Dry Aged up to 55 days − we use the whole animal to make something of ev…" at bounding box center [699, 497] width 640 height 186
click at [658, 506] on p "Sixth Rib-eye" at bounding box center [632, 513] width 71 height 15
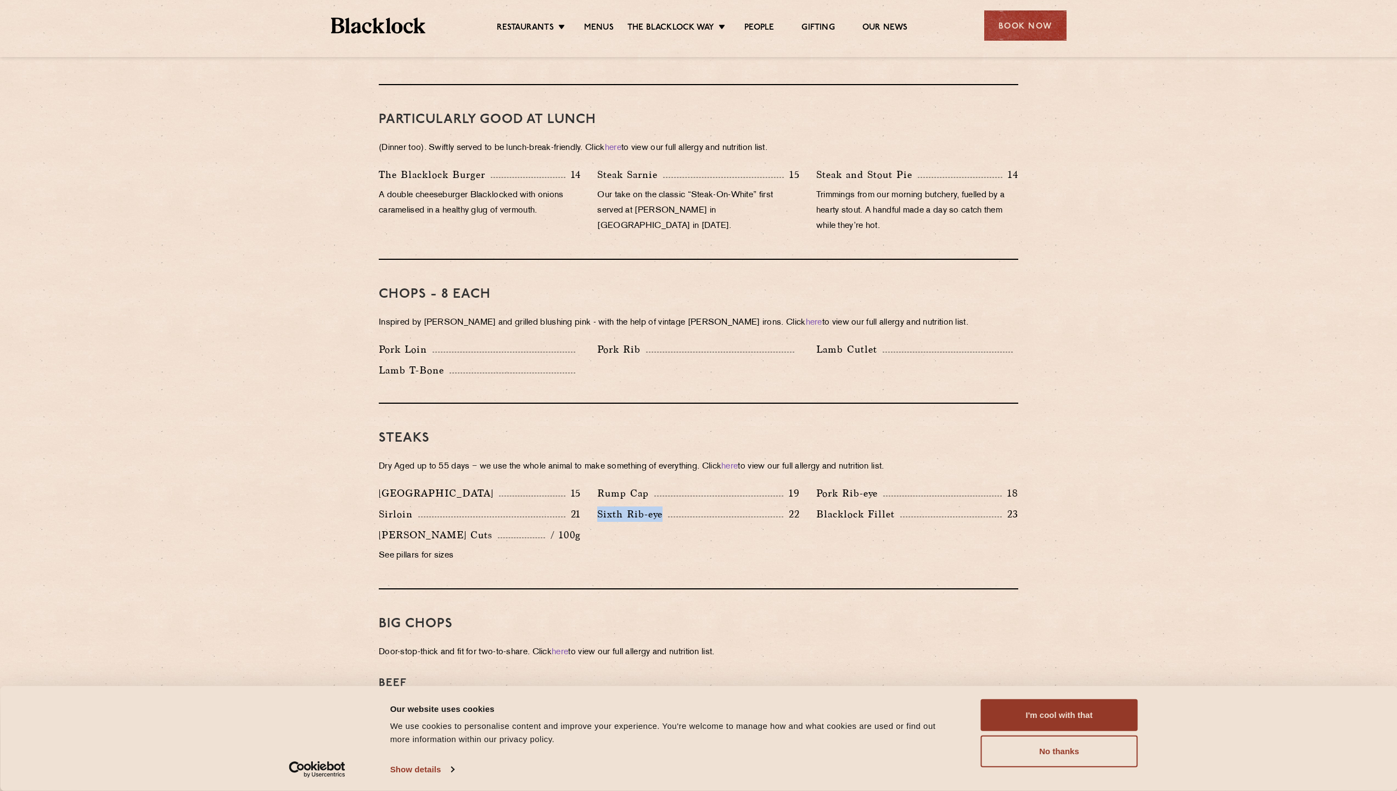
click at [658, 506] on p "Sixth Rib-eye" at bounding box center [632, 513] width 71 height 15
click at [635, 485] on p "Rump Cap" at bounding box center [625, 492] width 57 height 15
drag, startPoint x: 648, startPoint y: 479, endPoint x: 592, endPoint y: 475, distance: 55.6
click at [592, 485] on div "Rump Cap 19" at bounding box center [698, 495] width 219 height 21
copy p "Rump Cap"
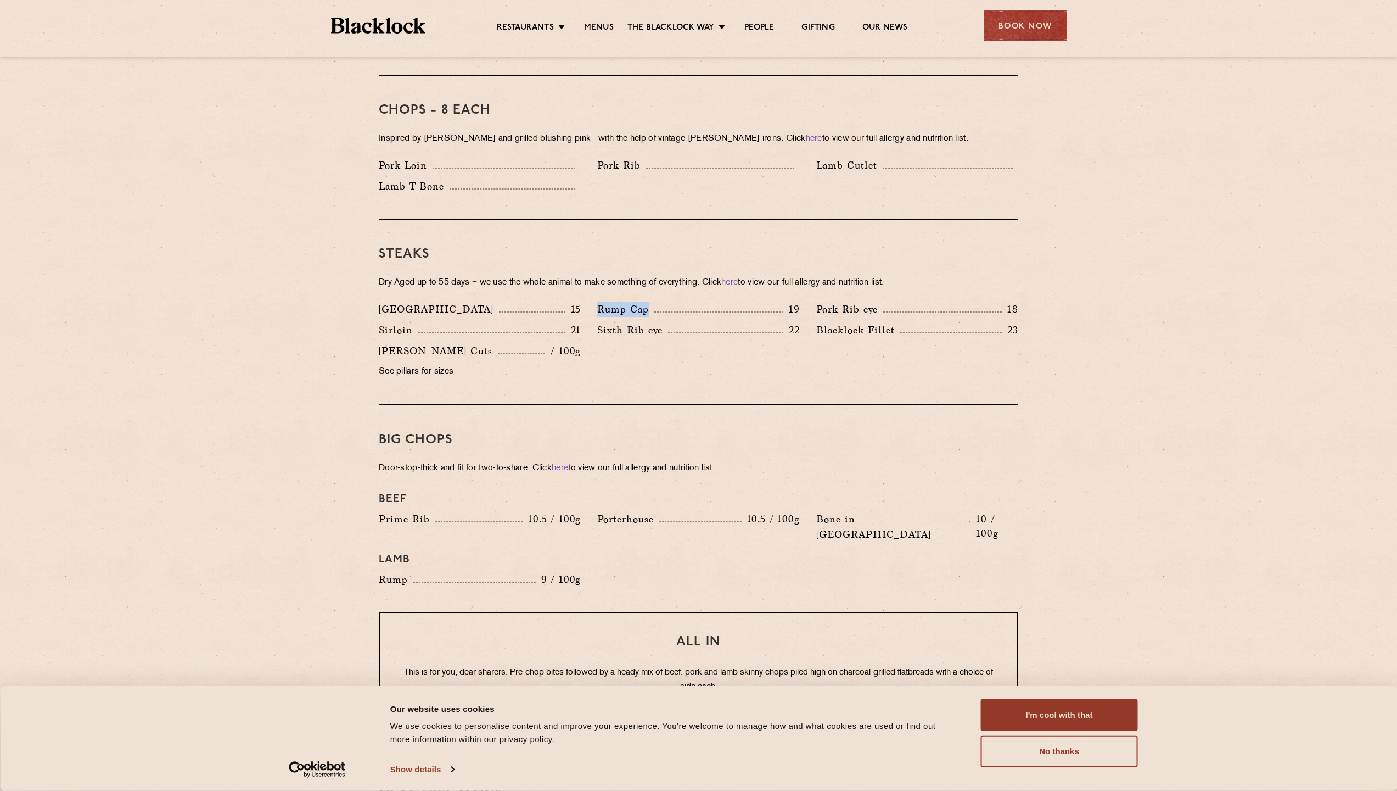
scroll to position [1007, 0]
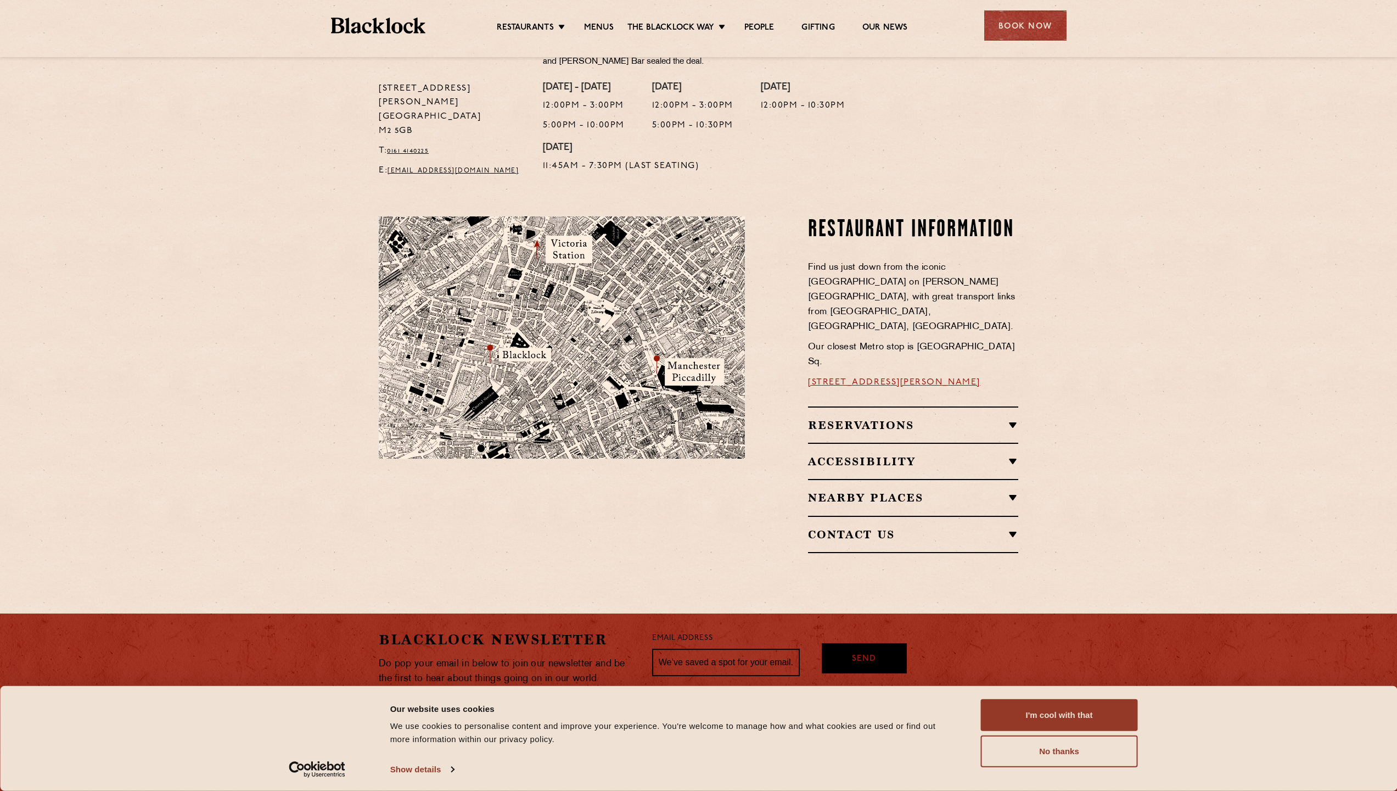
scroll to position [498, 0]
